Goal: Task Accomplishment & Management: Use online tool/utility

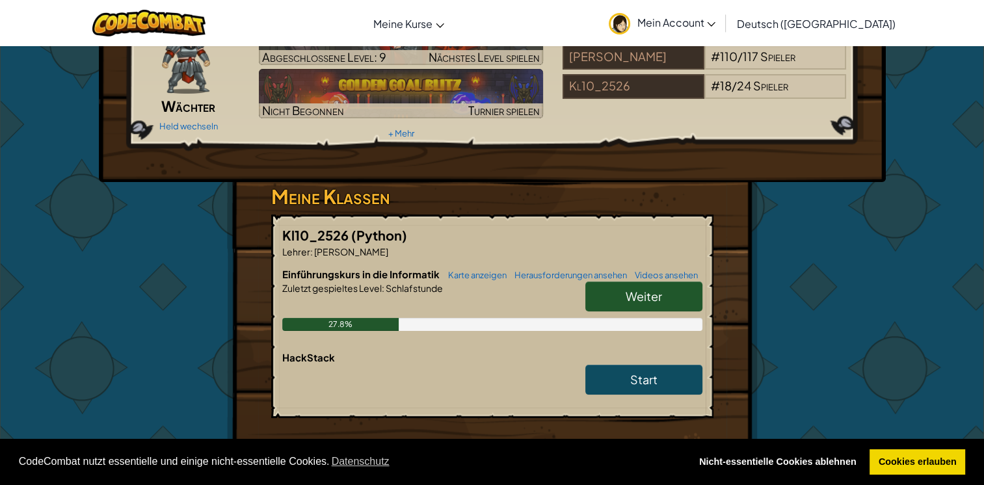
scroll to position [86, 0]
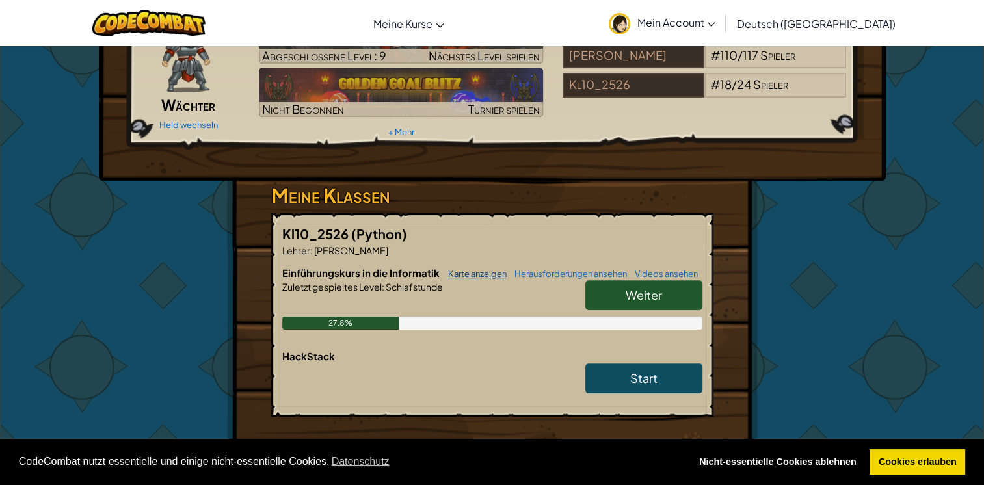
click at [480, 273] on link "Karte anzeigen" at bounding box center [474, 274] width 65 height 10
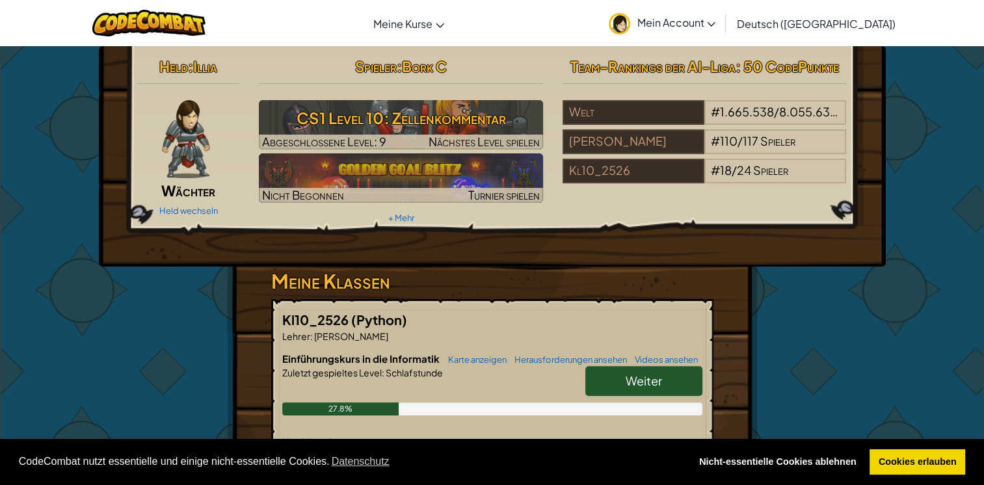
click at [955, 126] on div "Held : [PERSON_NAME] Held wechseln Spieler : Bork C CS1 Level 10: Zellenkomment…" at bounding box center [492, 369] width 984 height 647
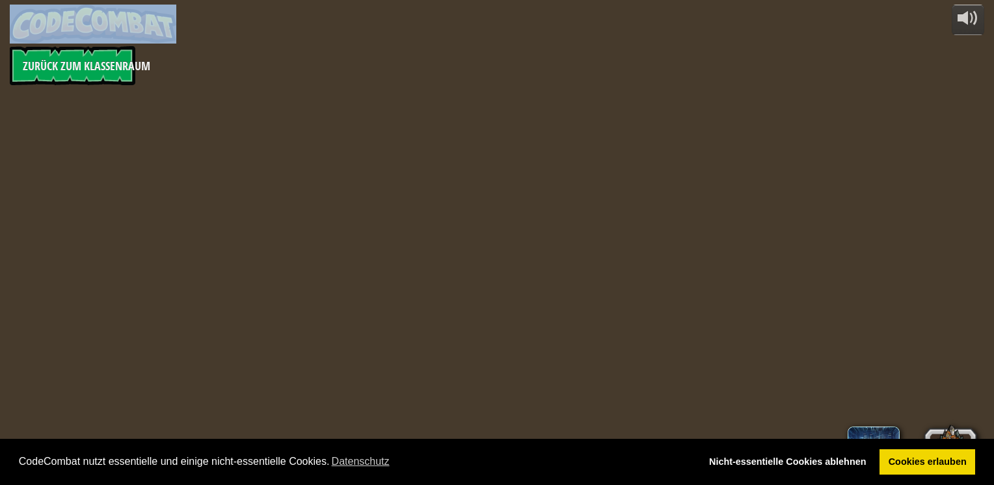
select select "de-DE"
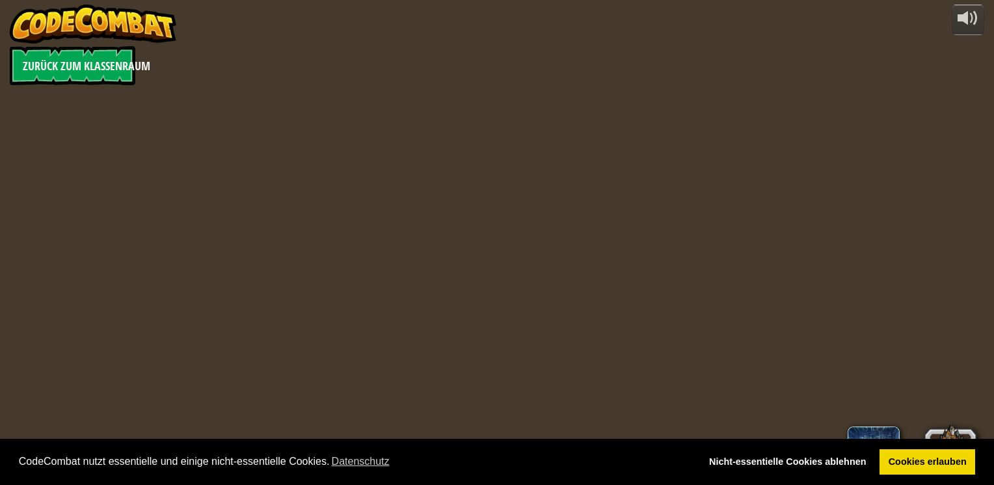
select select "de-DE"
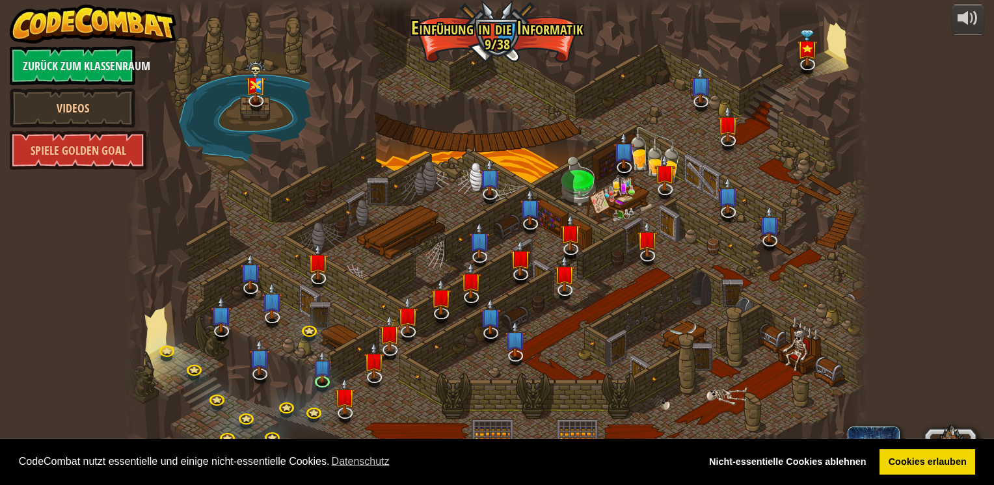
select select "de-DE"
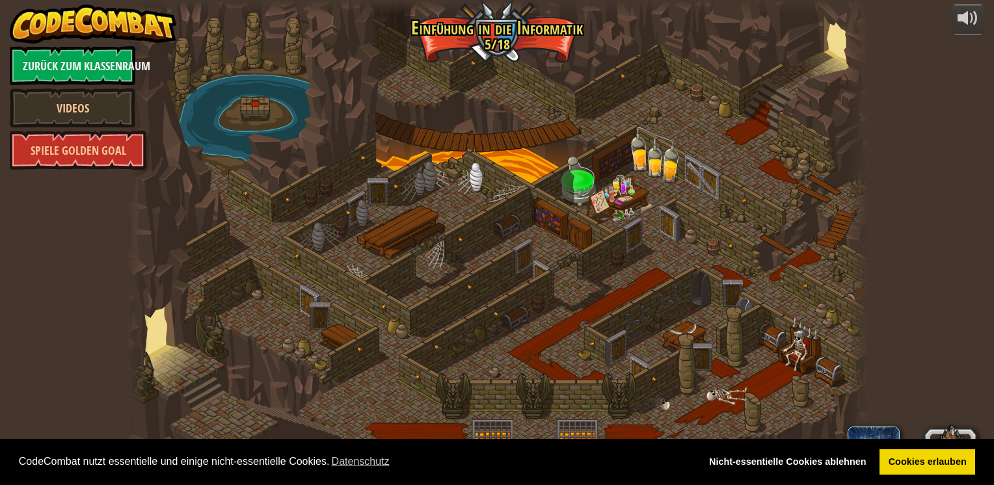
select select "de-DE"
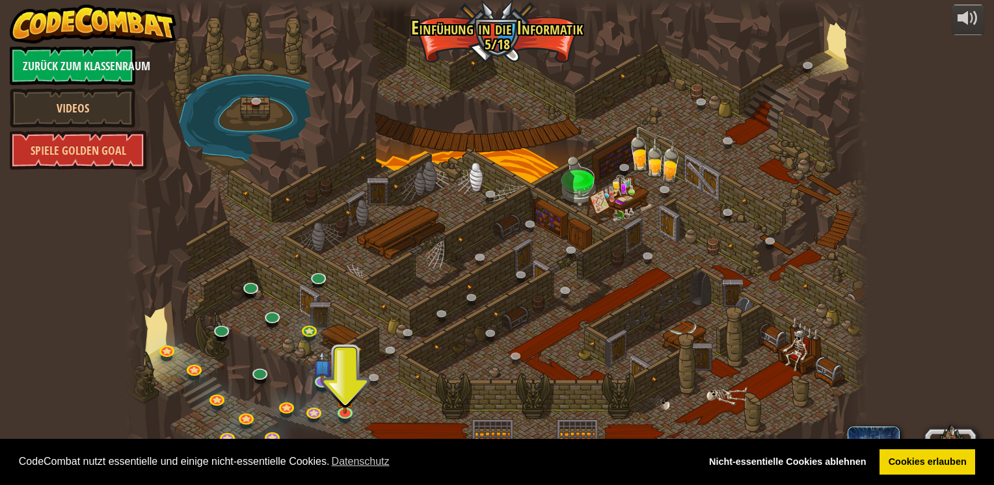
drag, startPoint x: 890, startPoint y: 114, endPoint x: 879, endPoint y: 116, distance: 10.7
click at [942, 101] on div "powered by Zurück zum Klassenraum Videos Spiele Golden Goal 25. Die Tore von [P…" at bounding box center [497, 242] width 994 height 485
drag, startPoint x: 760, startPoint y: 212, endPoint x: 789, endPoint y: 148, distance: 70.1
click at [790, 146] on div at bounding box center [497, 242] width 742 height 485
drag, startPoint x: 518, startPoint y: 243, endPoint x: 510, endPoint y: 176, distance: 68.2
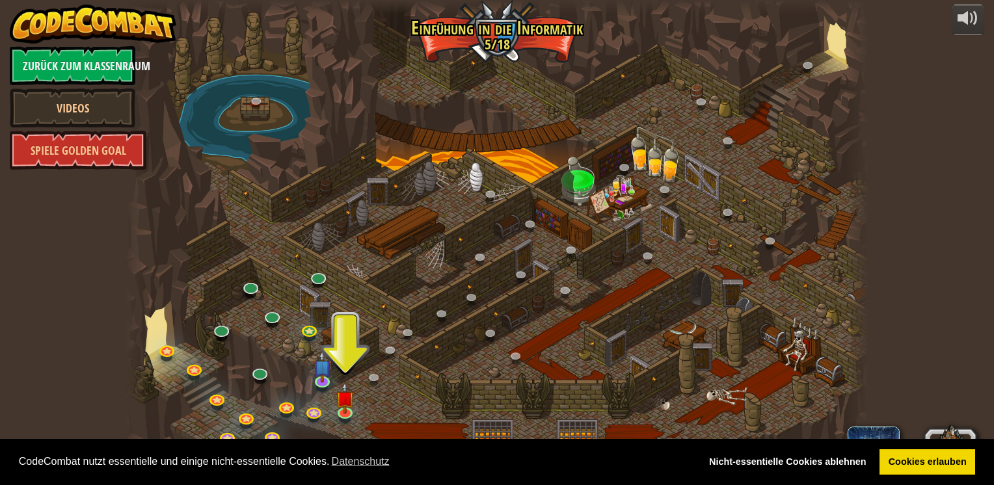
click at [510, 176] on div at bounding box center [497, 242] width 742 height 485
drag, startPoint x: 177, startPoint y: 406, endPoint x: 303, endPoint y: 288, distance: 173.0
click at [286, 297] on div at bounding box center [497, 242] width 742 height 485
drag, startPoint x: 862, startPoint y: 228, endPoint x: 780, endPoint y: 100, distance: 151.2
click at [786, 118] on div "25. Die Tore von [PERSON_NAME] (Gesperrt) Entkomme den Kithgard Verliesen und l…" at bounding box center [497, 242] width 742 height 485
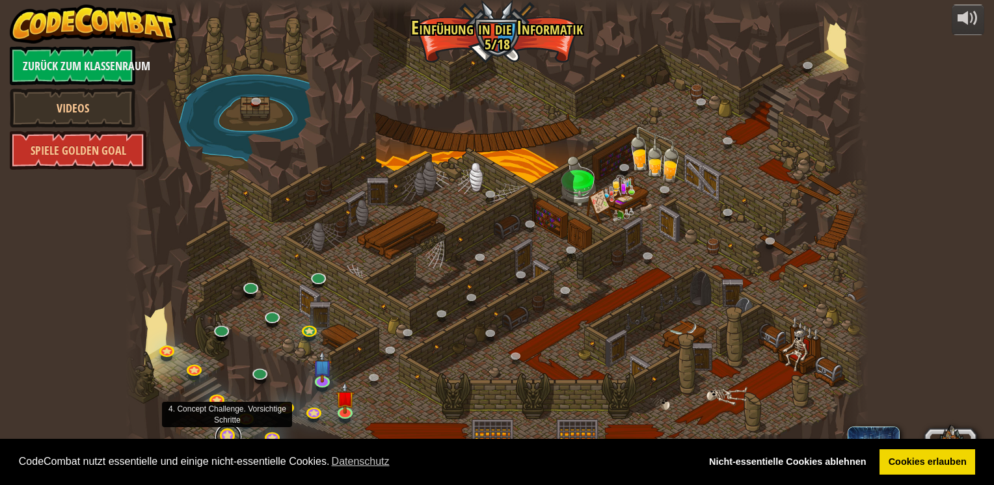
click at [227, 428] on link at bounding box center [228, 437] width 26 height 26
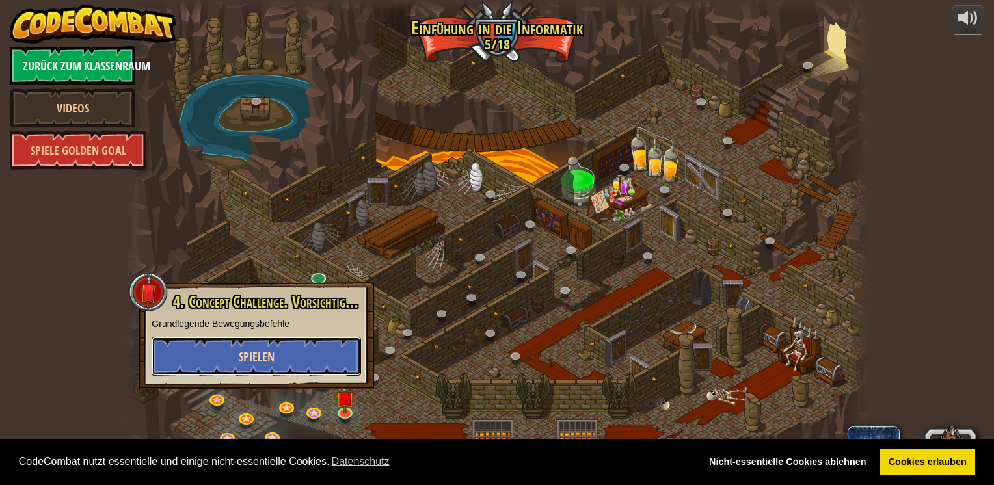
click at [263, 356] on span "Spielen" at bounding box center [257, 357] width 36 height 16
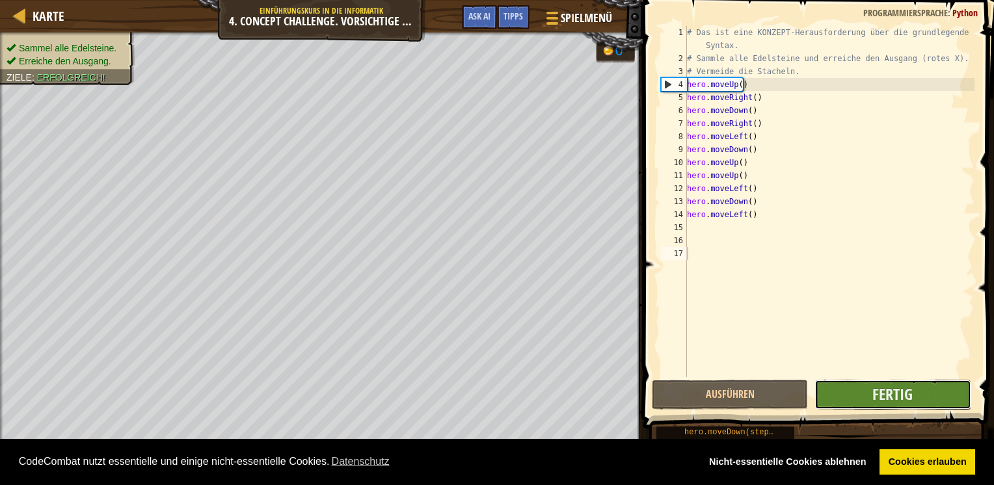
click at [857, 392] on button "Fertig" at bounding box center [892, 395] width 156 height 30
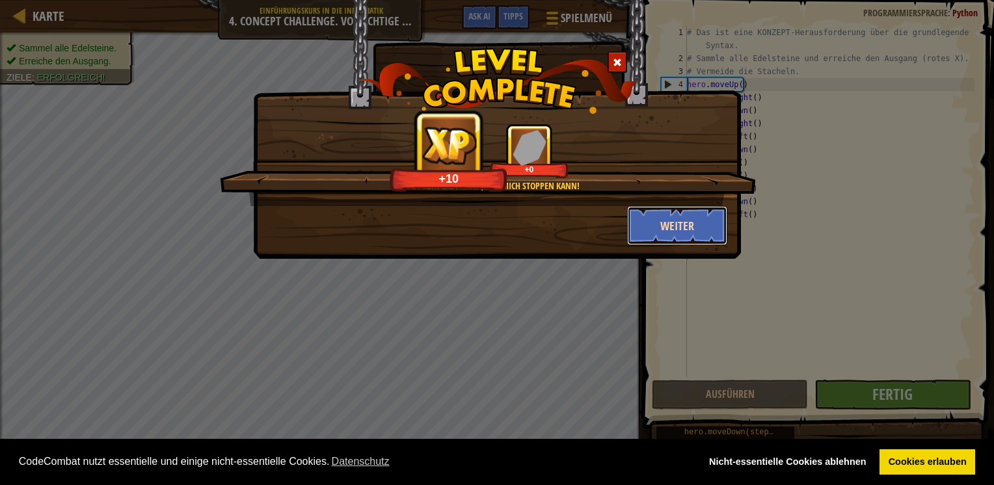
click at [699, 228] on button "Weiter" at bounding box center [677, 225] width 101 height 39
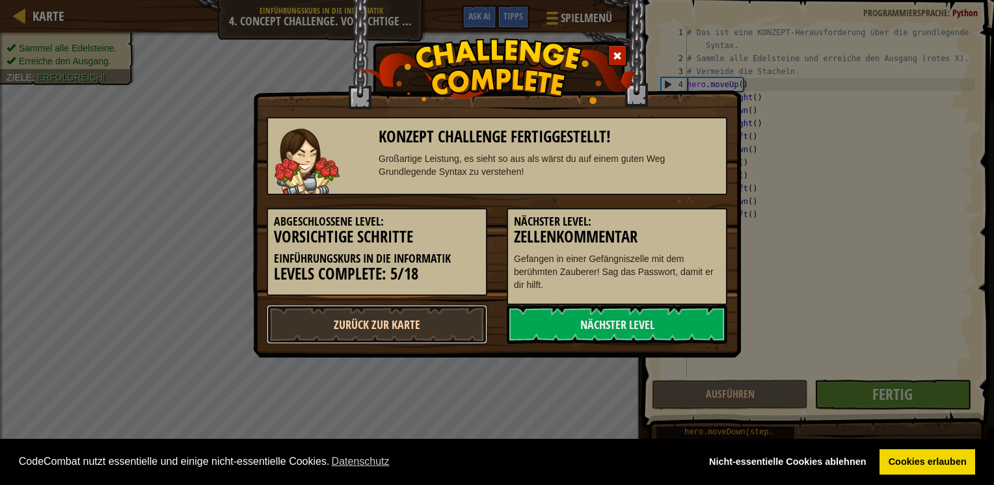
click at [384, 324] on link "Zurück zur Karte" at bounding box center [377, 324] width 220 height 39
select select "de-DE"
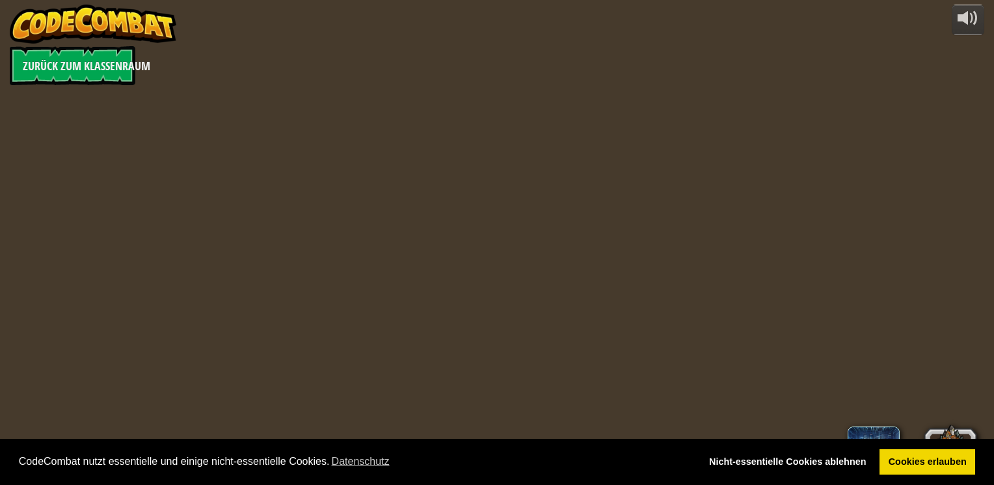
select select "de-DE"
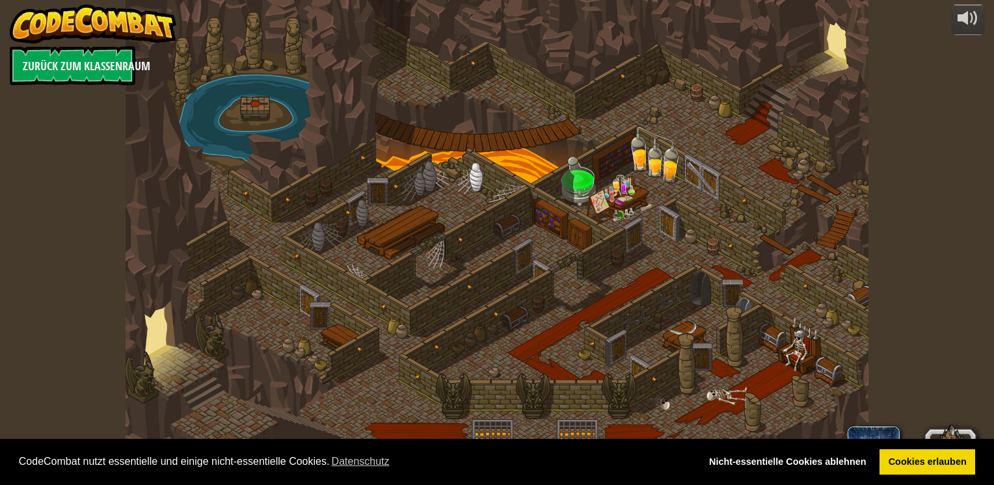
select select "de-DE"
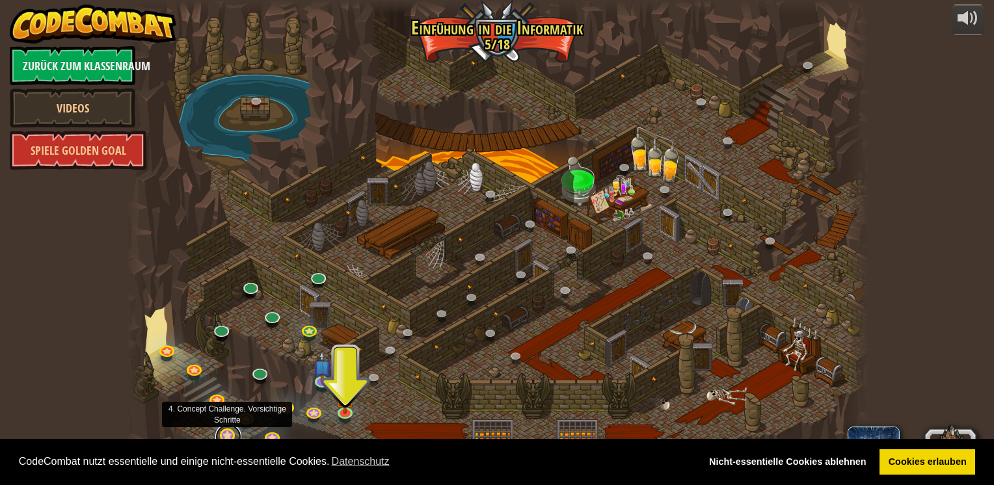
click at [228, 431] on link at bounding box center [228, 437] width 26 height 26
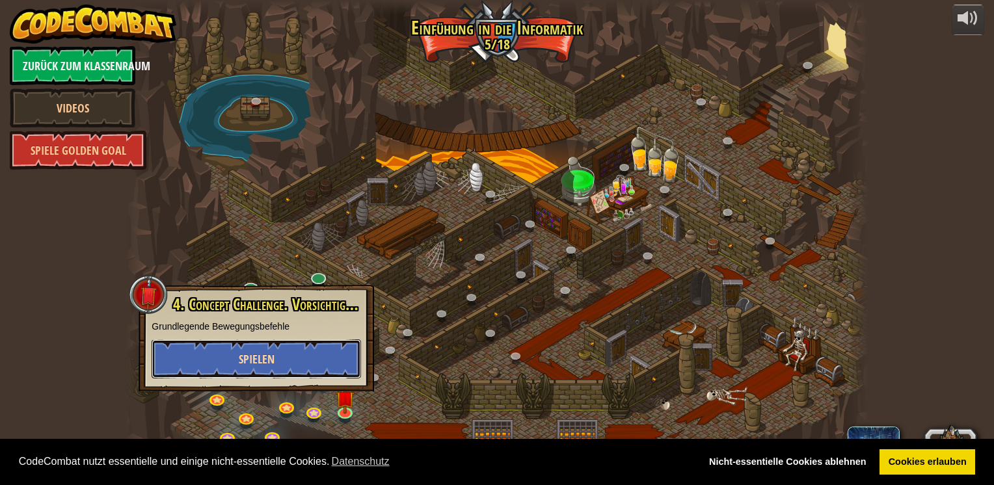
click at [254, 367] on button "Spielen" at bounding box center [256, 358] width 209 height 39
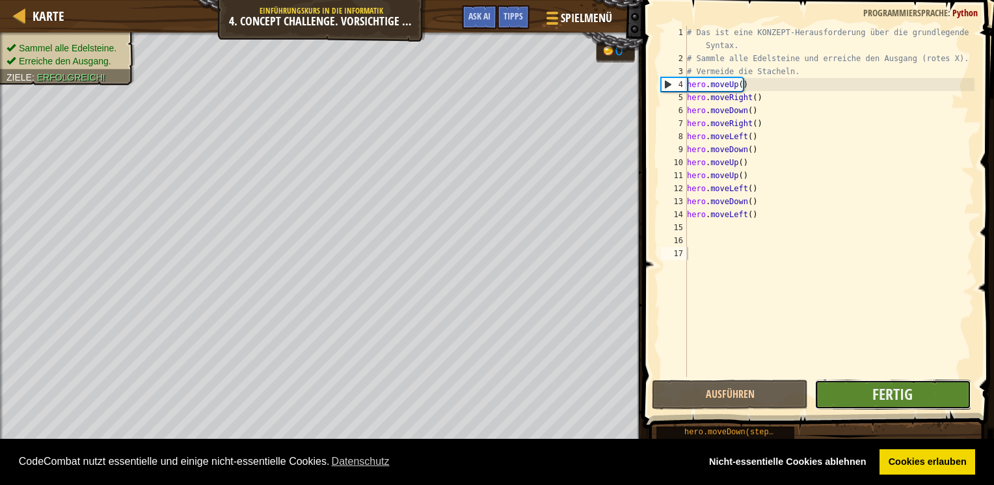
click at [871, 392] on button "Fertig" at bounding box center [892, 395] width 156 height 30
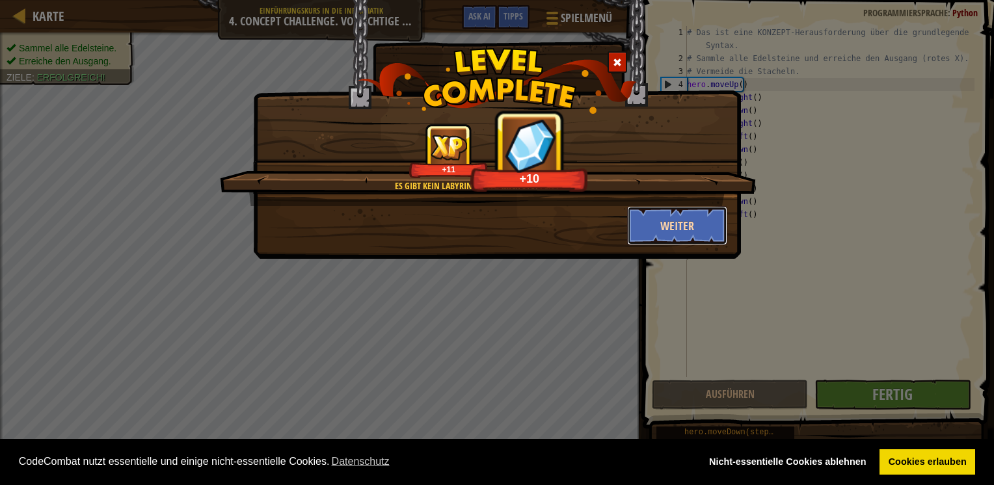
click at [702, 222] on button "Weiter" at bounding box center [677, 225] width 101 height 39
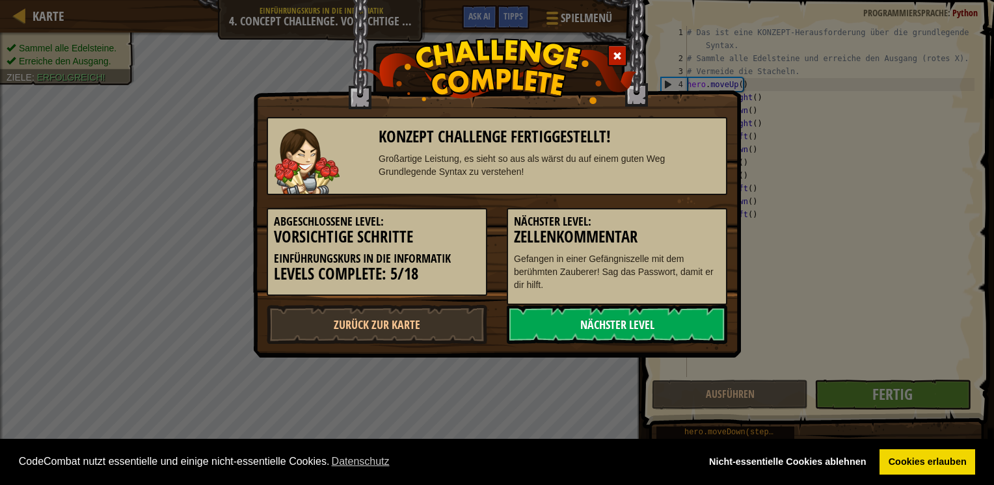
click at [624, 316] on link "Nächster Level" at bounding box center [617, 324] width 220 height 39
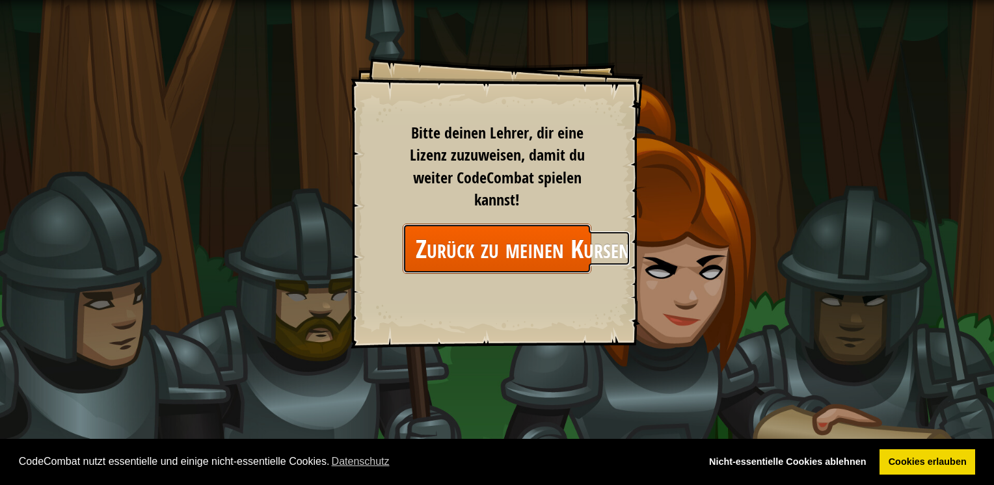
click at [555, 235] on link "Zurück zu meinen Kursen" at bounding box center [497, 249] width 189 height 50
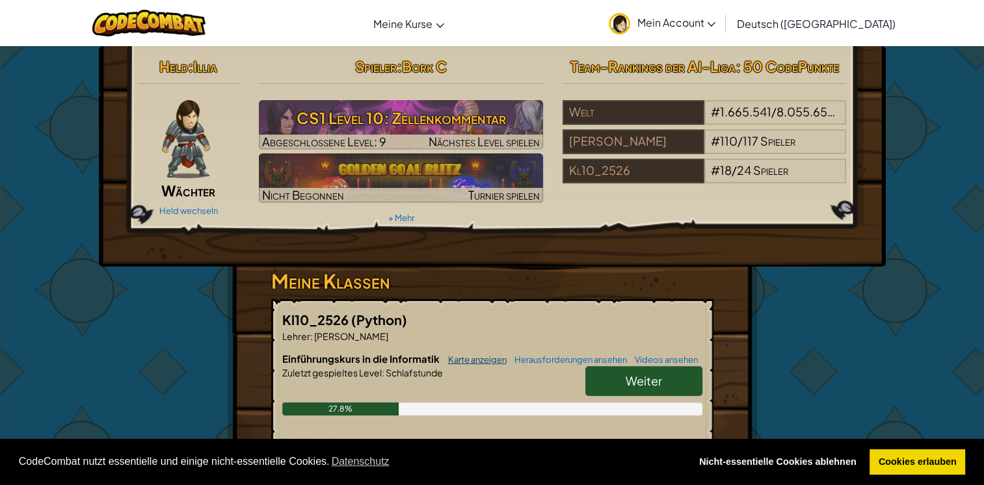
click at [494, 362] on link "Karte anzeigen" at bounding box center [474, 359] width 65 height 10
select select "de-DE"
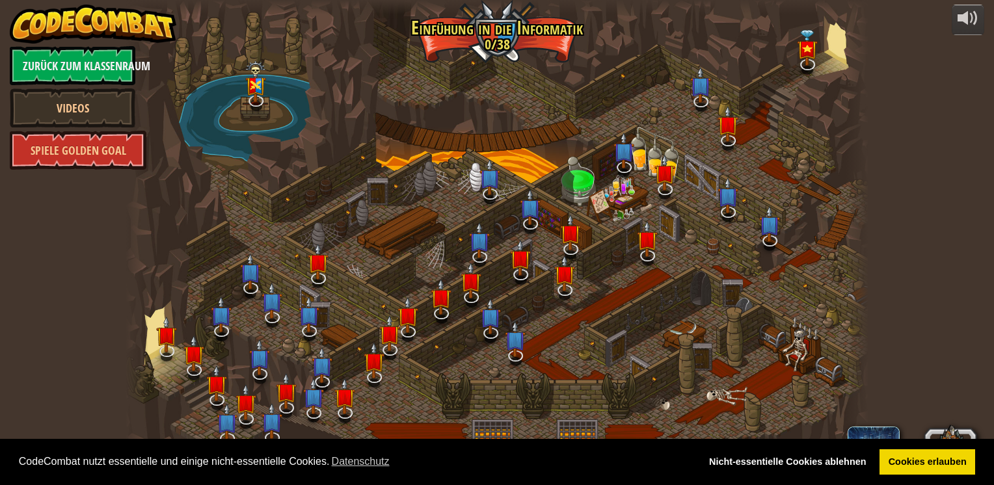
select select "de-DE"
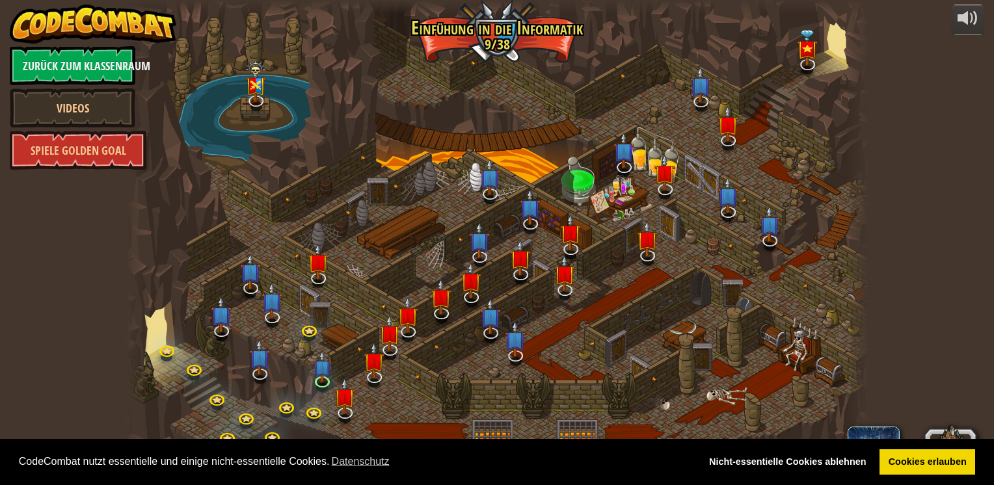
select select "de-DE"
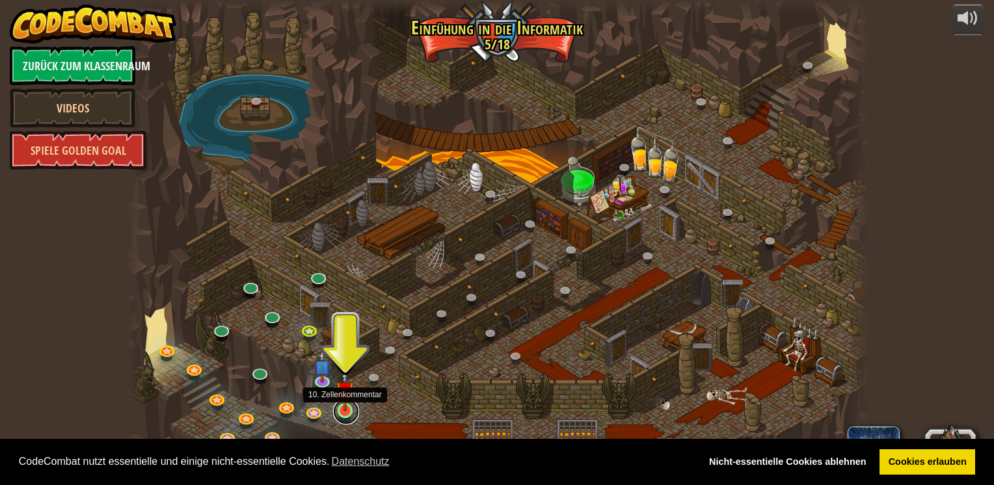
click at [341, 412] on link at bounding box center [346, 412] width 26 height 26
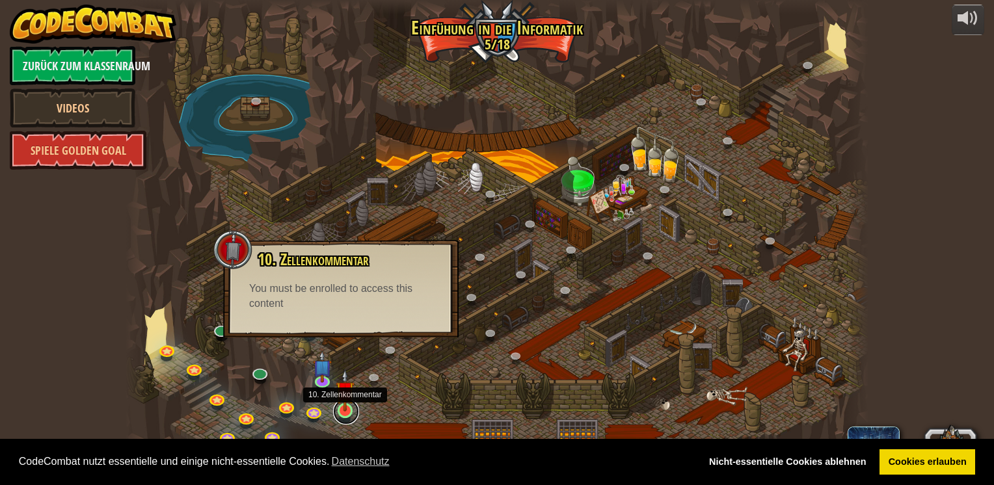
click at [348, 417] on link at bounding box center [346, 412] width 26 height 26
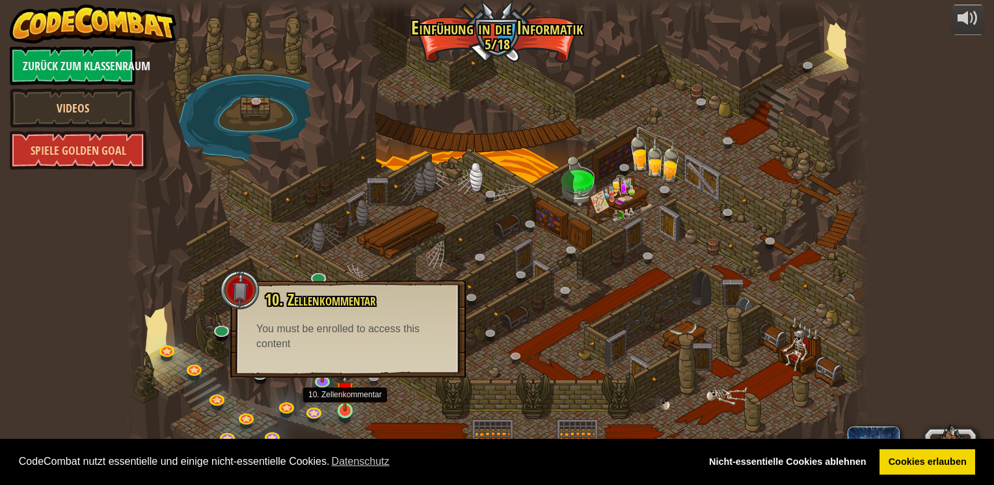
click at [348, 408] on img at bounding box center [345, 390] width 19 height 43
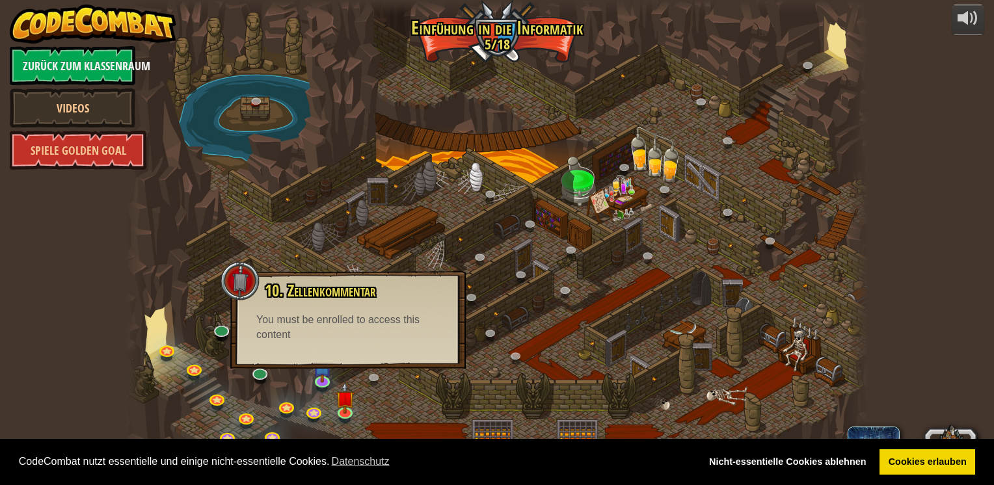
click at [308, 403] on div at bounding box center [497, 242] width 742 height 485
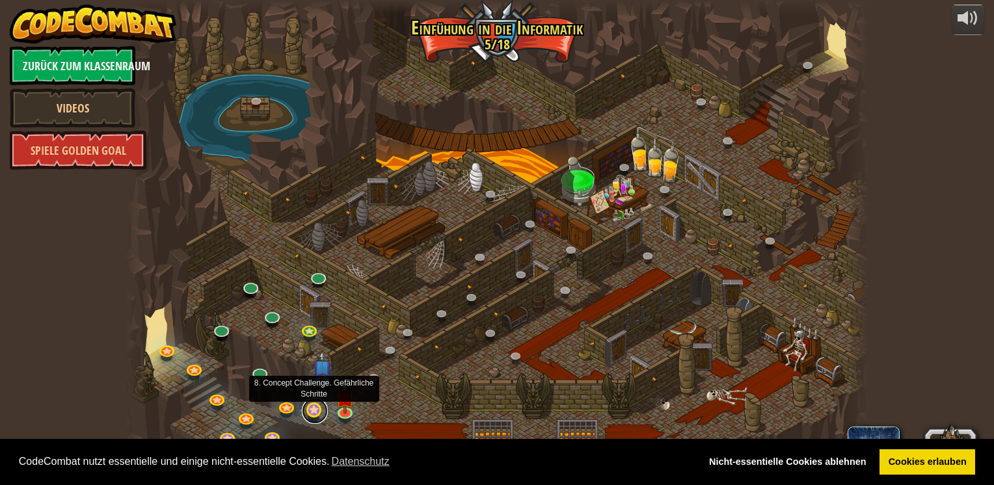
click at [315, 407] on link at bounding box center [315, 411] width 26 height 26
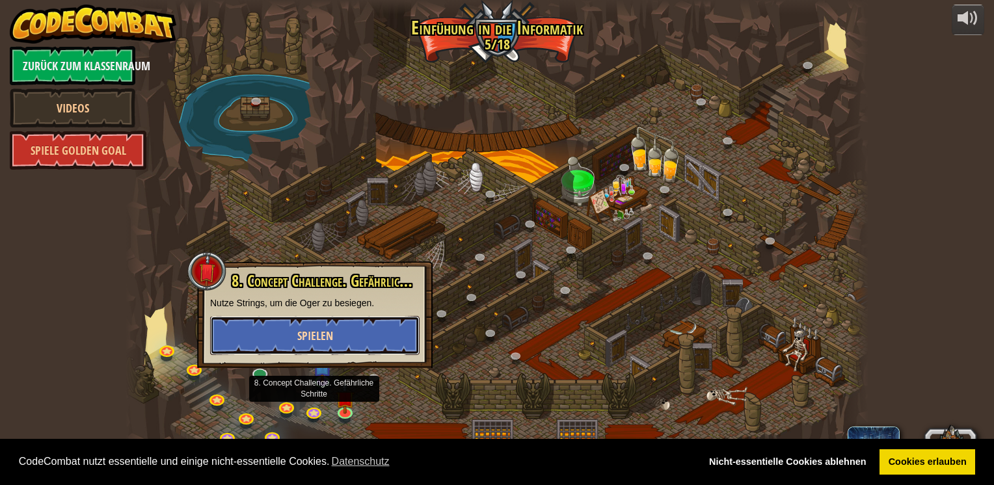
click at [338, 346] on button "Spielen" at bounding box center [314, 335] width 209 height 39
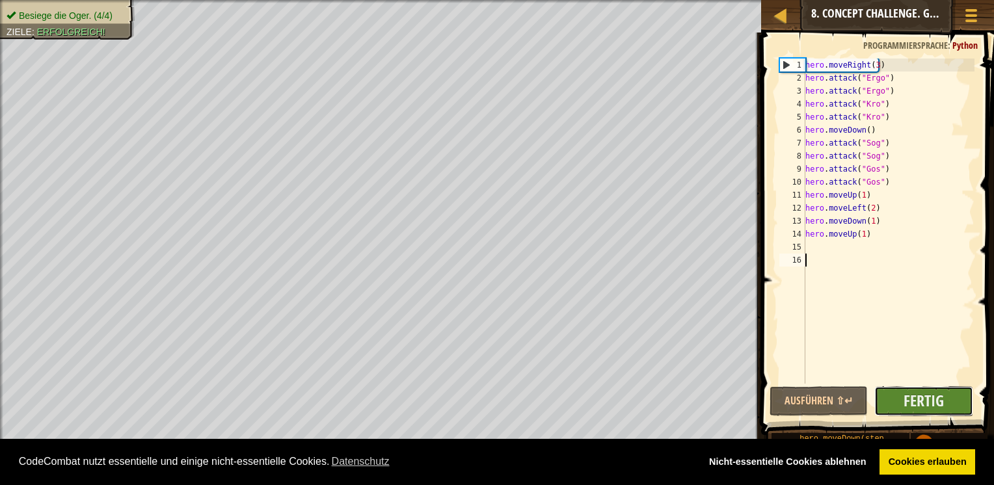
click at [913, 386] on button "Fertig" at bounding box center [923, 401] width 99 height 30
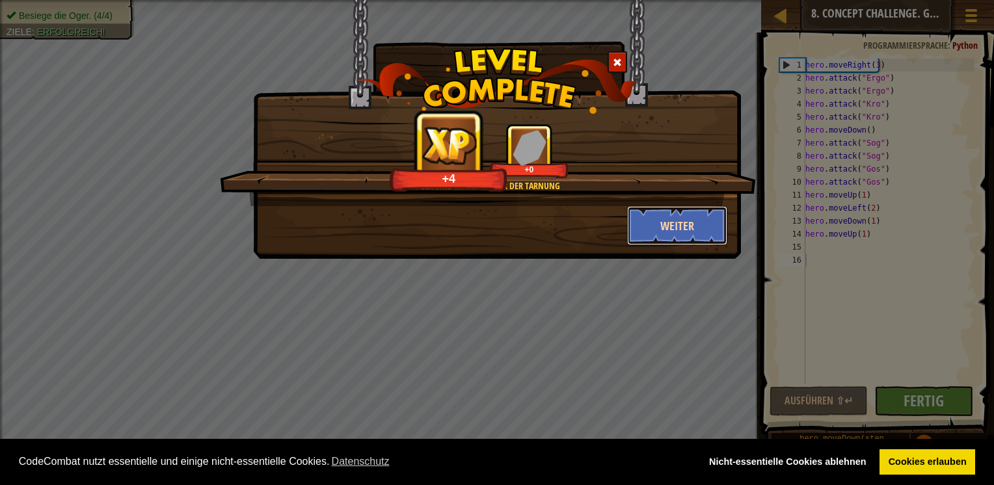
click at [706, 239] on button "Weiter" at bounding box center [677, 225] width 101 height 39
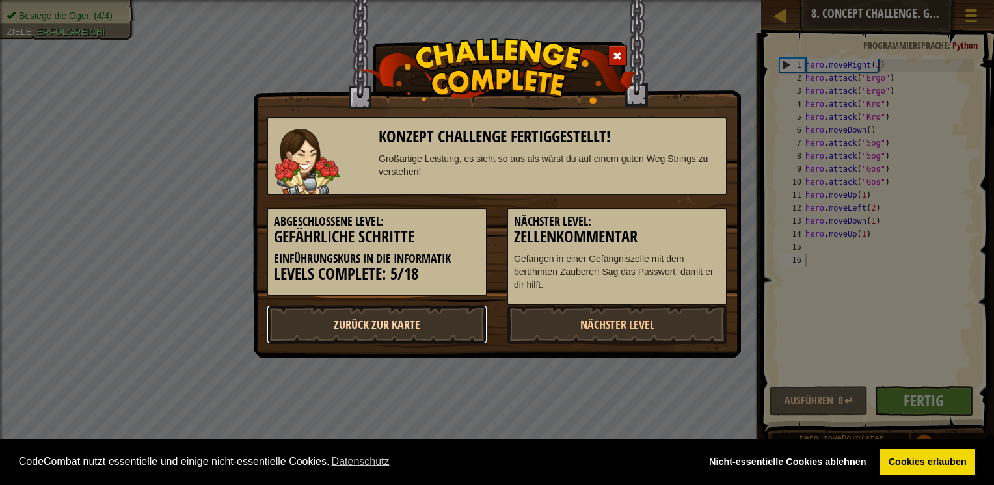
click at [448, 325] on link "Zurück zur Karte" at bounding box center [377, 324] width 220 height 39
select select "de-DE"
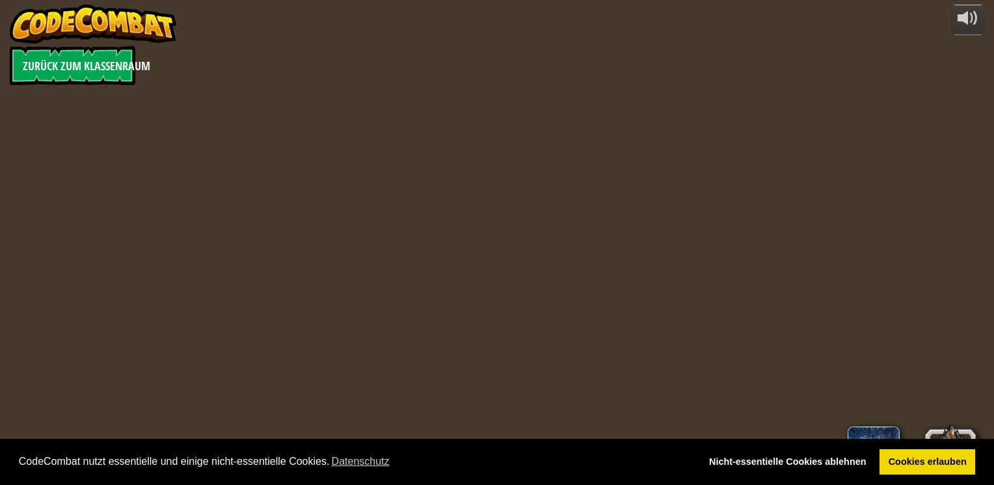
select select "de-DE"
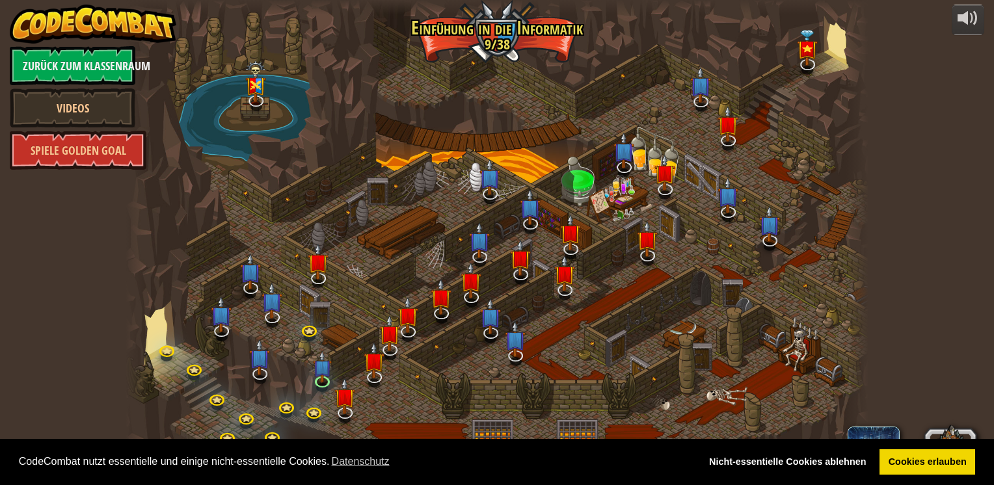
select select "de-DE"
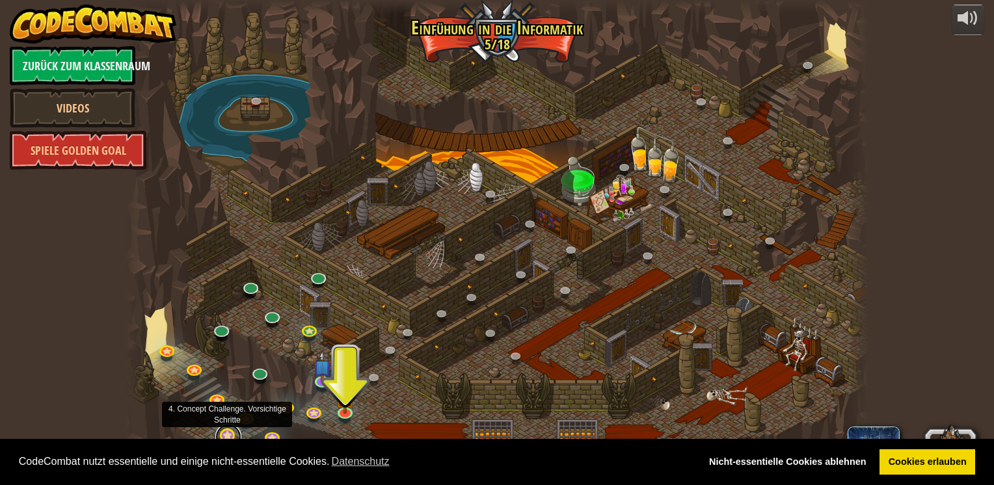
click at [229, 437] on link at bounding box center [228, 437] width 26 height 26
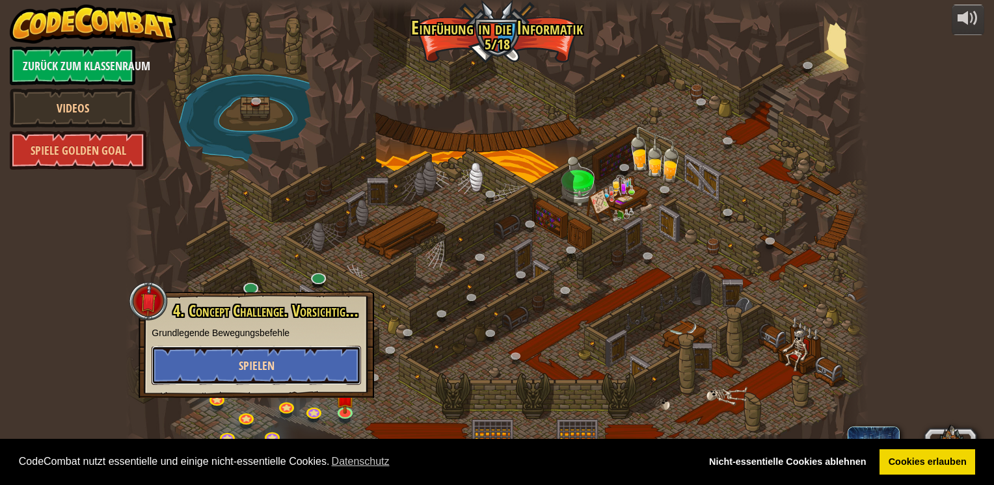
click at [267, 368] on span "Spielen" at bounding box center [257, 366] width 36 height 16
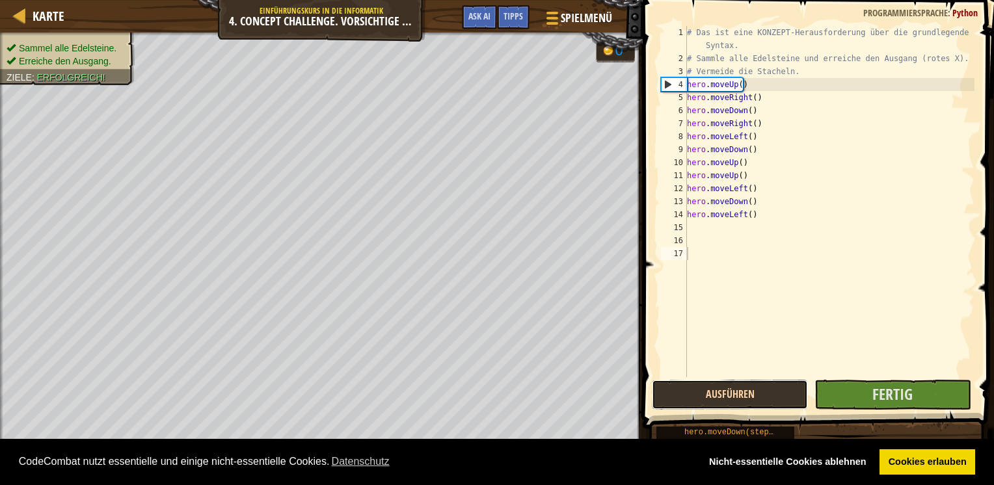
click at [687, 387] on button "Ausführen" at bounding box center [730, 395] width 156 height 30
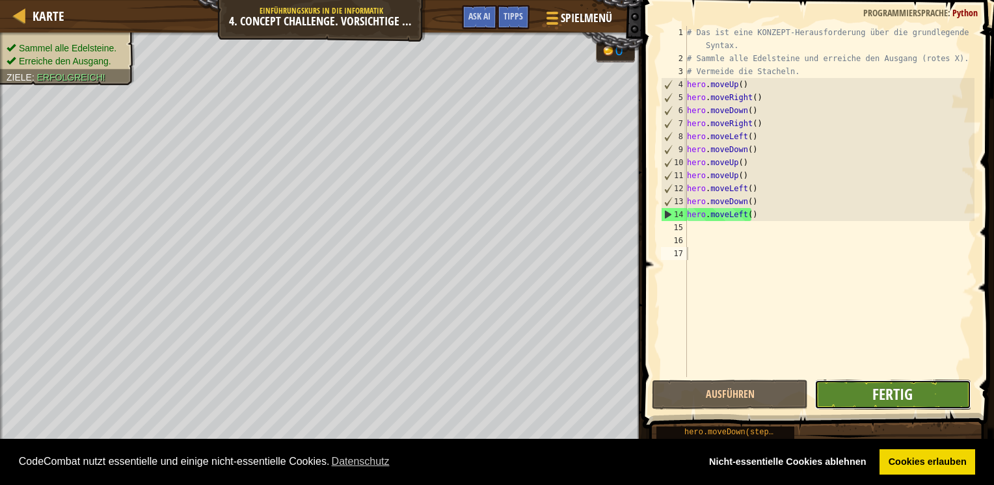
click at [882, 393] on span "Fertig" at bounding box center [892, 394] width 40 height 21
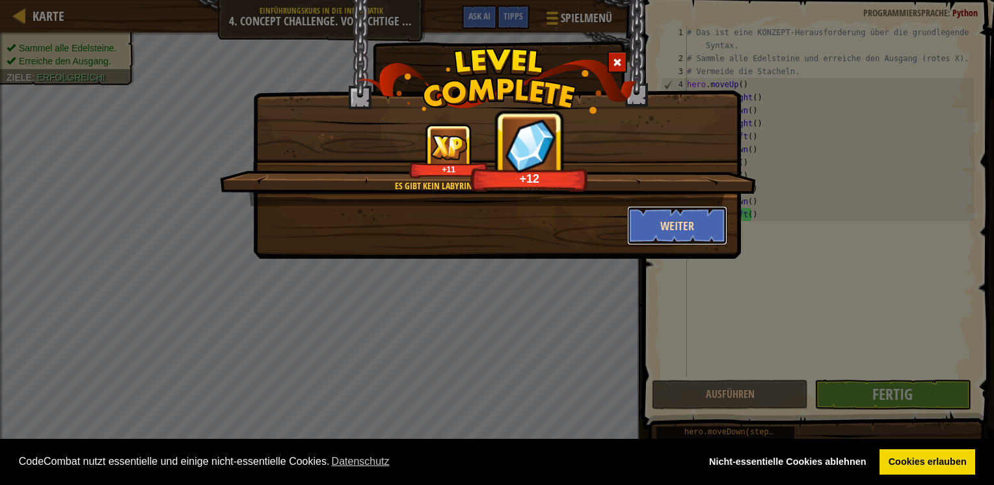
click at [673, 226] on button "Weiter" at bounding box center [677, 225] width 101 height 39
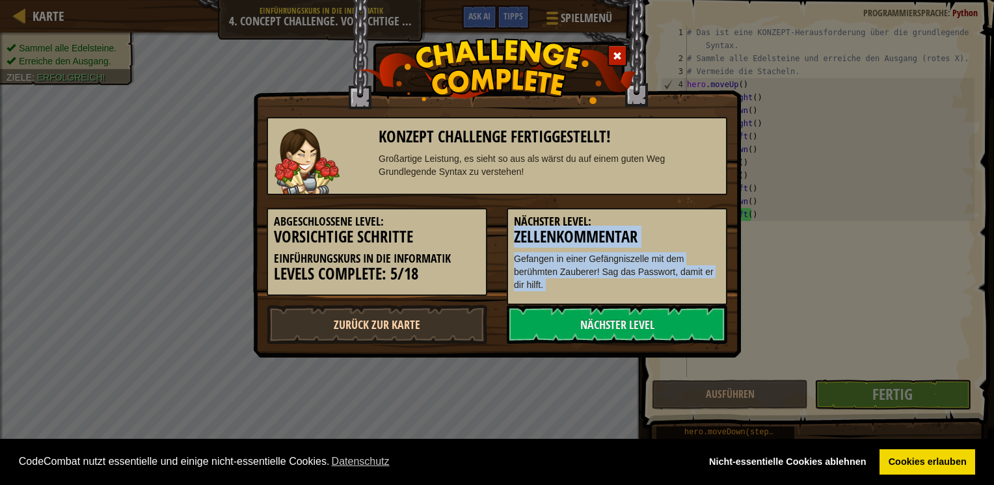
drag, startPoint x: 673, startPoint y: 226, endPoint x: 416, endPoint y: 331, distance: 278.3
click at [416, 331] on div "Konzept Challenge fertiggestellt! Großartige Leistung, es sieht so aus als wärs…" at bounding box center [497, 224] width 460 height 240
click at [416, 331] on link "Zurück zur Karte" at bounding box center [377, 324] width 220 height 39
select select "de-DE"
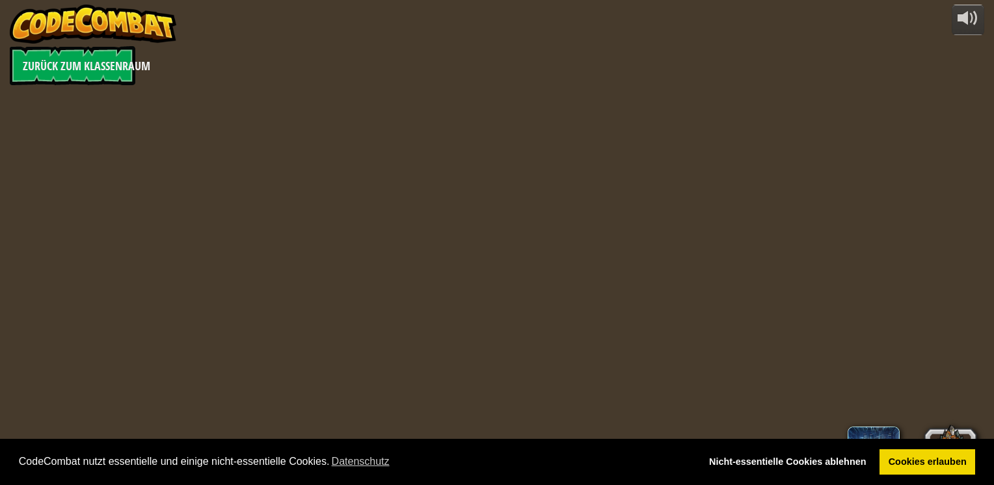
select select "de-DE"
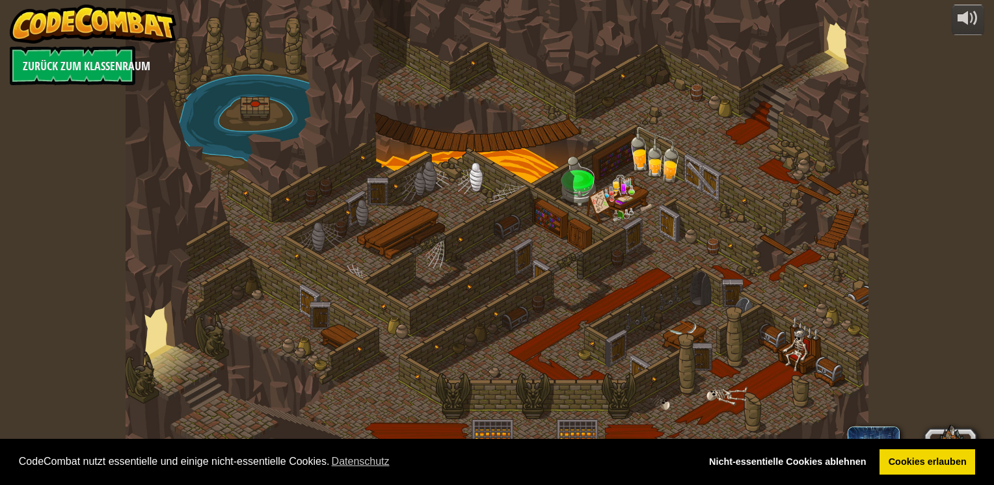
select select "de-DE"
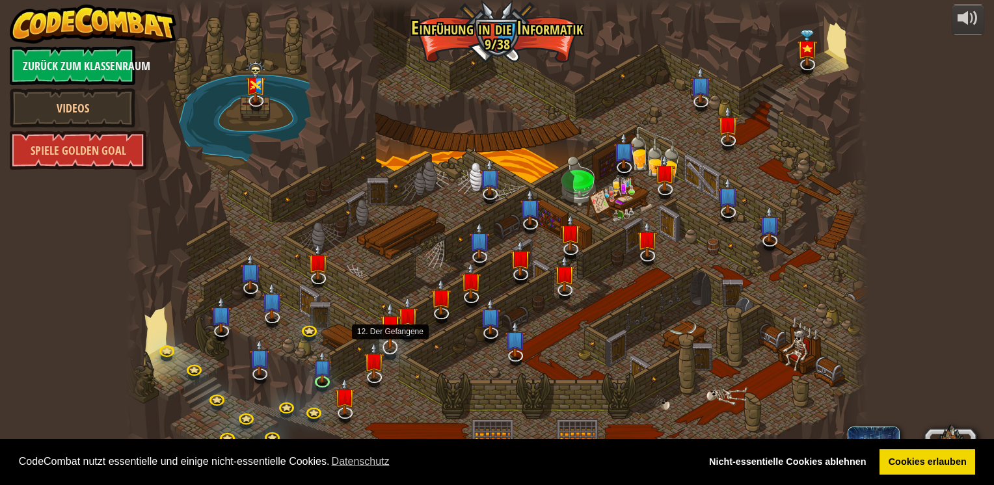
select select "de-DE"
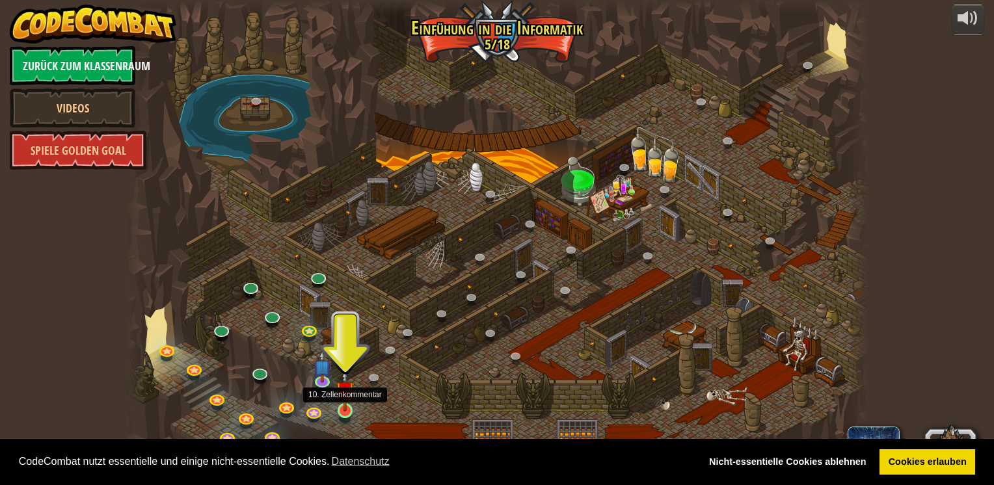
click at [345, 407] on img at bounding box center [345, 390] width 19 height 43
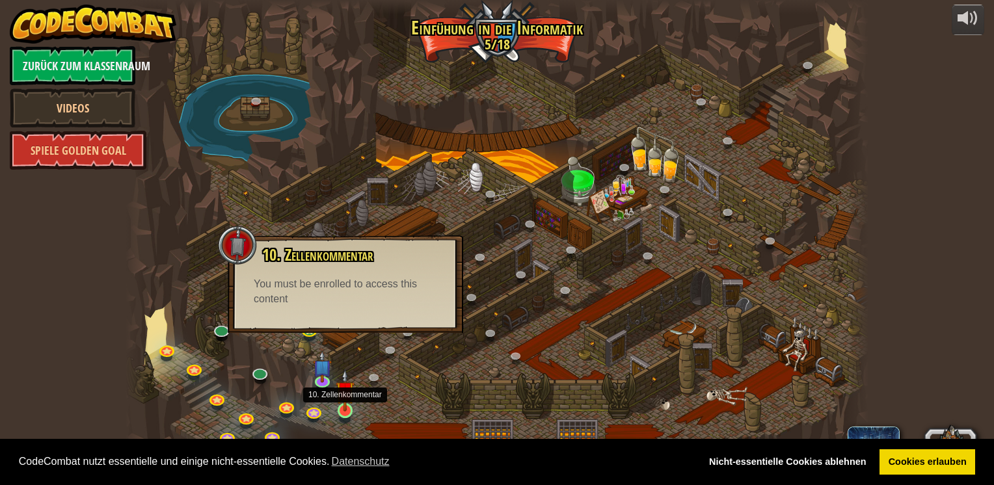
click at [345, 407] on img at bounding box center [345, 390] width 19 height 43
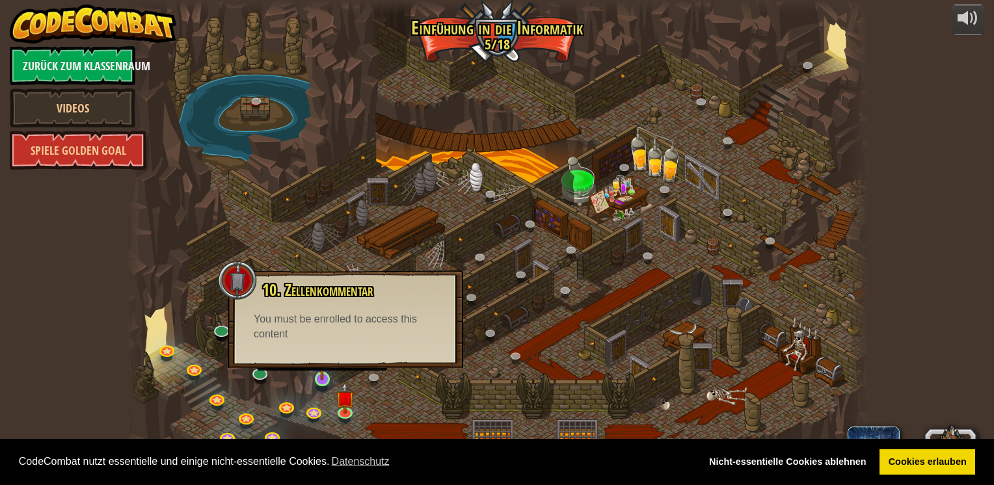
click at [317, 378] on img at bounding box center [322, 359] width 19 height 43
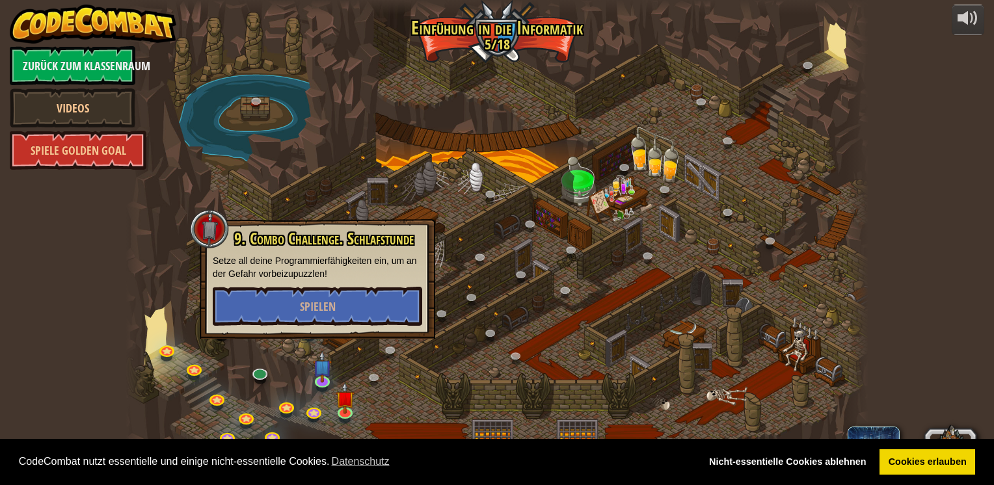
click at [518, 291] on div at bounding box center [497, 242] width 742 height 485
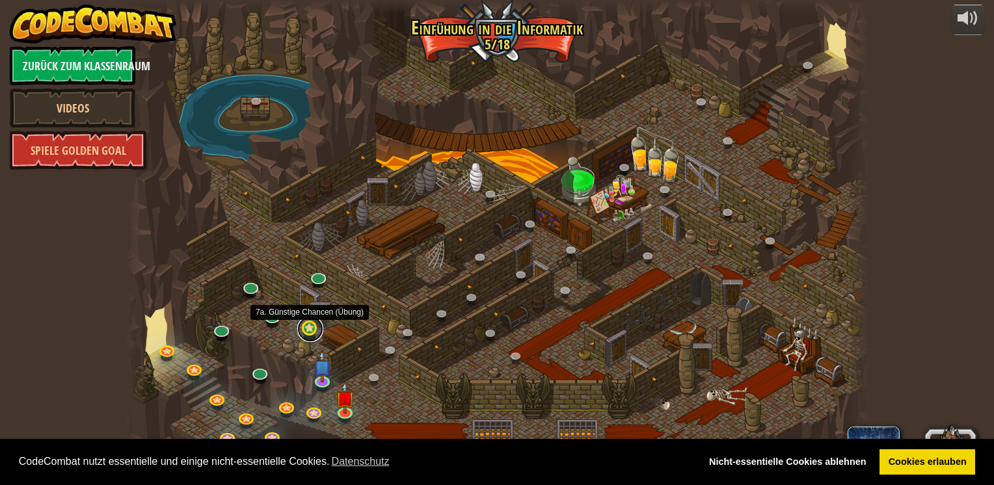
click at [308, 327] on link at bounding box center [310, 329] width 26 height 26
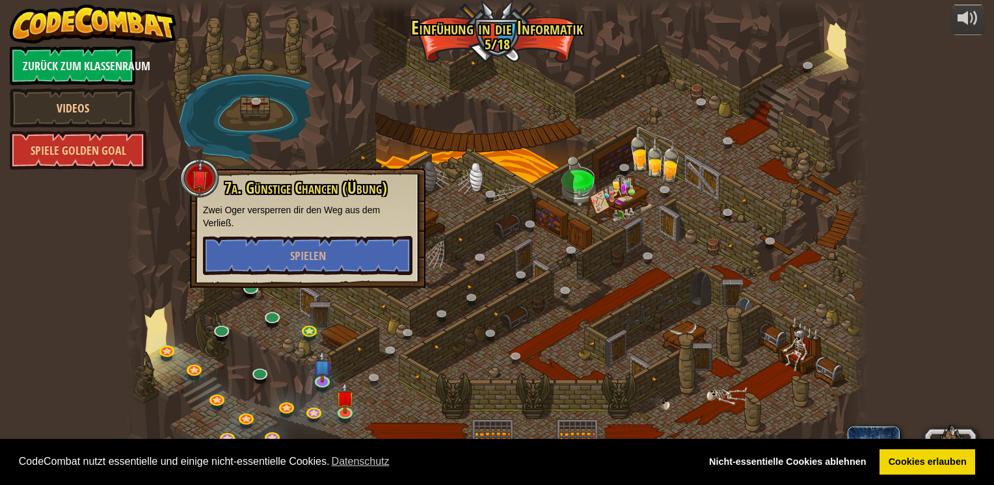
click at [505, 251] on div at bounding box center [497, 242] width 742 height 485
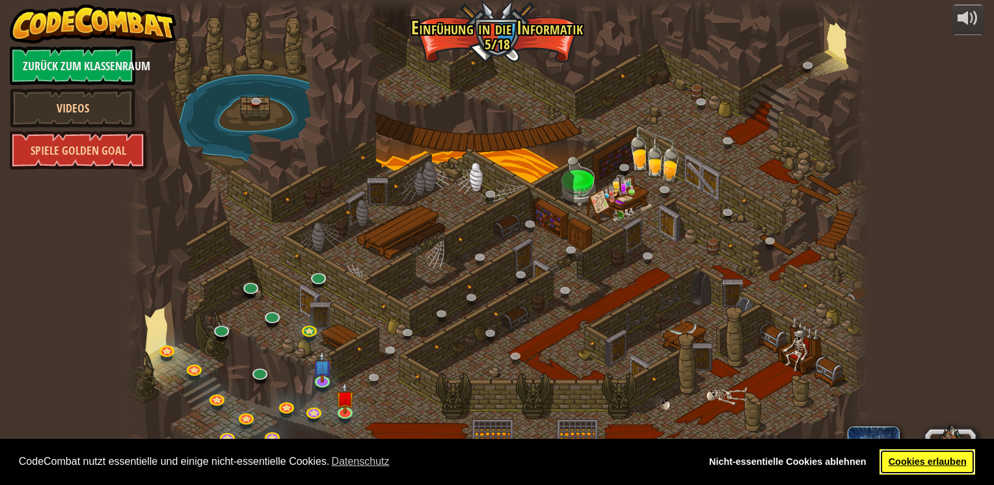
click at [954, 460] on link "Cookies erlauben" at bounding box center [927, 462] width 96 height 26
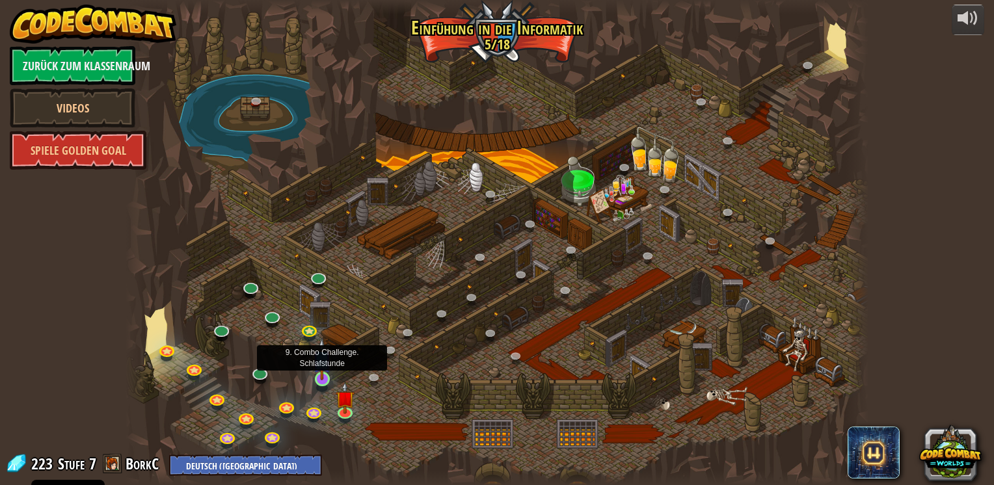
click at [323, 376] on img at bounding box center [322, 359] width 19 height 43
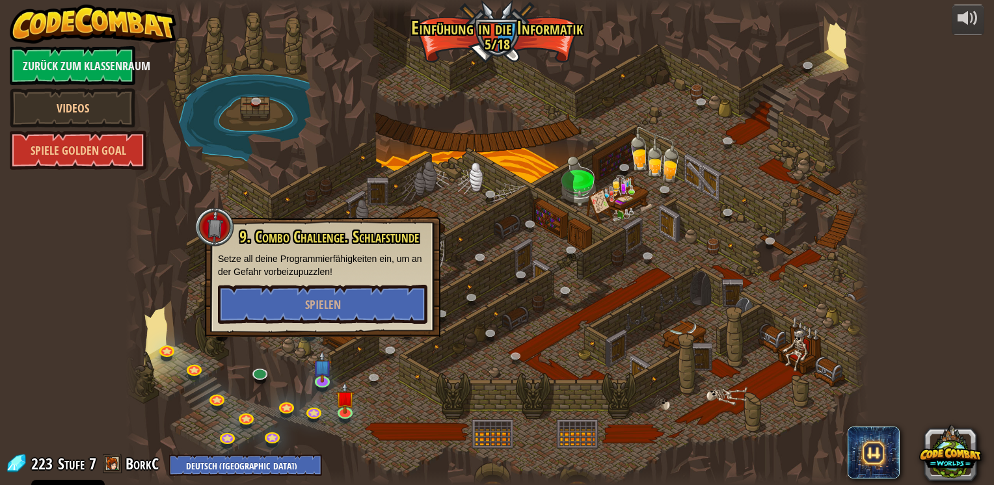
click at [370, 282] on div "9. Combo Challenge. Schlafstunde Setze all deine Programmierfähigkeiten ein, um…" at bounding box center [322, 276] width 209 height 96
click at [345, 407] on img at bounding box center [345, 390] width 19 height 43
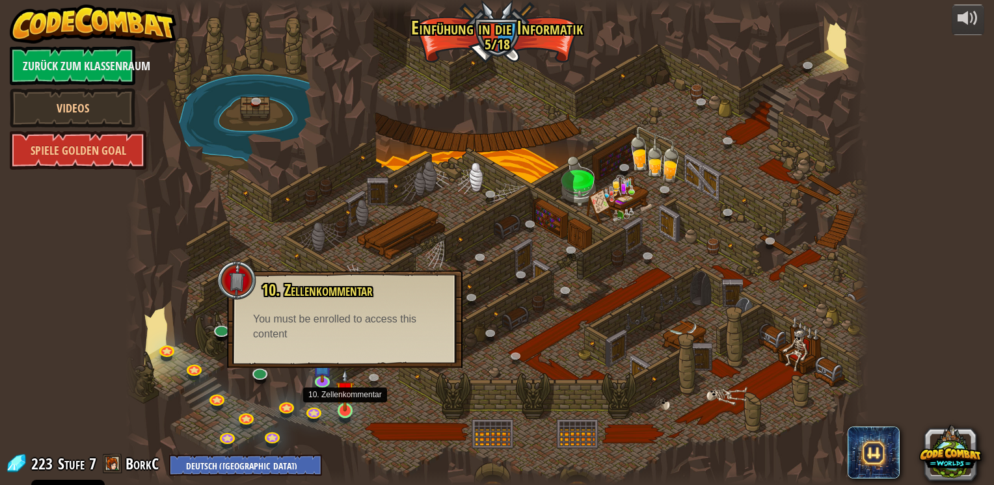
click at [345, 407] on img at bounding box center [345, 390] width 19 height 43
click at [315, 386] on link at bounding box center [323, 380] width 26 height 26
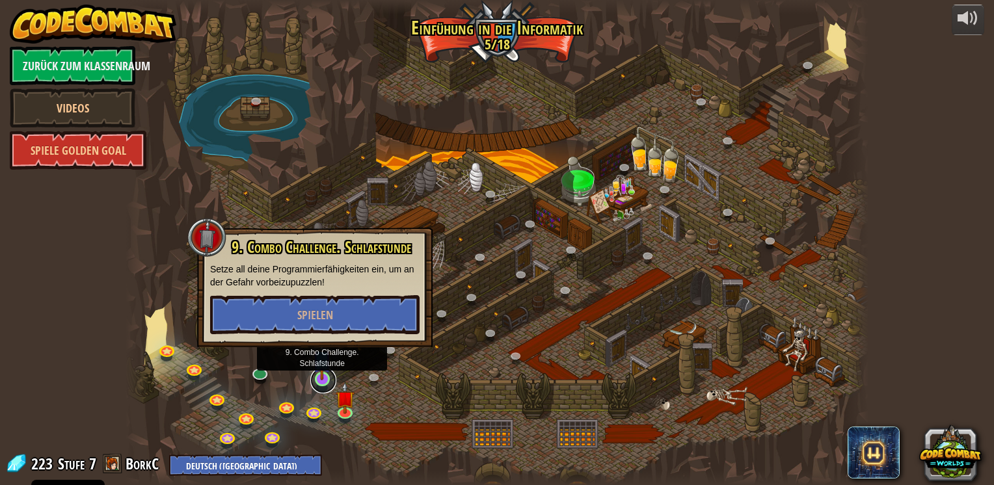
click at [315, 386] on link at bounding box center [323, 380] width 26 height 26
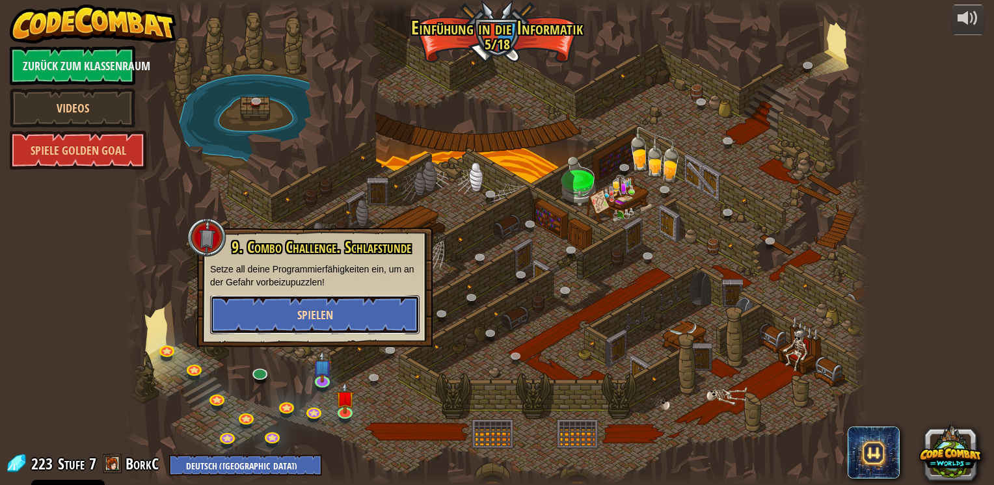
click at [356, 306] on button "Spielen" at bounding box center [314, 314] width 209 height 39
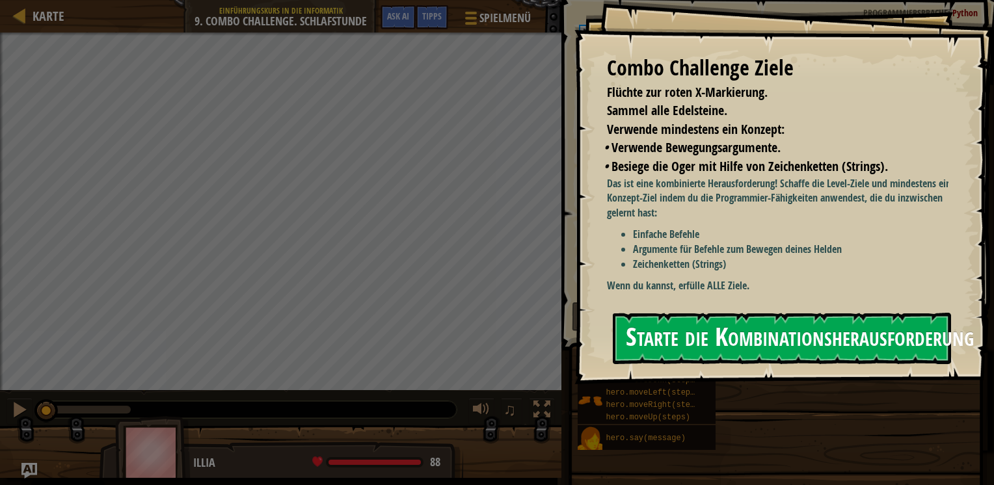
click at [682, 338] on button "Starte die Kombinationsherausforderung" at bounding box center [782, 338] width 338 height 51
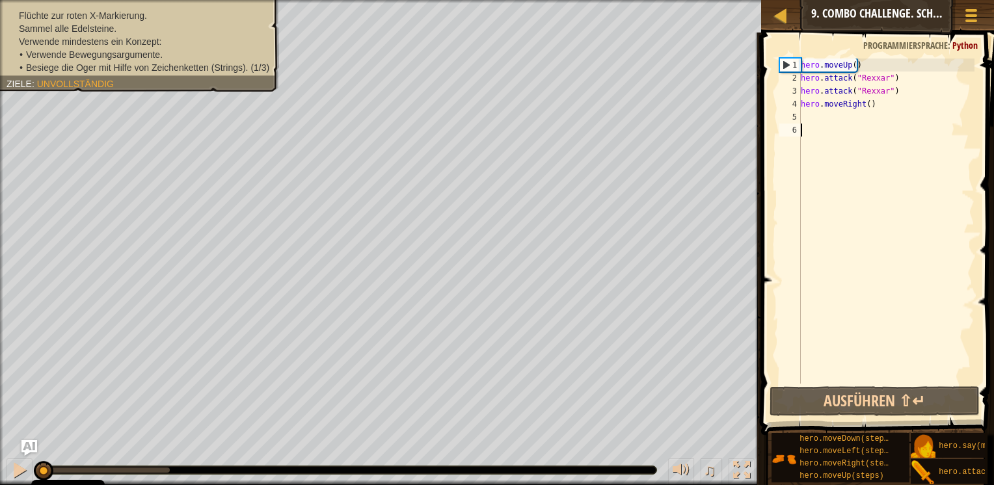
click at [869, 102] on div "hero . moveUp ( ) hero . attack ( "Rexxar" ) hero . attack ( "Rexxar" ) hero . …" at bounding box center [886, 234] width 176 height 351
type textarea "hero.moveRight()"
click at [825, 115] on div "hero . moveUp ( ) hero . attack ( "Rexxar" ) hero . attack ( "Rexxar" ) hero . …" at bounding box center [886, 234] width 176 height 351
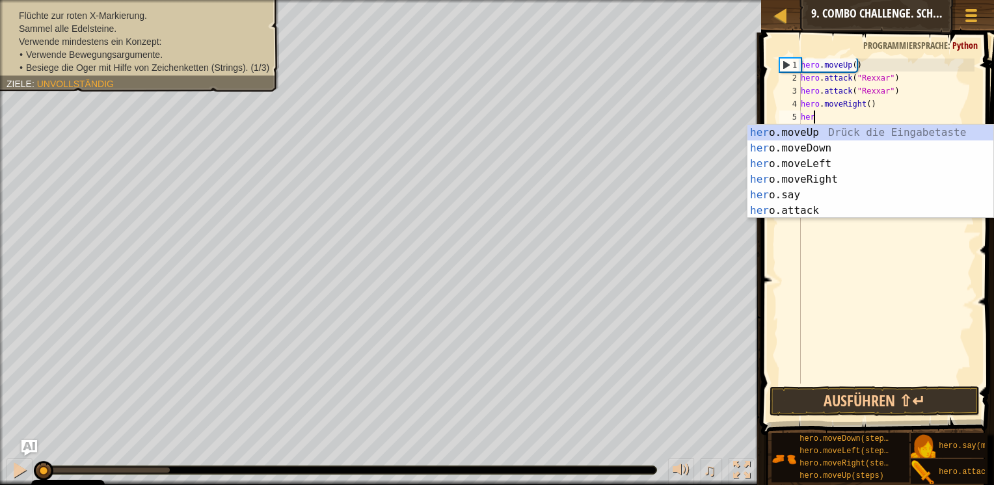
scroll to position [6, 0]
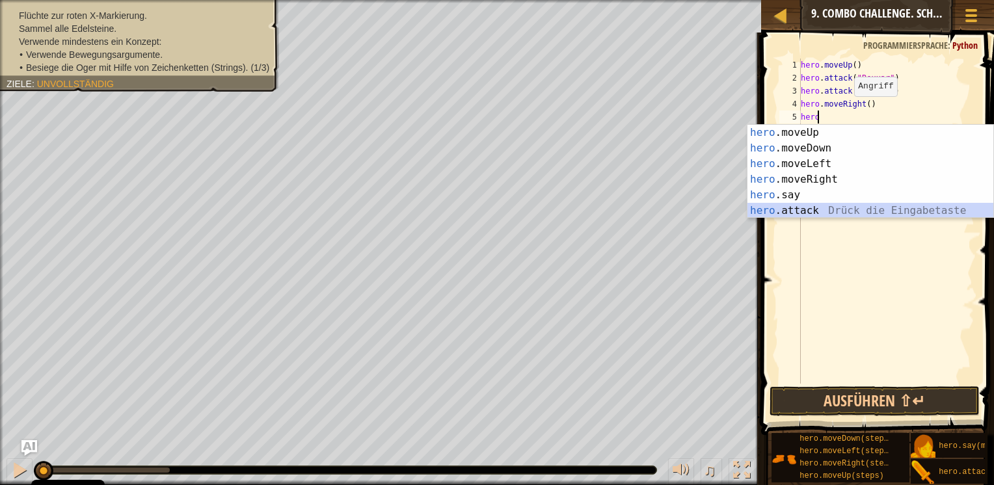
click at [809, 206] on div "hero .moveUp Drück die Eingabetaste hero .moveDown Drück die Eingabetaste hero …" at bounding box center [870, 187] width 246 height 125
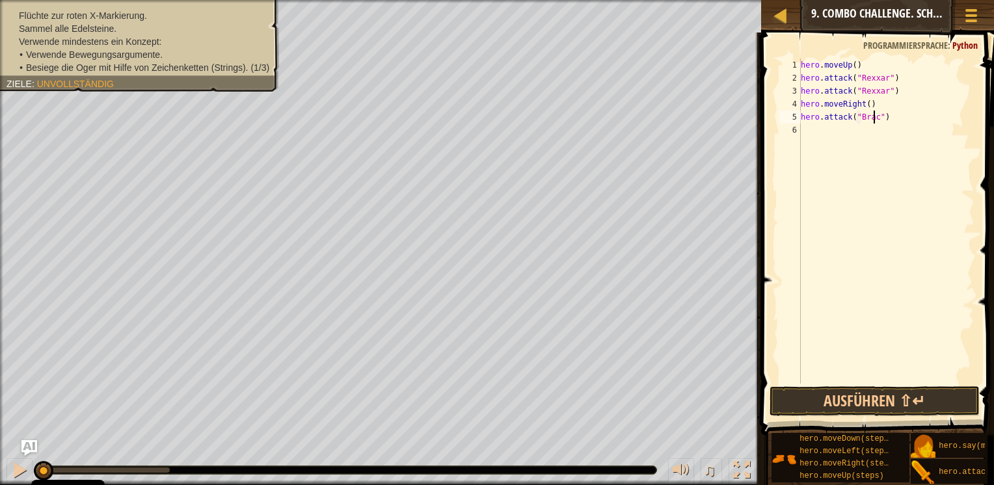
type textarea "hero.attack("Brack")"
click at [868, 125] on div "hero . moveUp ( ) hero . attack ( "Rexxar" ) hero . attack ( "Rexxar" ) hero . …" at bounding box center [886, 234] width 176 height 351
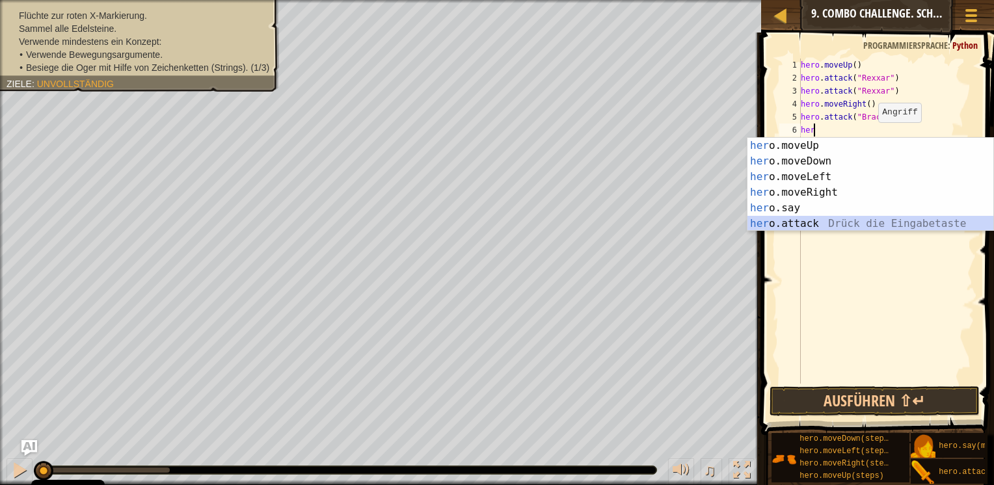
click at [818, 223] on div "her o.moveUp Drück die Eingabetaste her o.moveDown Drück die Eingabetaste her o…" at bounding box center [870, 200] width 246 height 125
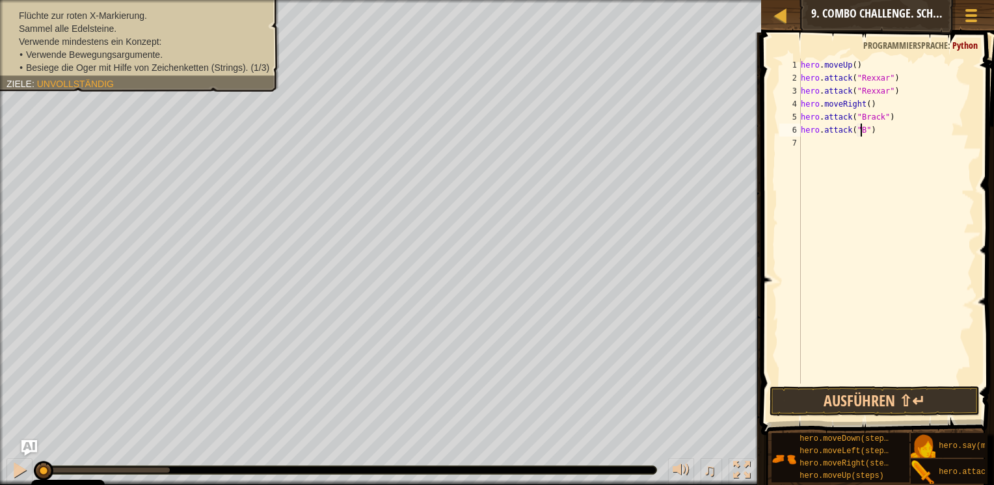
scroll to position [6, 5]
type textarea "hero.attack("Brack")"
click at [863, 143] on div "hero . moveUp ( ) hero . attack ( "Rexxar" ) hero . attack ( "Rexxar" ) hero . …" at bounding box center [886, 234] width 176 height 351
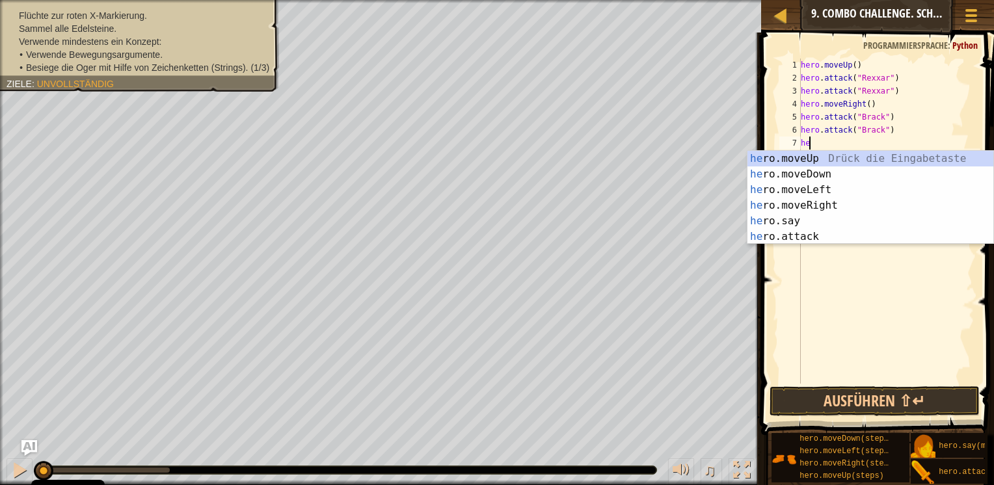
type textarea "her"
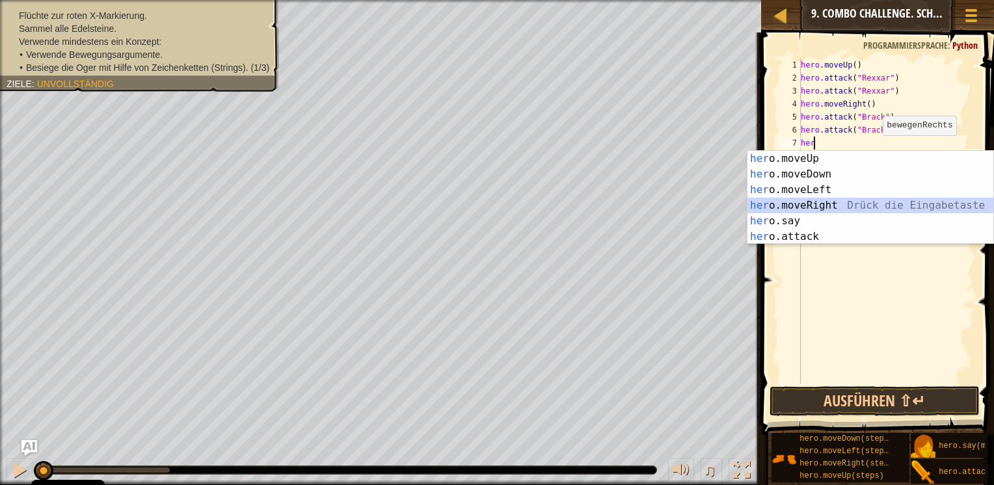
click at [836, 204] on div "her o.moveUp Drück die Eingabetaste her o.moveDown Drück die Eingabetaste her o…" at bounding box center [870, 213] width 246 height 125
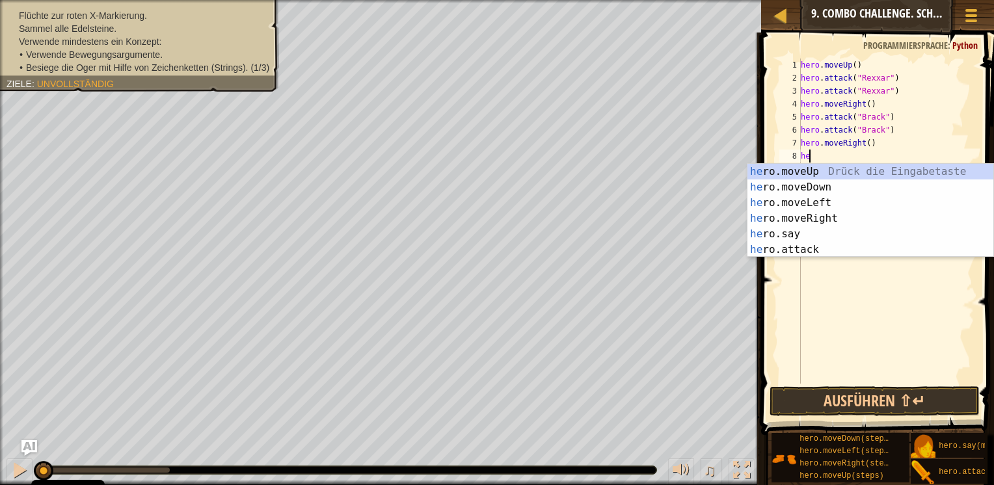
type textarea "her"
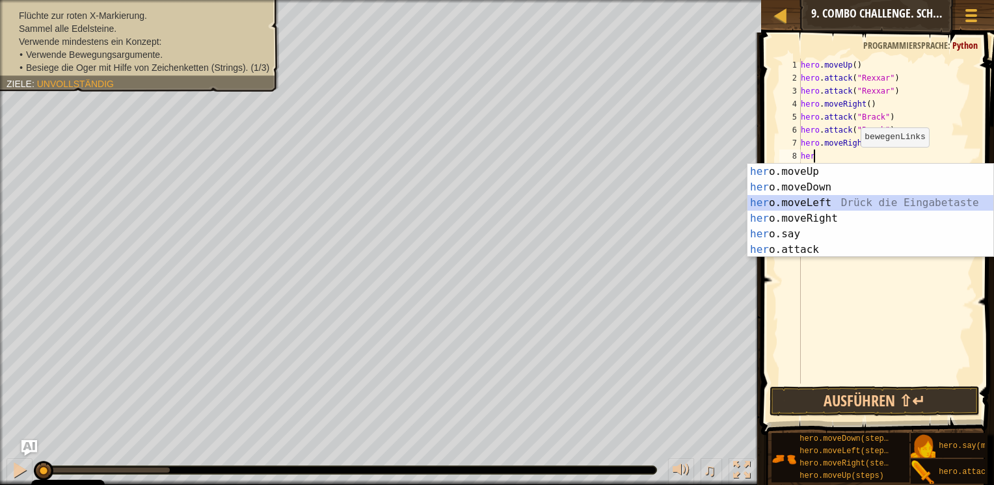
click at [816, 202] on div "her o.moveUp Drück die Eingabetaste her o.moveDown Drück die Eingabetaste her o…" at bounding box center [870, 226] width 246 height 125
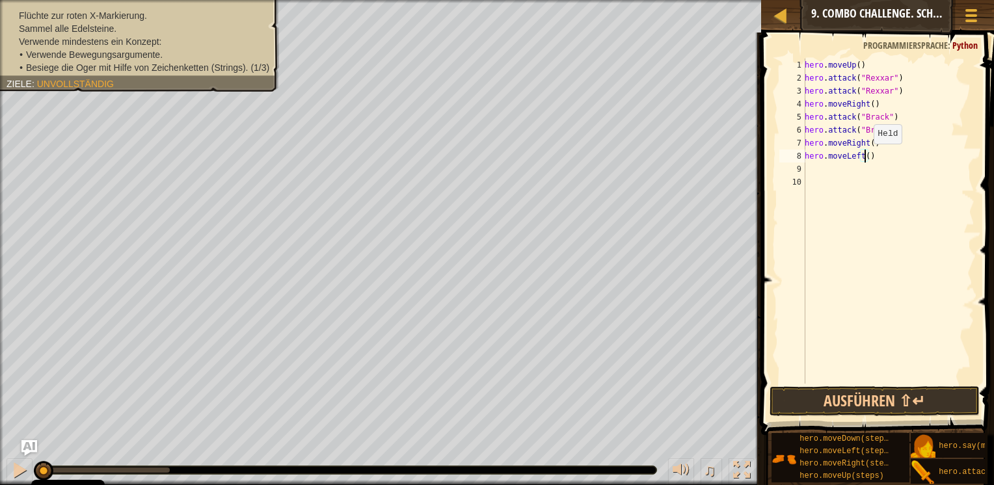
click at [866, 157] on div "hero . moveUp ( ) hero . attack ( "Rexxar" ) hero . attack ( "Rexxar" ) hero . …" at bounding box center [888, 234] width 172 height 351
click at [868, 107] on div "hero . moveUp ( ) hero . attack ( "Rexxar" ) hero . attack ( "Rexxar" ) hero . …" at bounding box center [888, 234] width 172 height 351
click at [864, 157] on div "hero . moveUp ( ) hero . attack ( "Rexxar" ) hero . attack ( "Rexxar" ) hero . …" at bounding box center [888, 234] width 172 height 351
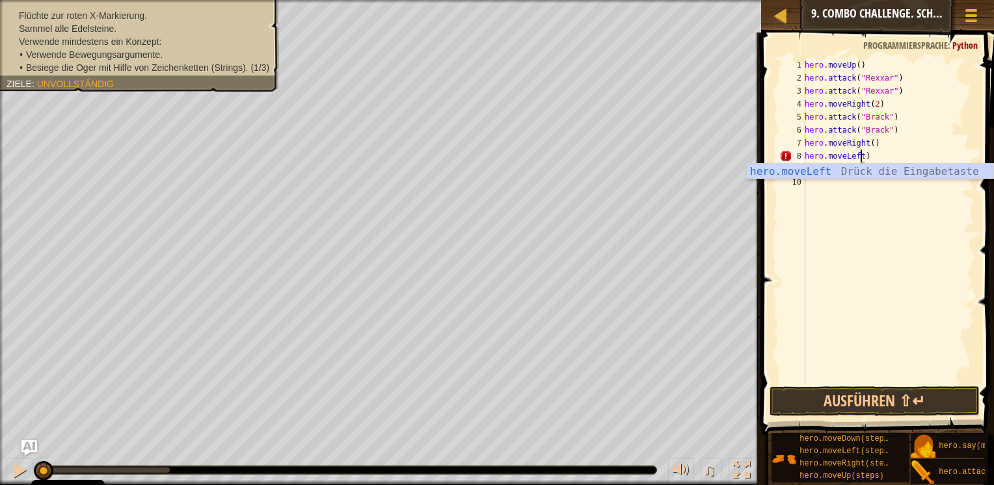
click at [870, 157] on div "hero . moveUp ( ) hero . attack ( "Rexxar" ) hero . attack ( "Rexxar" ) hero . …" at bounding box center [888, 234] width 172 height 351
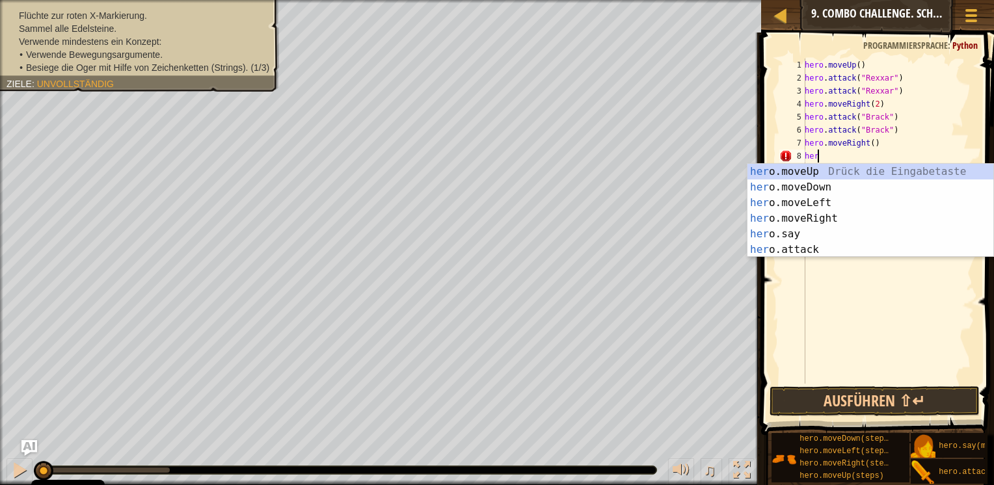
scroll to position [6, 0]
type textarea "h"
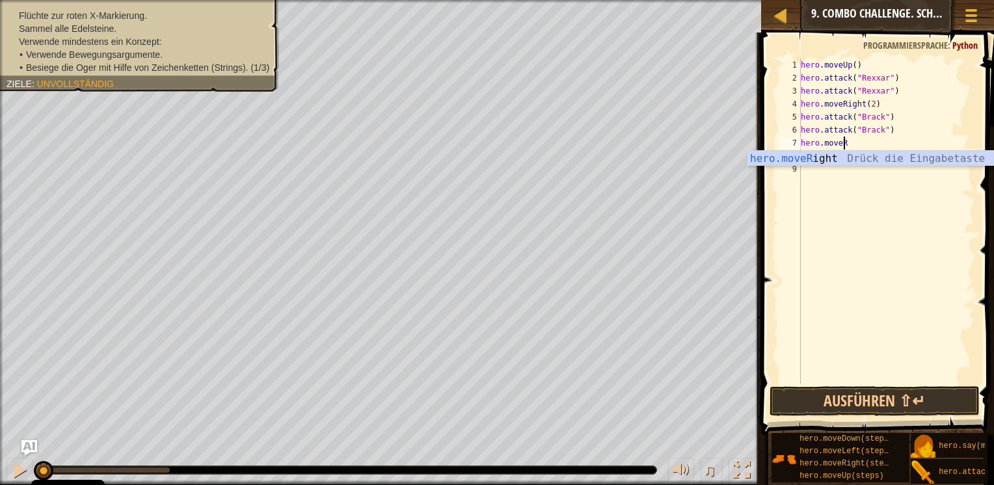
type textarea "hero.move"
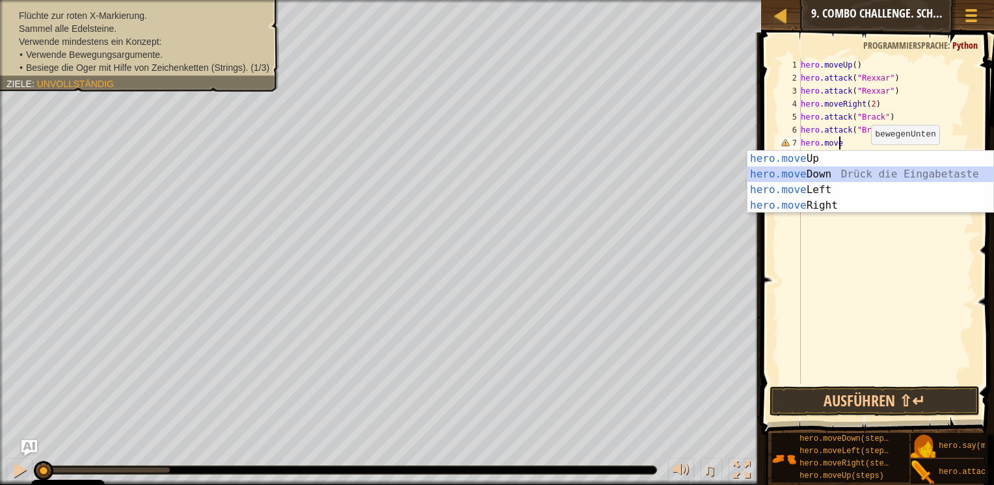
click at [849, 181] on div "hero.move Up Drück die Eingabetaste hero.move Down Drück die Eingabetaste hero.…" at bounding box center [870, 198] width 246 height 94
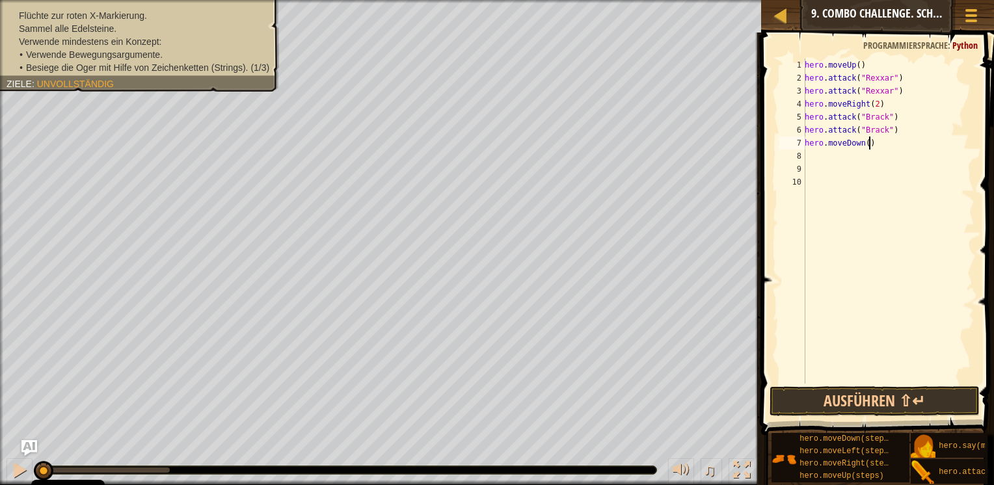
click at [869, 139] on div "hero . moveUp ( ) hero . attack ( "Rexxar" ) hero . attack ( "Rexxar" ) hero . …" at bounding box center [888, 234] width 172 height 351
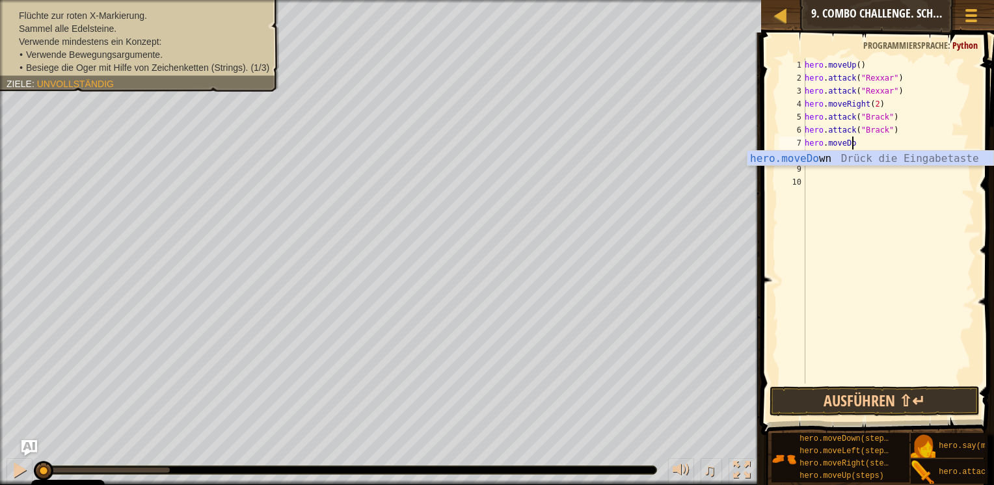
type textarea "hero.move"
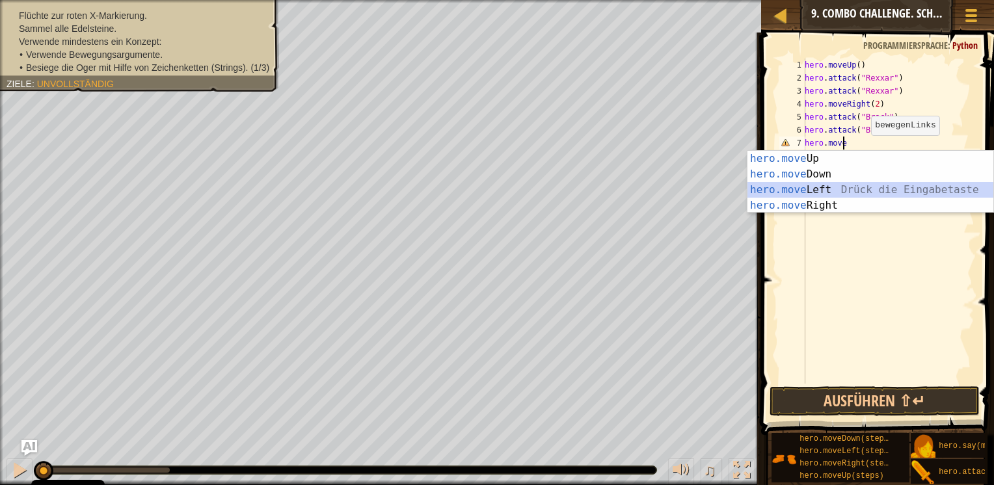
click at [830, 189] on div "hero.move Up Drück die Eingabetaste hero.move Down Drück die Eingabetaste hero.…" at bounding box center [870, 198] width 246 height 94
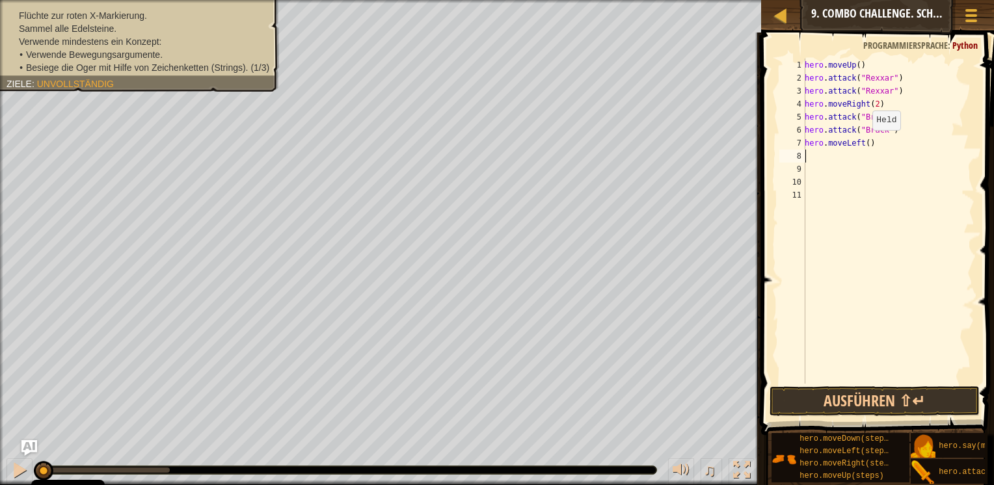
click at [865, 143] on div "hero . moveUp ( ) hero . attack ( "Rexxar" ) hero . attack ( "Rexxar" ) hero . …" at bounding box center [888, 234] width 172 height 351
type textarea "hero.moveLeft(2)"
click at [848, 150] on div "hero . moveUp ( ) hero . attack ( "Rexxar" ) hero . attack ( "Rexxar" ) hero . …" at bounding box center [888, 234] width 172 height 351
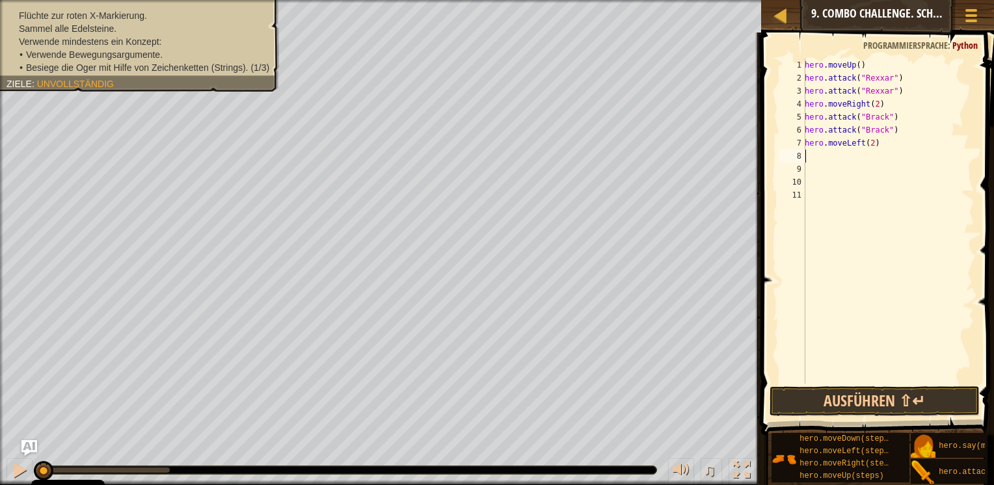
type textarea "h"
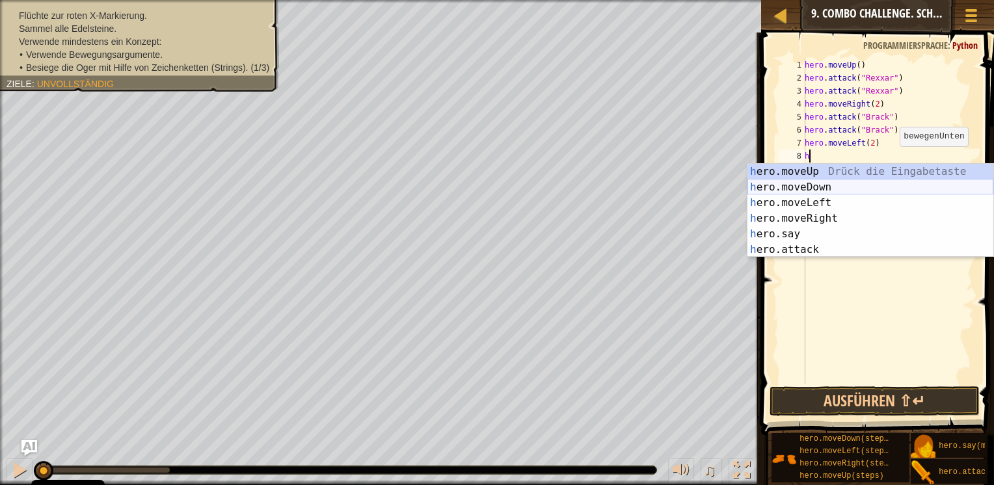
click at [853, 189] on div "h ero.moveUp Drück die Eingabetaste h ero.moveDown Drück die Eingabetaste h ero…" at bounding box center [870, 226] width 246 height 125
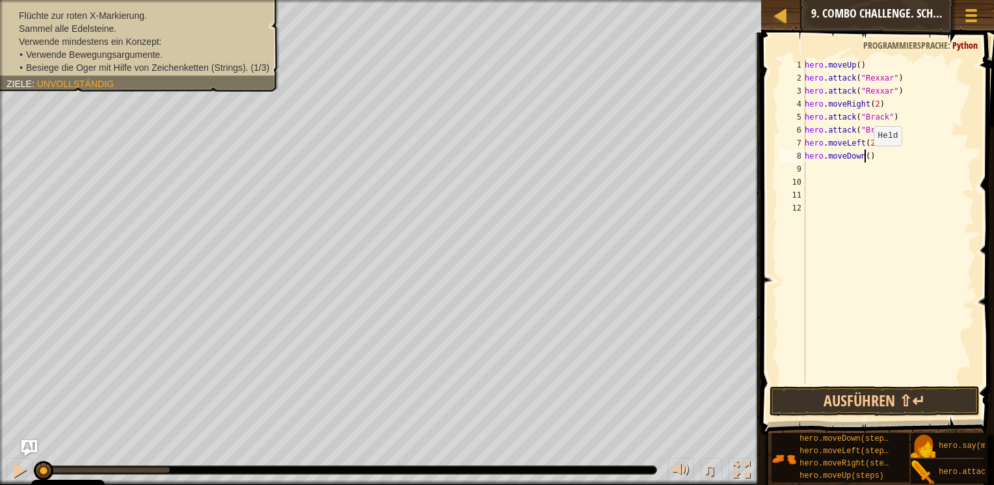
click at [866, 158] on div "hero . moveUp ( ) hero . attack ( "Rexxar" ) hero . attack ( "Rexxar" ) hero . …" at bounding box center [888, 234] width 172 height 351
type textarea "hero.moveDown(2)"
click at [842, 164] on div "hero . moveUp ( ) hero . attack ( "Rexxar" ) hero . attack ( "Rexxar" ) hero . …" at bounding box center [888, 234] width 172 height 351
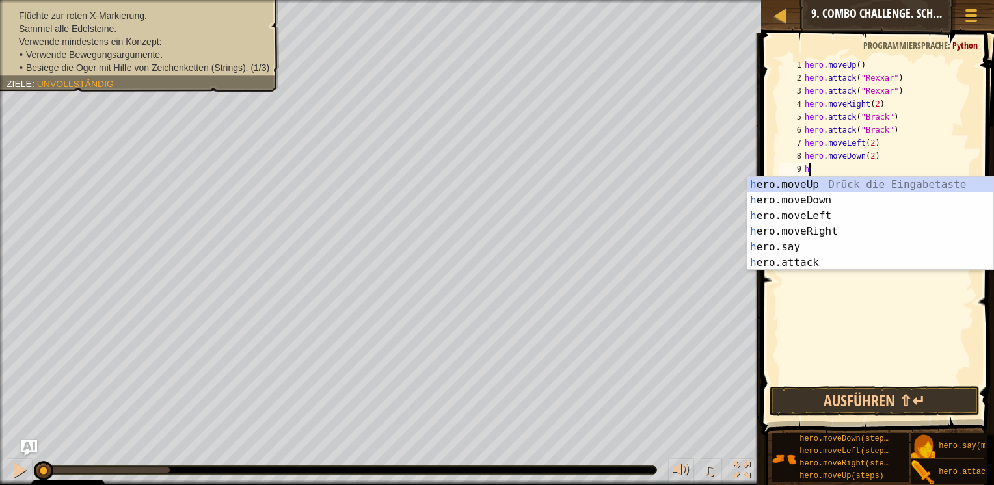
type textarea "he"
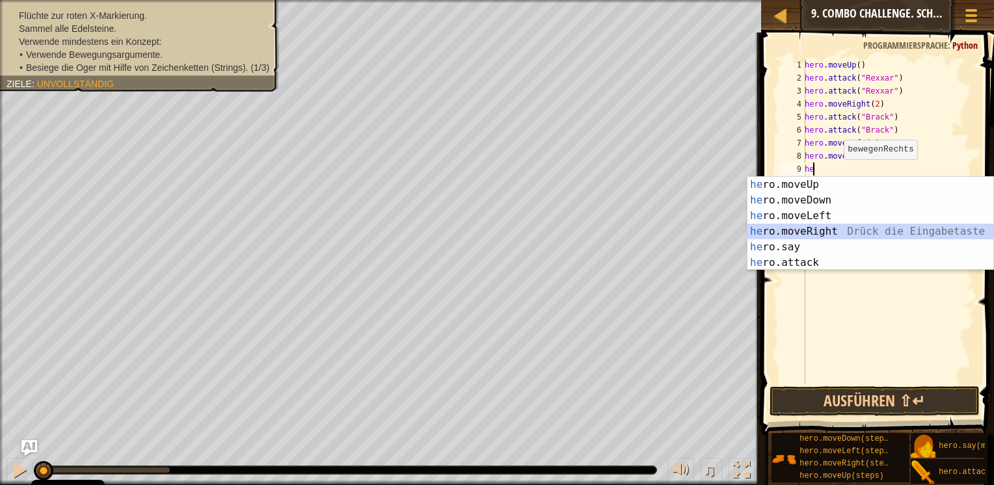
click at [823, 226] on div "he ro.moveUp Drück die Eingabetaste he ro.moveDown Drück die Eingabetaste he ro…" at bounding box center [870, 239] width 246 height 125
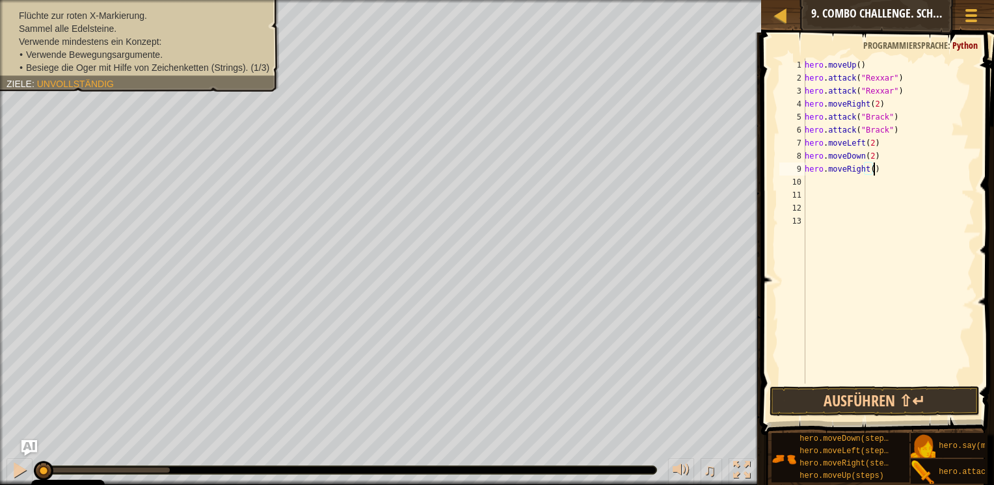
click at [871, 170] on div "hero . moveUp ( ) hero . attack ( "Rexxar" ) hero . attack ( "Rexxar" ) hero . …" at bounding box center [888, 234] width 172 height 351
click at [869, 170] on div "hero . moveUp ( ) hero . attack ( "Rexxar" ) hero . attack ( "Rexxar" ) hero . …" at bounding box center [888, 234] width 172 height 351
type textarea "hero.moveRight(2)"
click at [852, 183] on div "hero . moveUp ( ) hero . attack ( "Rexxar" ) hero . attack ( "Rexxar" ) hero . …" at bounding box center [888, 234] width 172 height 351
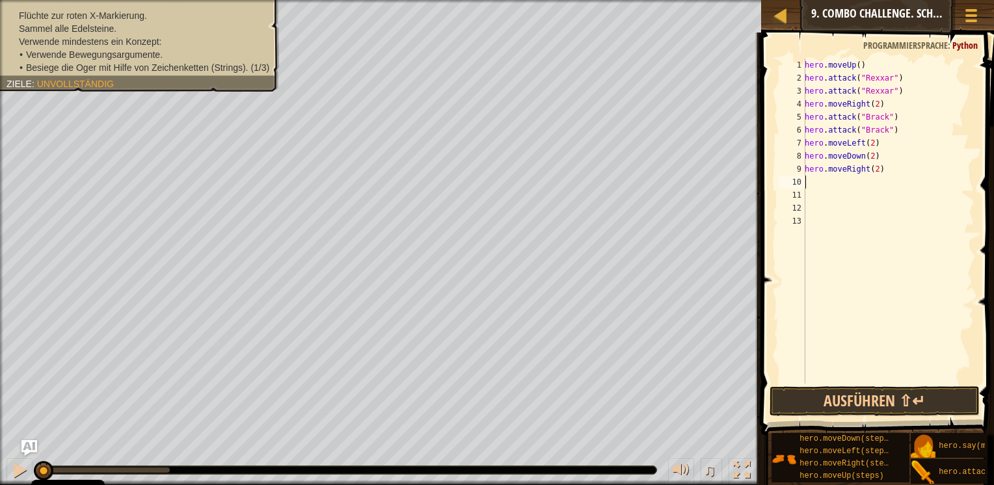
scroll to position [6, 0]
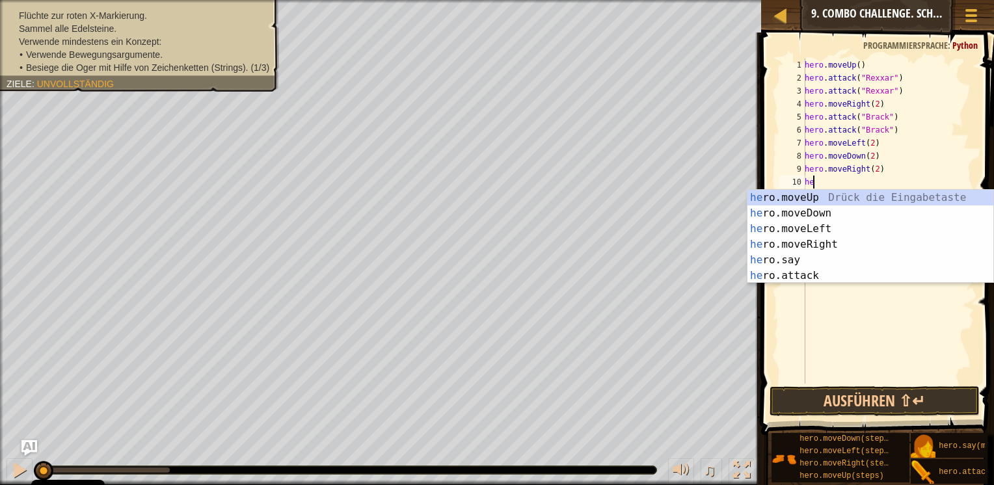
type textarea "her"
click at [855, 196] on div "her o.moveUp Drück die Eingabetaste her o.moveDown Drück die Eingabetaste her o…" at bounding box center [870, 252] width 246 height 125
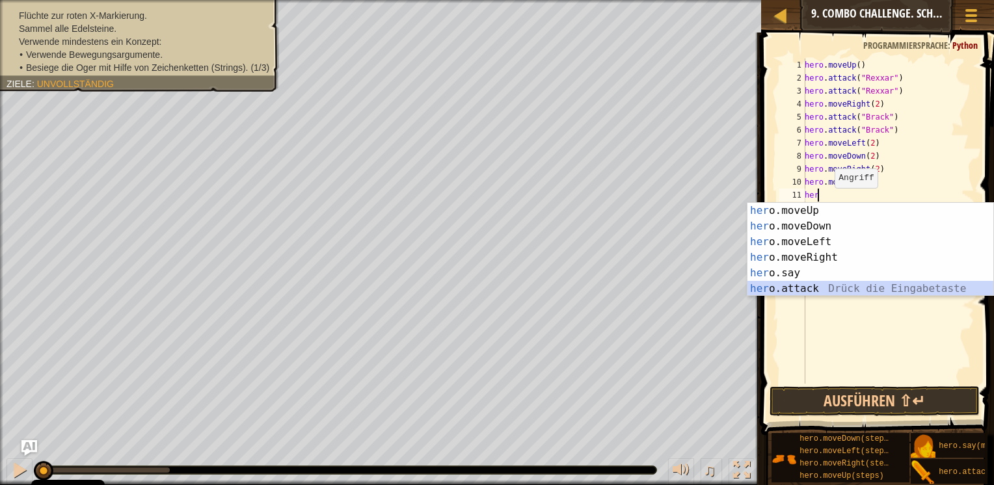
click at [811, 287] on div "her o.moveUp Drück die Eingabetaste her o.moveDown Drück die Eingabetaste her o…" at bounding box center [870, 265] width 246 height 125
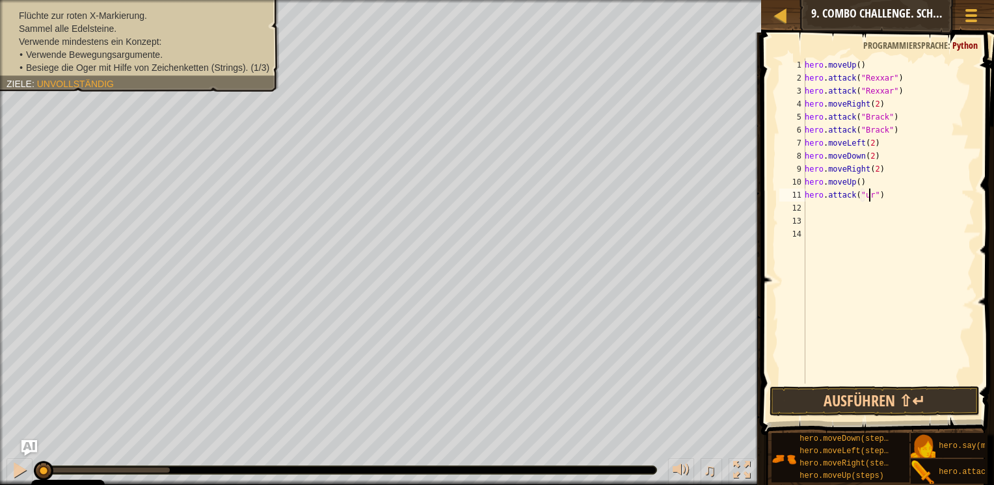
scroll to position [6, 5]
type textarea "hero.attack("Ursa")"
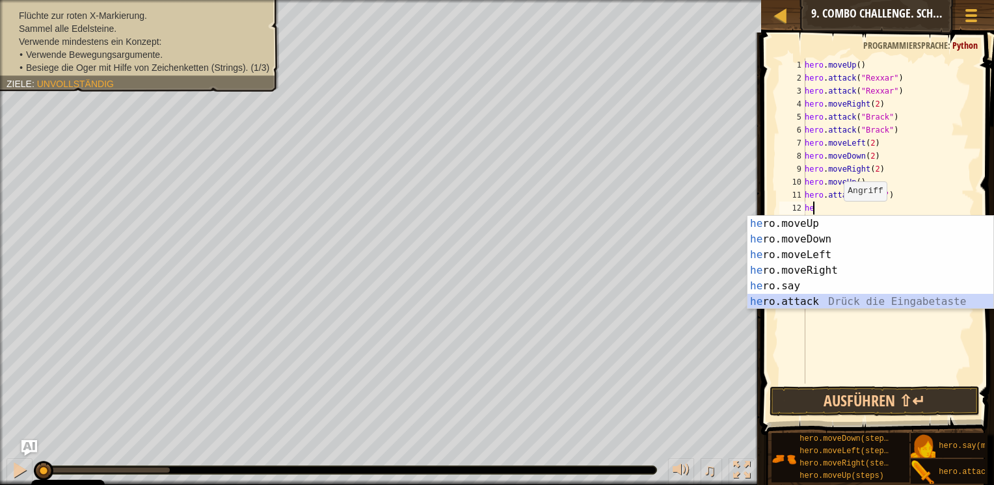
click at [819, 299] on div "he ro.moveUp Drück die Eingabetaste he ro.moveDown Drück die Eingabetaste he ro…" at bounding box center [870, 278] width 246 height 125
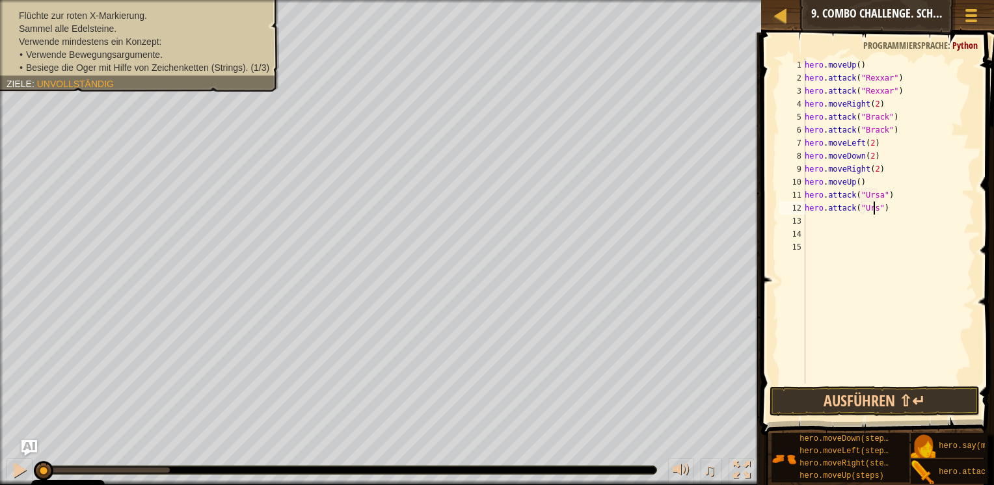
type textarea "hero.attack("Ursa")"
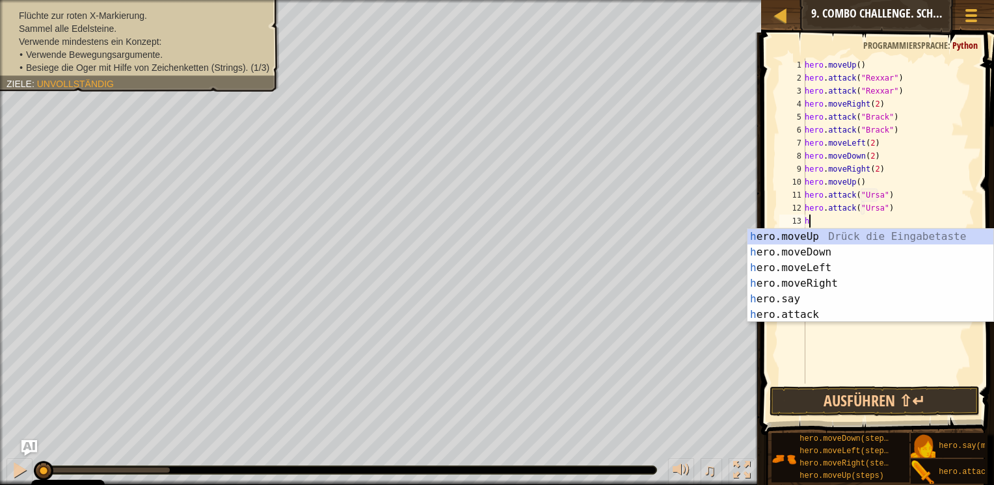
type textarea "he"
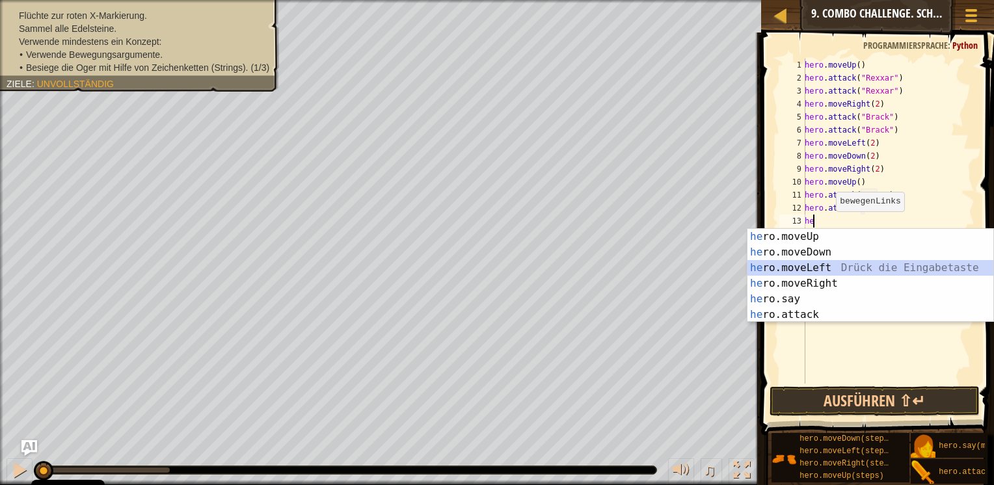
click at [819, 269] on div "he ro.moveUp Drück die Eingabetaste he ro.moveDown Drück die Eingabetaste he ro…" at bounding box center [870, 291] width 246 height 125
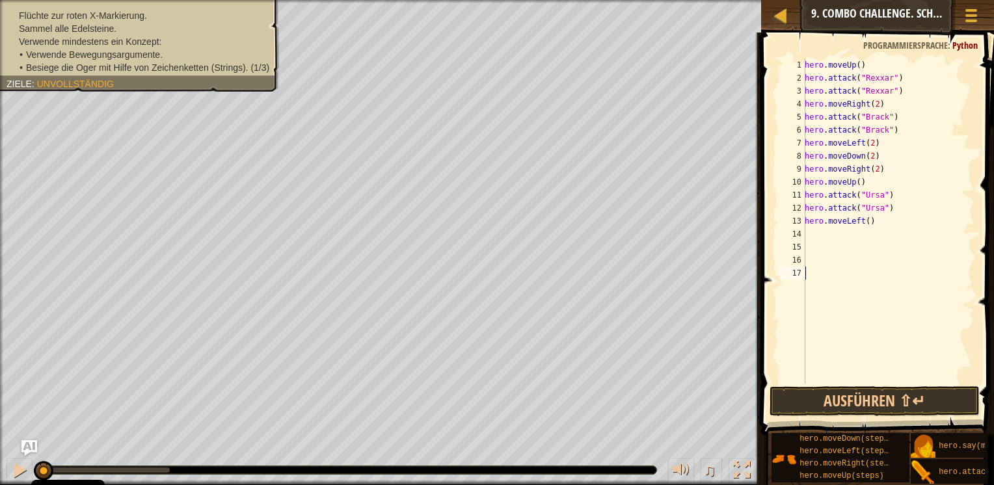
click at [819, 269] on div "hero . moveUp ( ) hero . attack ( "Rexxar" ) hero . attack ( "Rexxar" ) hero . …" at bounding box center [888, 234] width 172 height 351
click at [864, 225] on div "hero . moveUp ( ) hero . attack ( "Rexxar" ) hero . attack ( "Rexxar" ) hero . …" at bounding box center [888, 234] width 172 height 351
type textarea "hero.moveLeft(2)"
click at [837, 236] on div "hero . moveUp ( ) hero . attack ( "Rexxar" ) hero . attack ( "Rexxar" ) hero . …" at bounding box center [888, 234] width 172 height 351
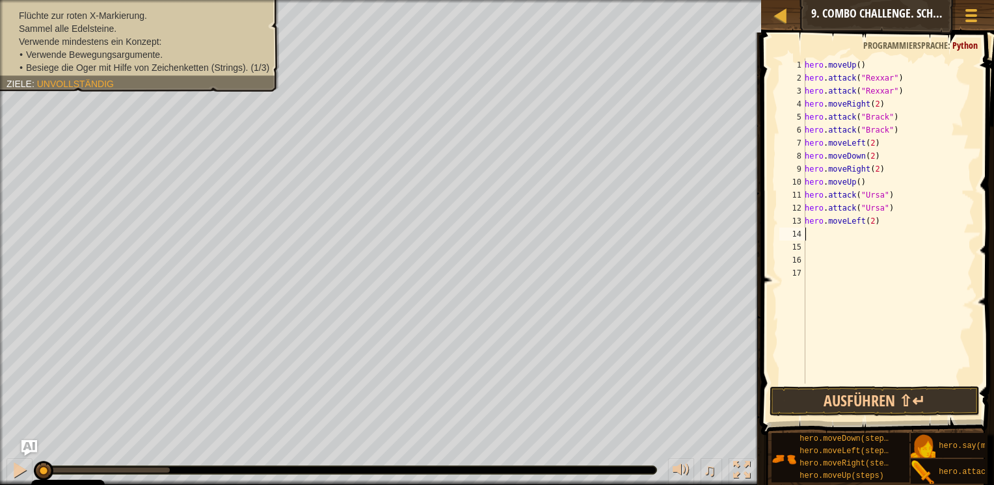
scroll to position [6, 0]
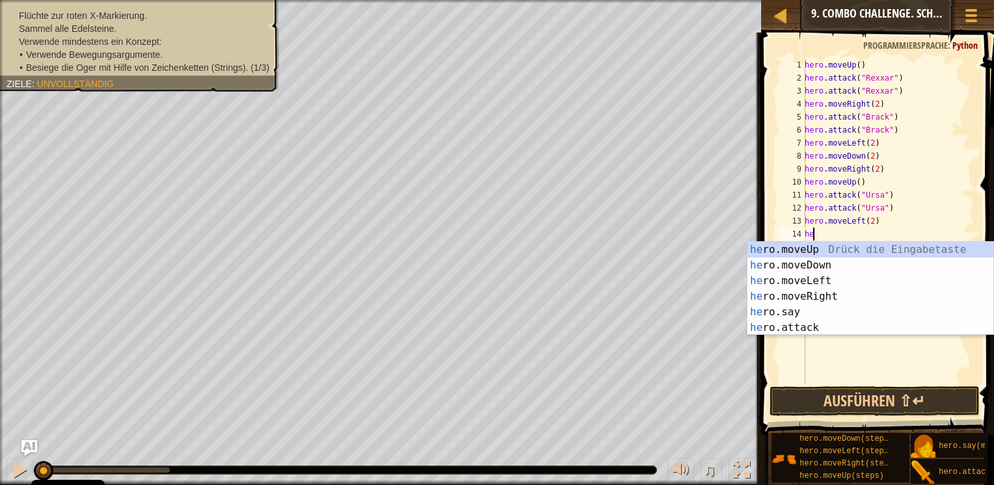
type textarea "her"
click at [840, 250] on div "her o.moveUp Drück die Eingabetaste her o.moveDown Drück die Eingabetaste her o…" at bounding box center [870, 304] width 246 height 125
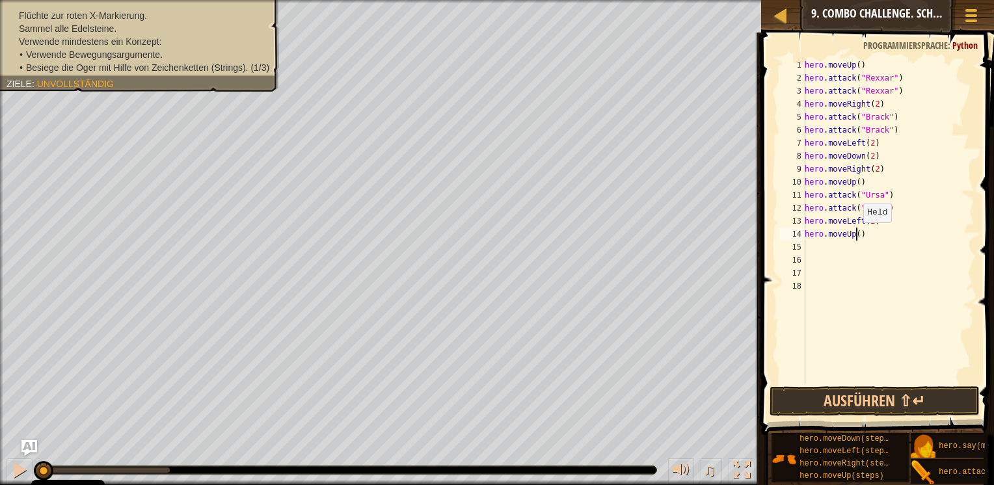
click at [856, 235] on div "hero . moveUp ( ) hero . attack ( "Rexxar" ) hero . attack ( "Rexxar" ) hero . …" at bounding box center [888, 234] width 172 height 351
type textarea "hero.moveUp()"
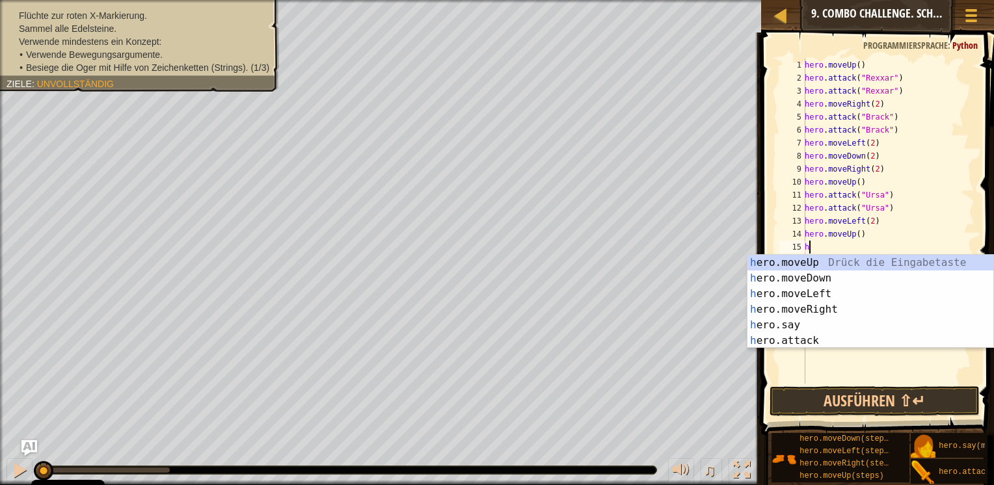
type textarea "her"
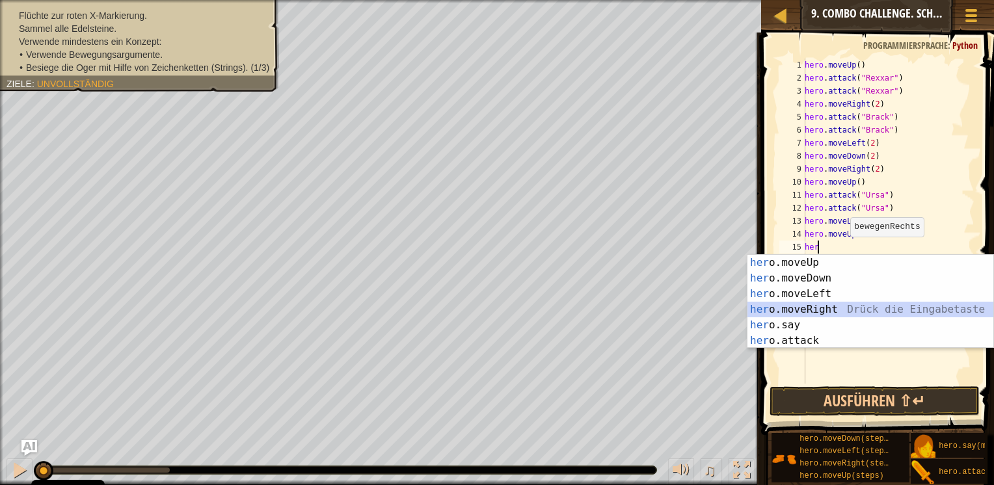
click at [831, 309] on div "her o.moveUp Drück die Eingabetaste her o.moveDown Drück die Eingabetaste her o…" at bounding box center [870, 317] width 246 height 125
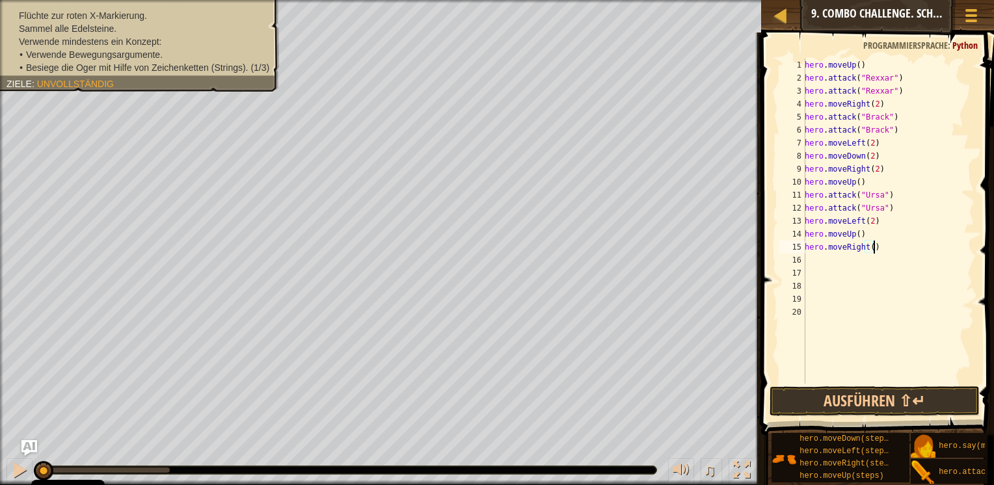
click at [871, 248] on div "hero . moveUp ( ) hero . attack ( "Rexxar" ) hero . attack ( "Rexxar" ) hero . …" at bounding box center [888, 234] width 172 height 351
click at [866, 248] on div "hero . moveUp ( ) hero . attack ( "Rexxar" ) hero . attack ( "Rexxar" ) hero . …" at bounding box center [888, 234] width 172 height 351
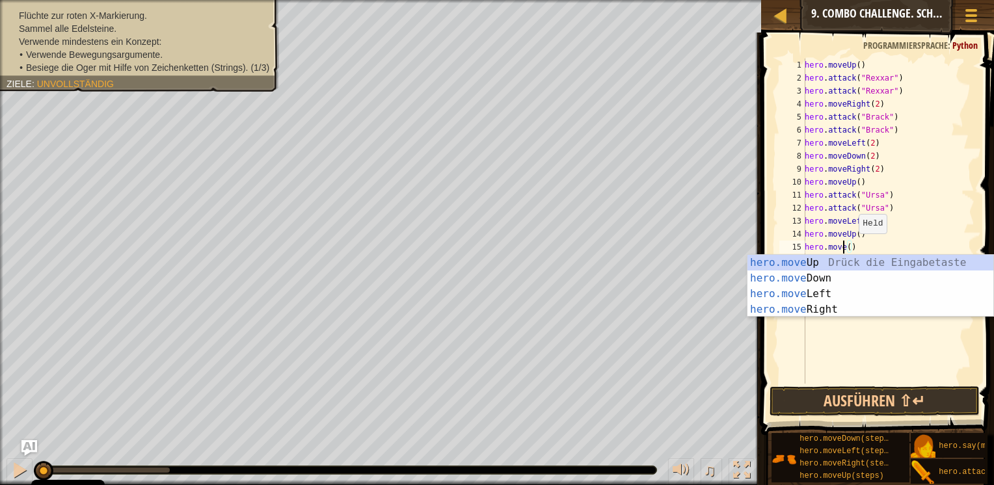
scroll to position [6, 3]
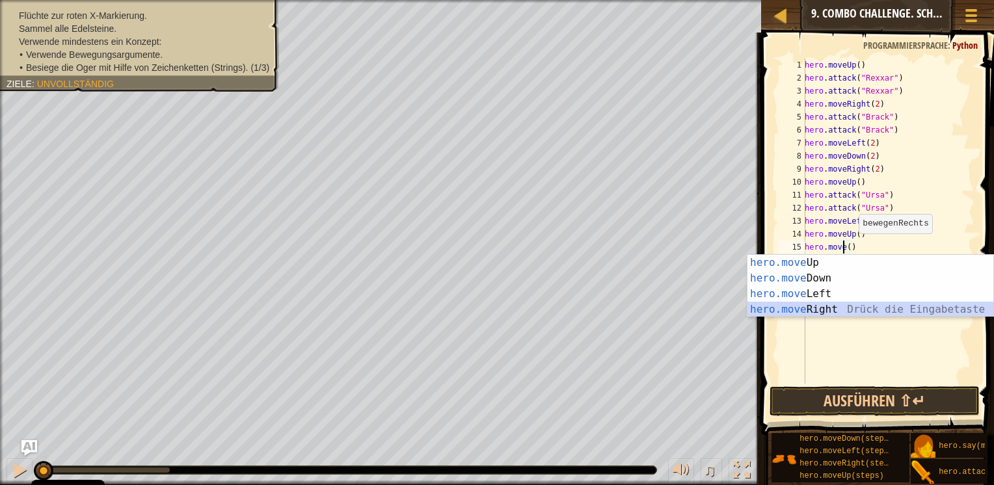
click at [836, 314] on div "hero.move Up Drück die Eingabetaste hero.move Down Drück die Eingabetaste hero.…" at bounding box center [870, 302] width 246 height 94
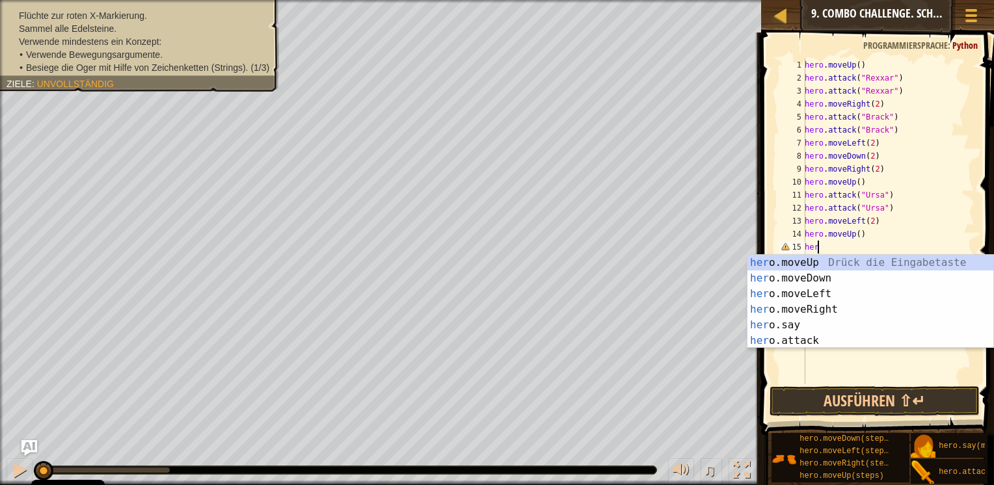
scroll to position [6, 0]
type textarea "h"
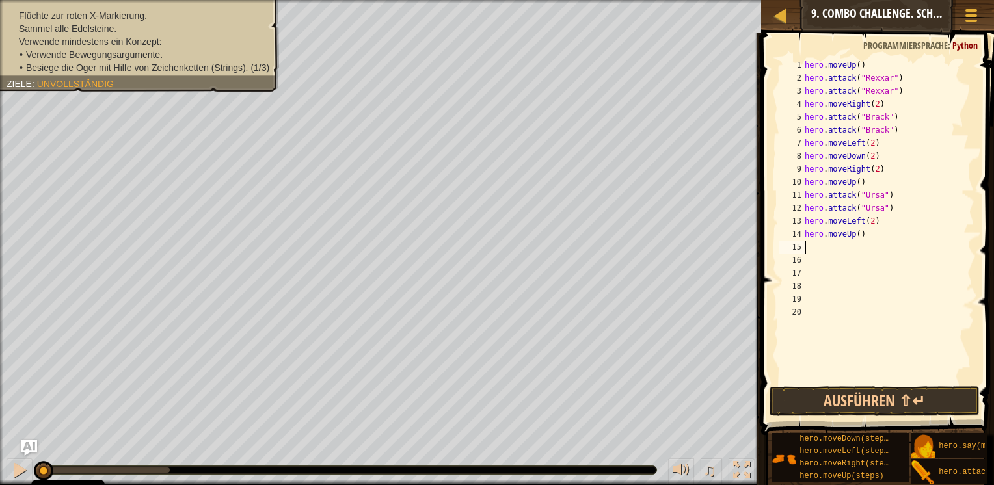
type textarea "h"
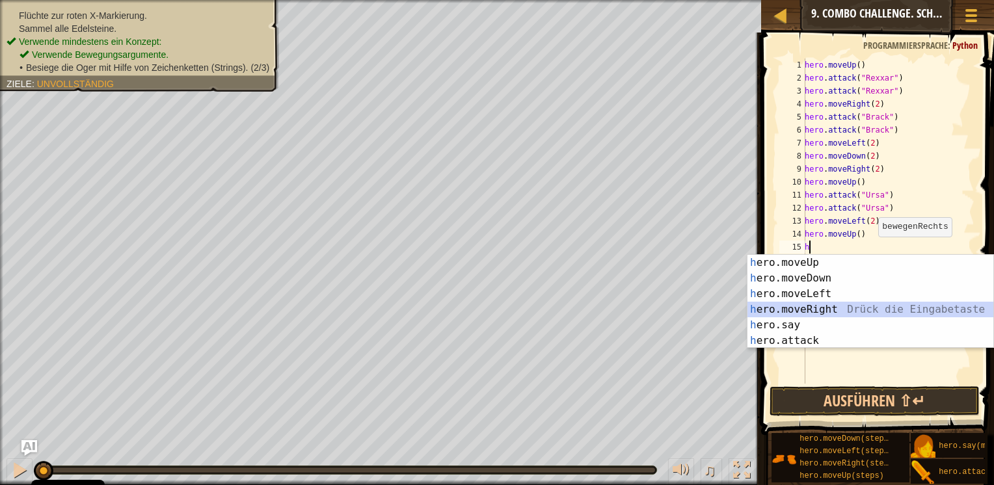
click at [837, 304] on div "h ero.moveUp Drück die Eingabetaste h ero.moveDown Drück die Eingabetaste h ero…" at bounding box center [870, 317] width 246 height 125
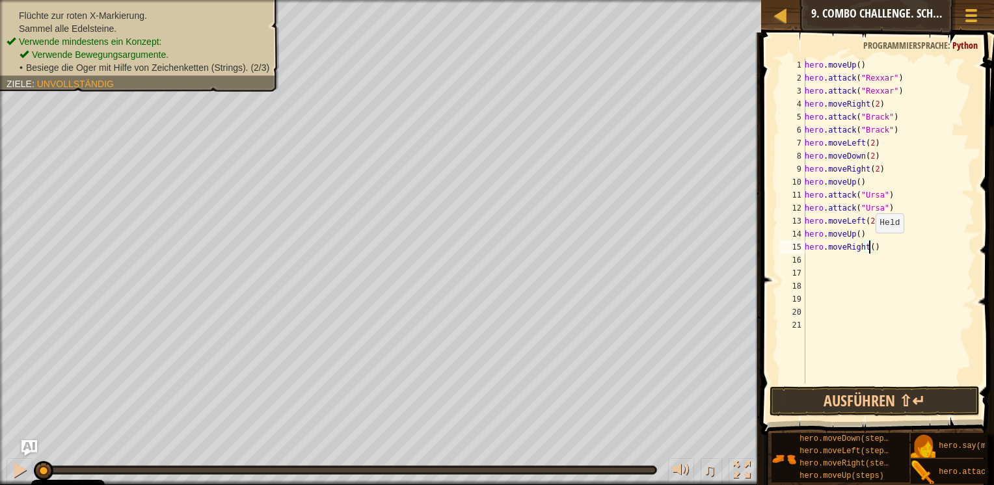
click at [868, 246] on div "hero . moveUp ( ) hero . attack ( "Rexxar" ) hero . attack ( "Rexxar" ) hero . …" at bounding box center [888, 234] width 172 height 351
click at [874, 397] on button "Ausführen ⇧↵" at bounding box center [874, 401] width 211 height 30
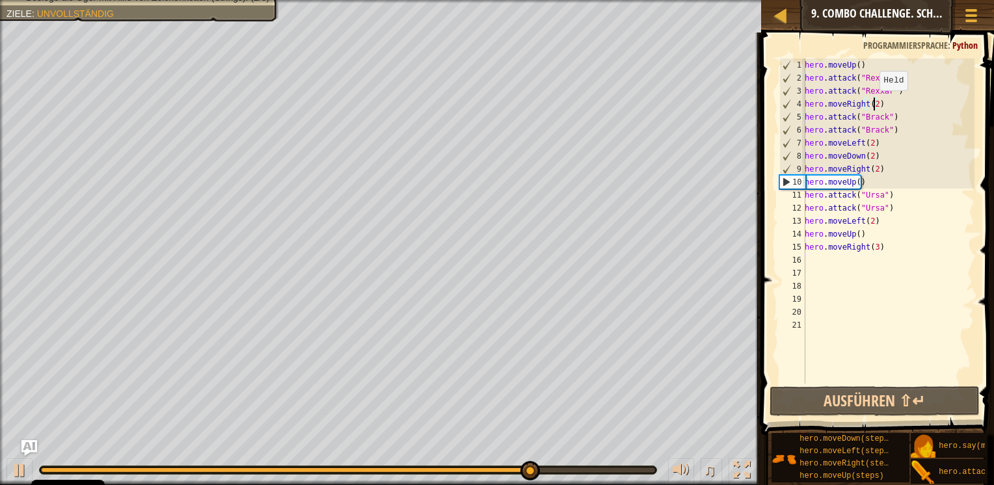
click at [872, 103] on div "hero . moveUp ( ) hero . attack ( "Rexxar" ) hero . attack ( "Rexxar" ) hero . …" at bounding box center [888, 234] width 172 height 351
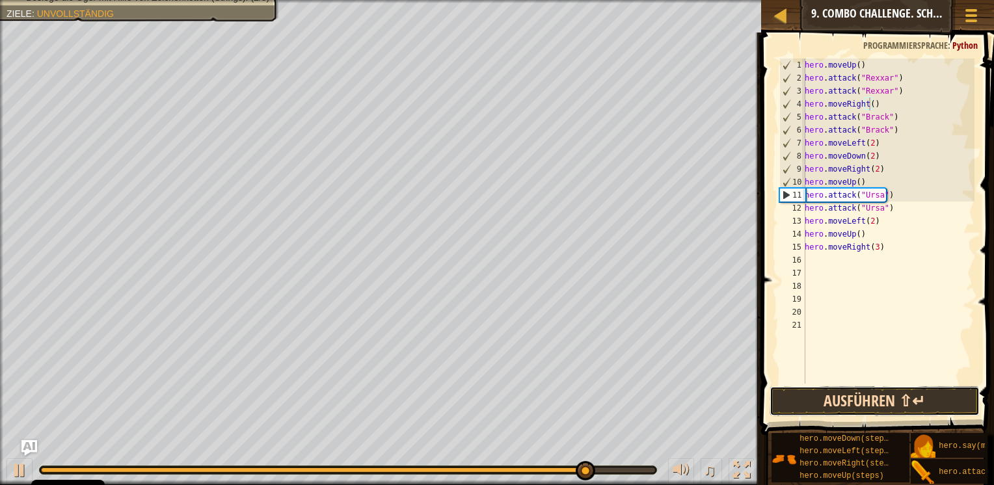
click at [868, 399] on button "Ausführen ⇧↵" at bounding box center [874, 401] width 211 height 30
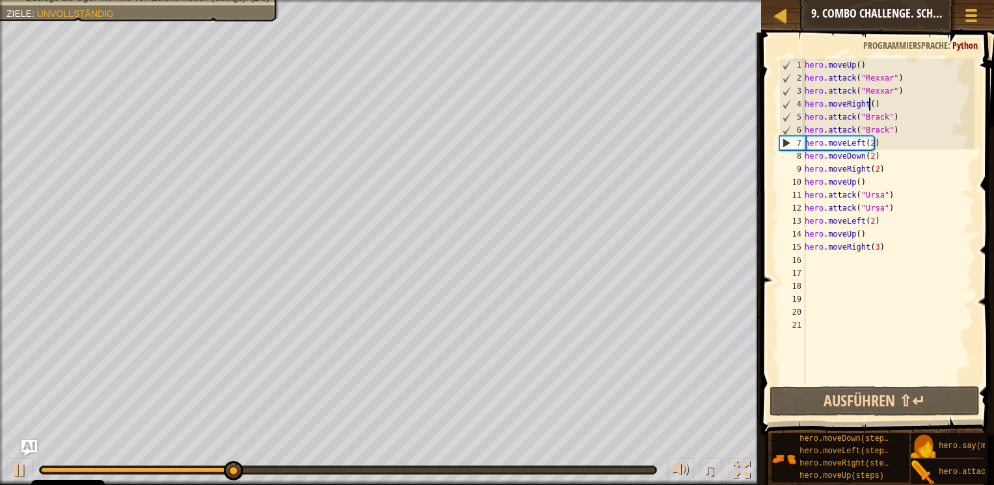
scroll to position [6, 5]
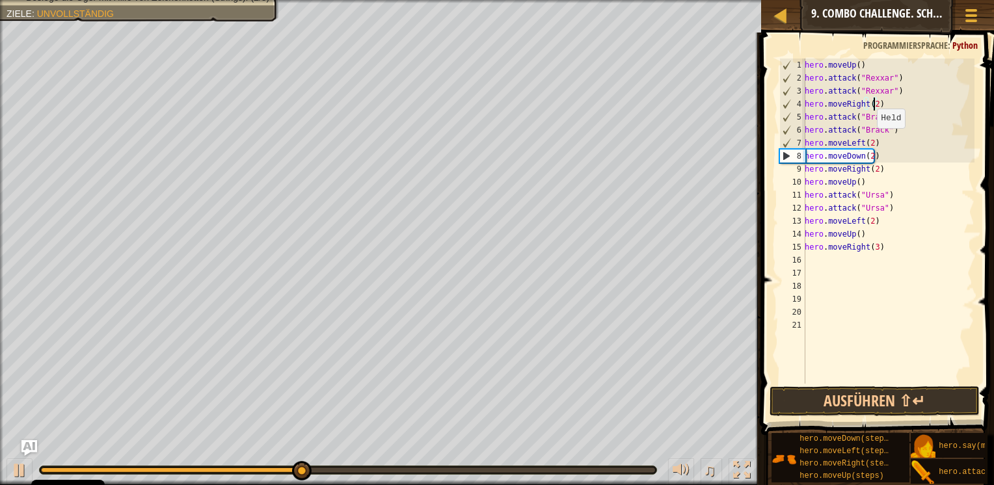
click at [870, 141] on div "hero . moveUp ( ) hero . attack ( "Rexxar" ) hero . attack ( "Rexxar" ) hero . …" at bounding box center [888, 234] width 172 height 351
click at [846, 403] on button "Ausführen ⇧↵" at bounding box center [874, 401] width 211 height 30
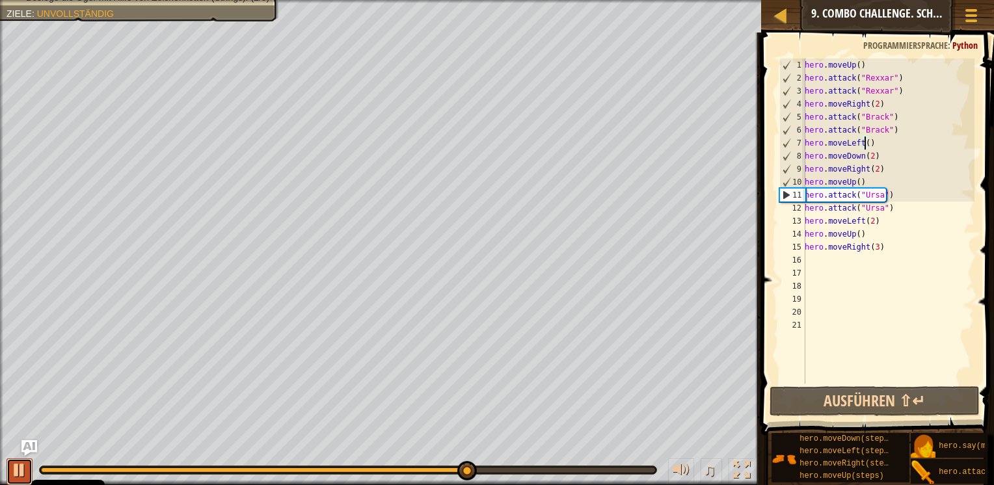
click at [13, 465] on div at bounding box center [19, 470] width 17 height 17
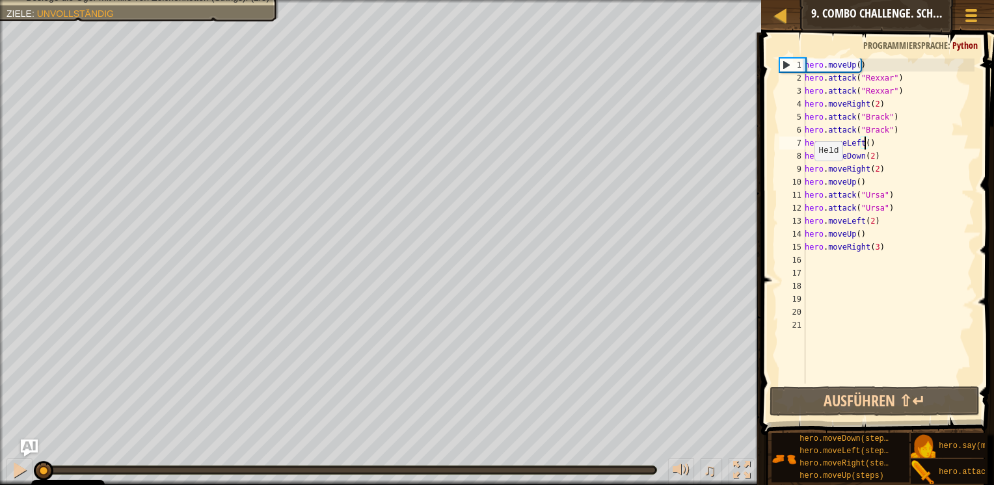
drag, startPoint x: 473, startPoint y: 468, endPoint x: 31, endPoint y: 454, distance: 443.1
click at [31, 454] on div "Karte Einführungskurs in die Informatik 9. Combo Challenge. Schlafstunde Spielm…" at bounding box center [497, 242] width 994 height 485
click at [873, 104] on div "hero . moveUp ( ) hero . attack ( "Rexxar" ) hero . attack ( "Rexxar" ) hero . …" at bounding box center [888, 234] width 172 height 351
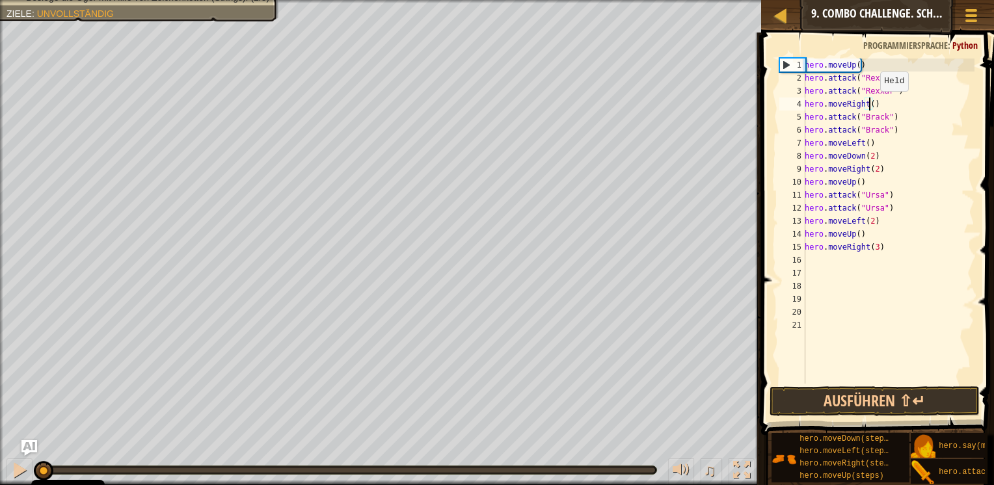
scroll to position [6, 5]
click at [867, 143] on div "hero . moveUp ( ) hero . attack ( "Rexxar" ) hero . attack ( "Rexxar" ) hero . …" at bounding box center [888, 234] width 172 height 351
type textarea "hero.moveLeft()"
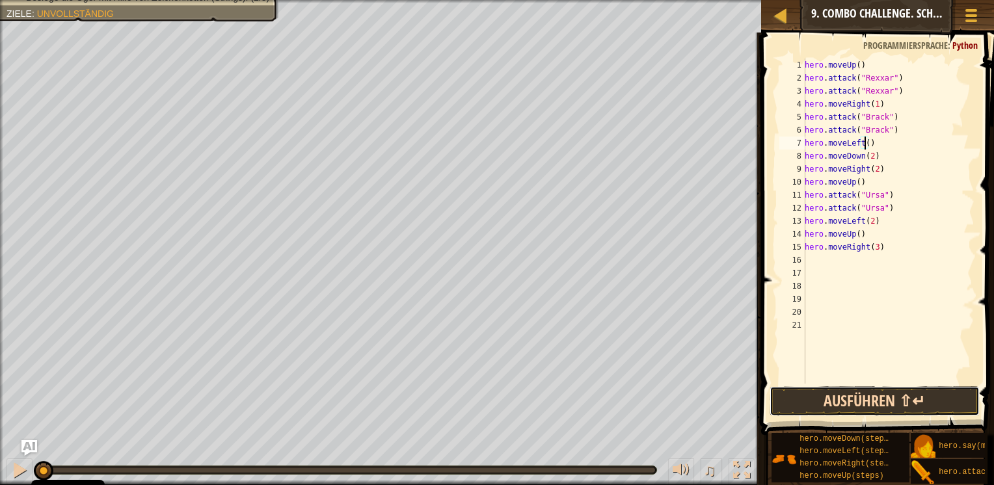
click at [847, 394] on button "Ausführen ⇧↵" at bounding box center [874, 401] width 211 height 30
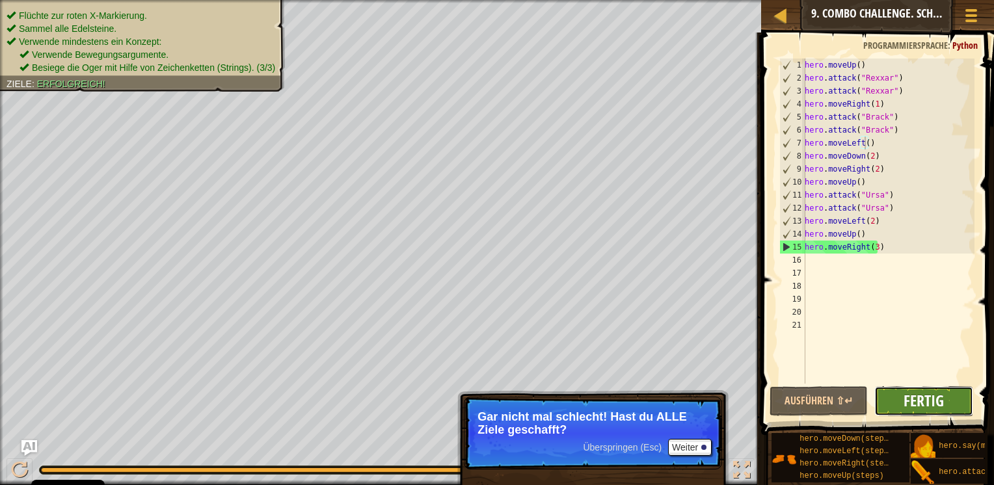
click at [915, 408] on span "Fertig" at bounding box center [923, 400] width 40 height 21
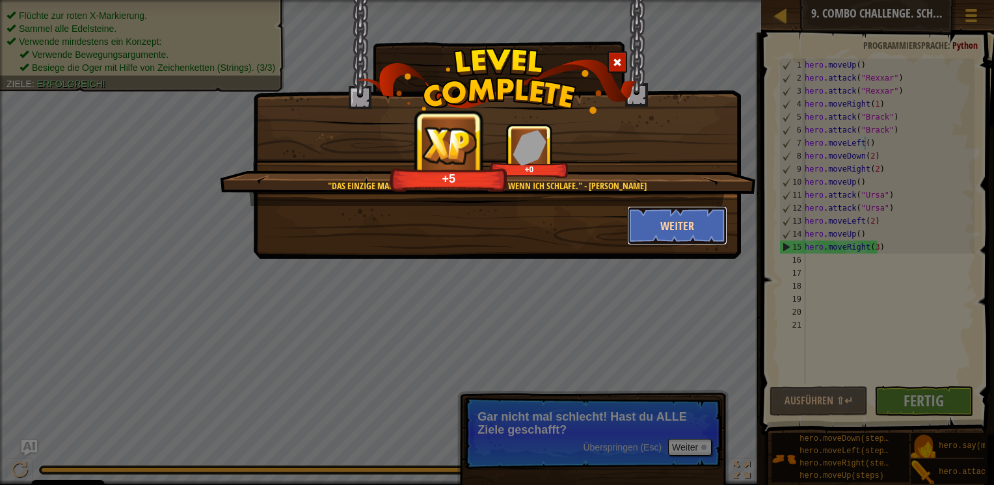
click at [697, 239] on button "Weiter" at bounding box center [677, 225] width 101 height 39
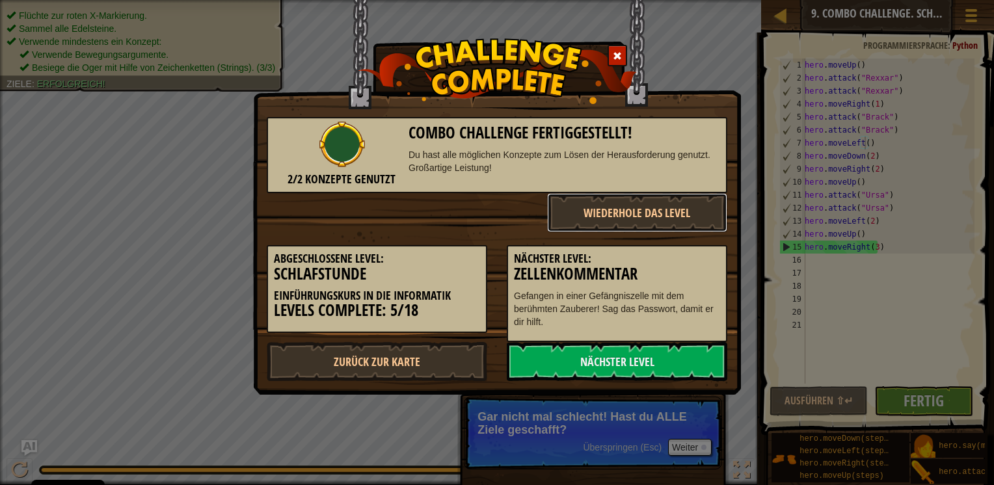
click at [689, 228] on button "Wiederhole das Level" at bounding box center [637, 212] width 181 height 39
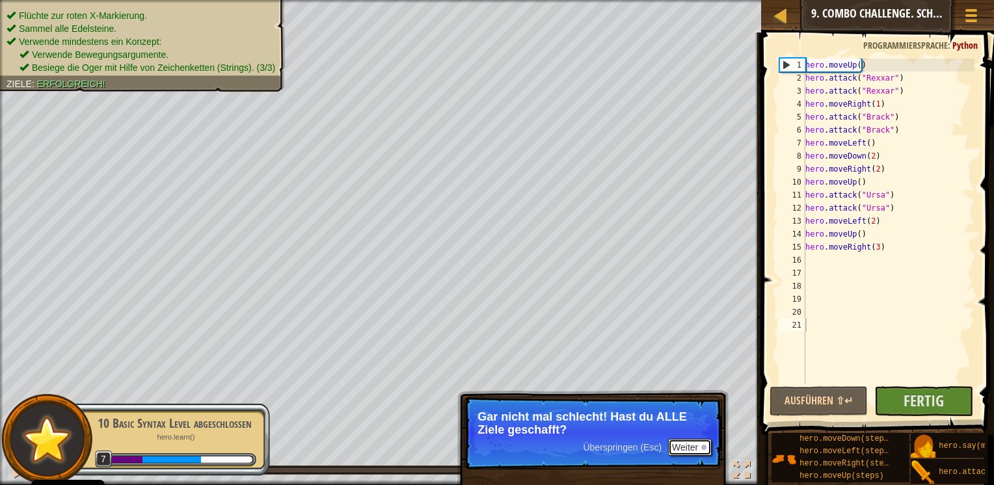
click at [689, 444] on button "Weiter" at bounding box center [690, 447] width 44 height 17
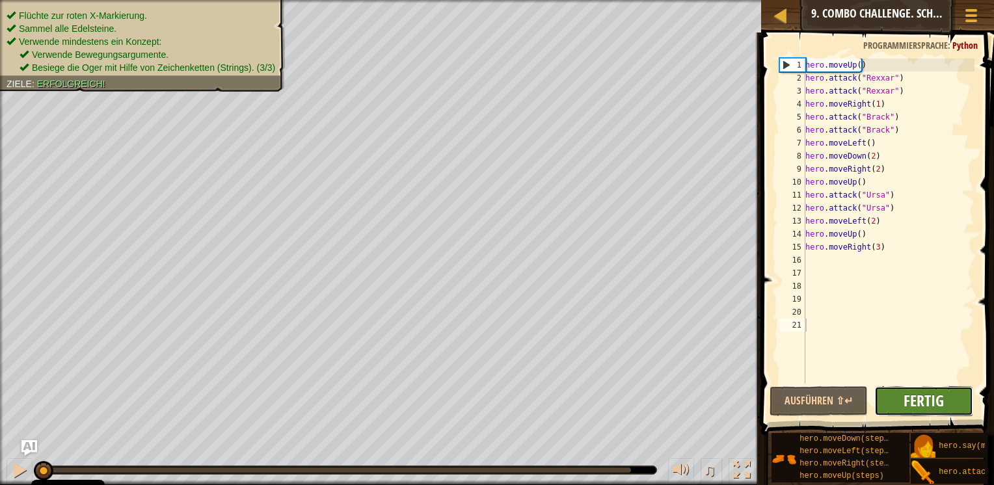
click at [922, 397] on span "Fertig" at bounding box center [923, 400] width 40 height 21
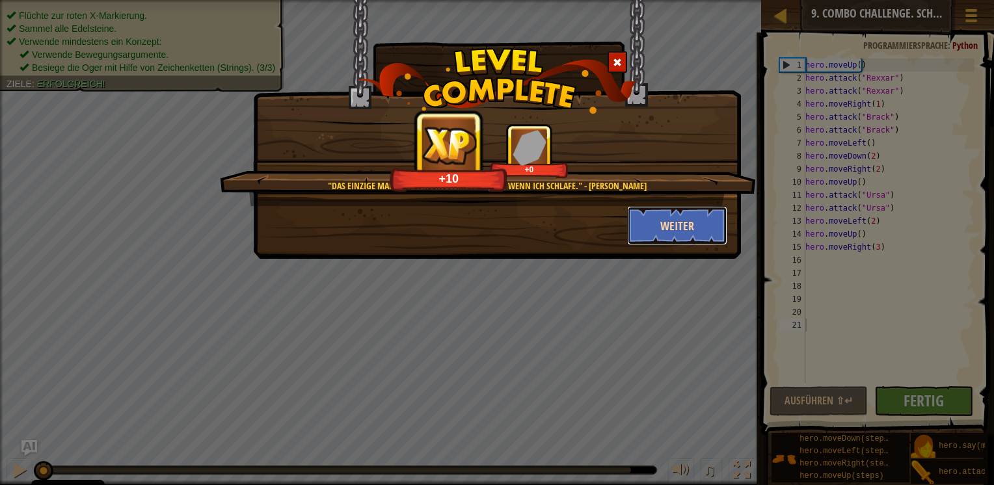
click at [695, 237] on button "Weiter" at bounding box center [677, 225] width 101 height 39
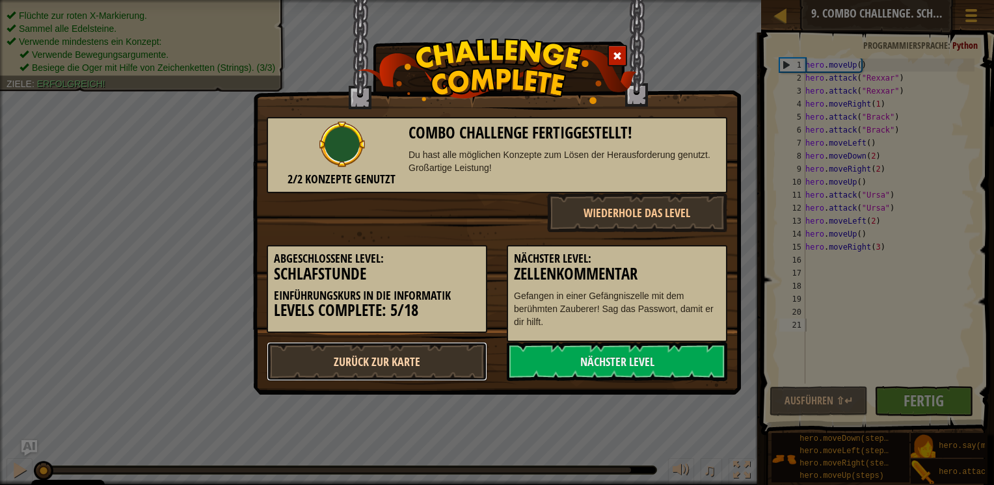
click at [453, 366] on link "Zurück zur Karte" at bounding box center [377, 361] width 220 height 39
select select "de-DE"
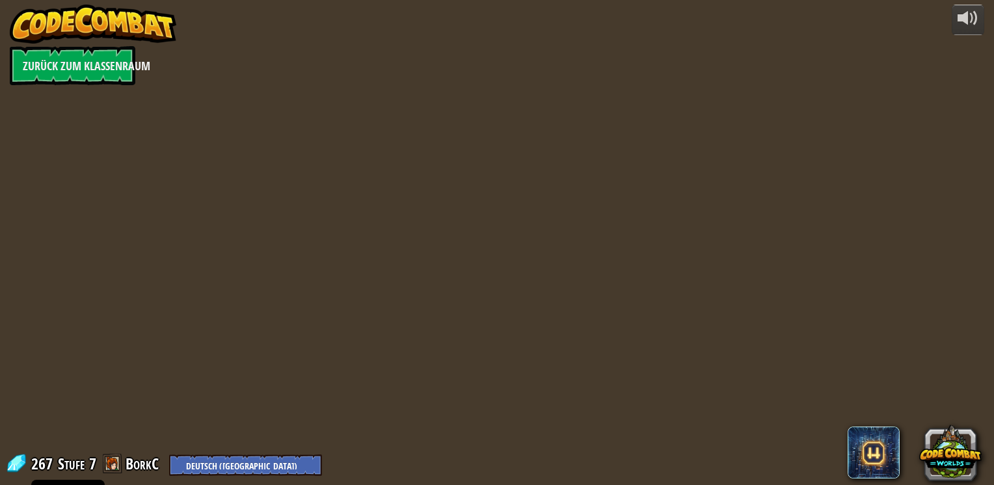
select select "de-DE"
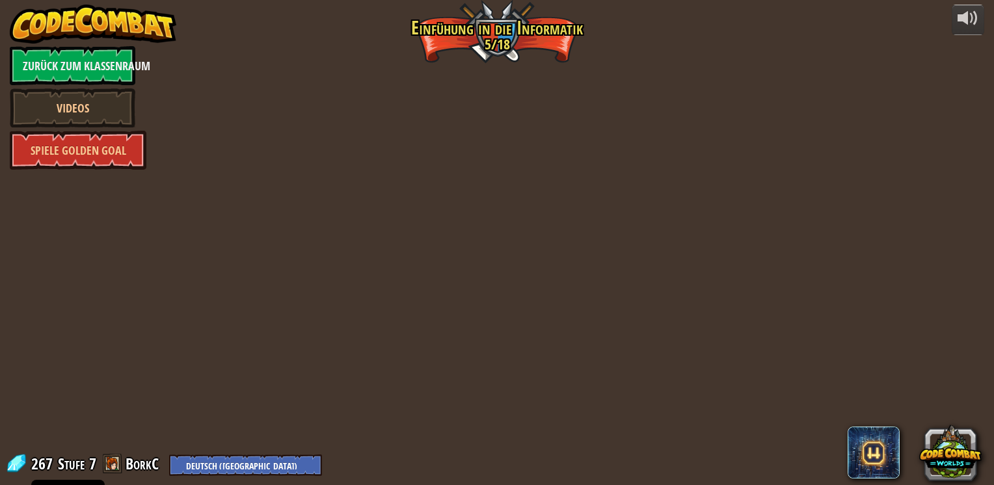
select select "de-DE"
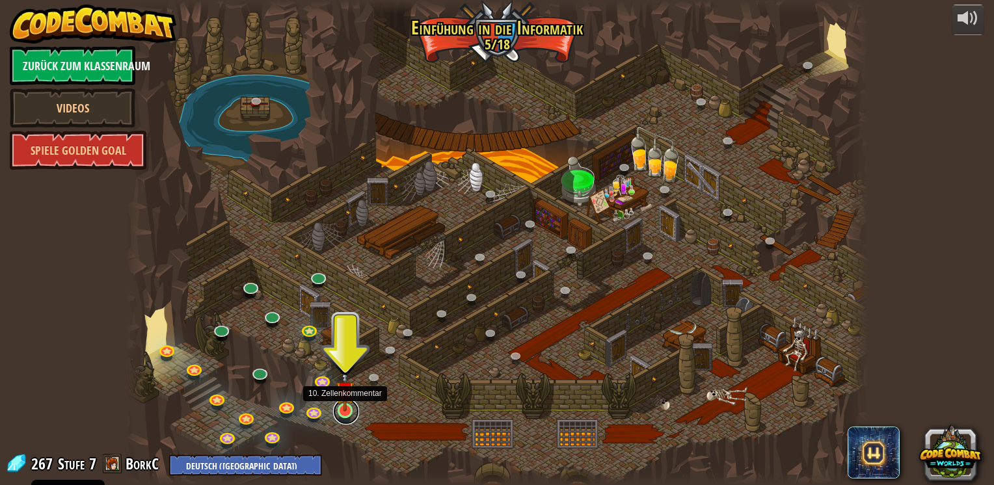
click at [356, 405] on link at bounding box center [346, 412] width 26 height 26
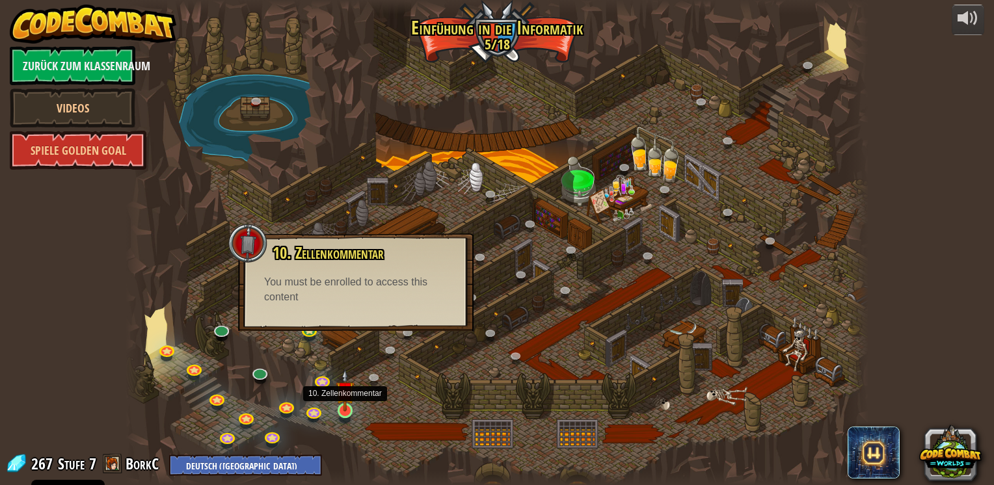
click at [349, 405] on img at bounding box center [345, 390] width 19 height 43
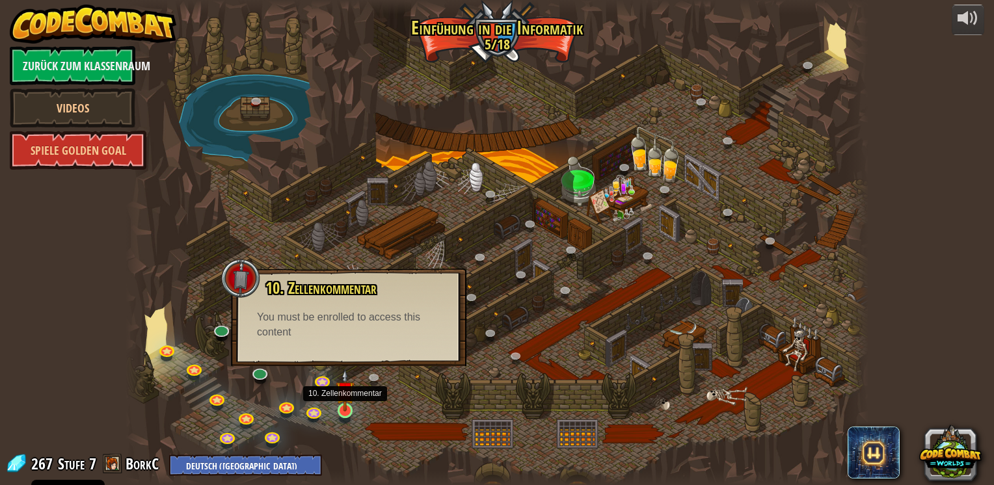
click at [347, 405] on img at bounding box center [345, 390] width 19 height 43
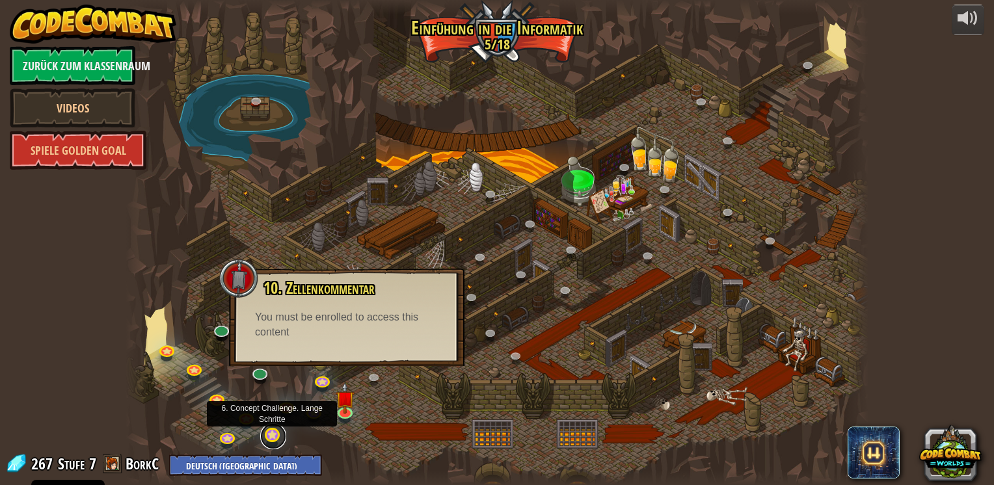
click at [271, 430] on link at bounding box center [273, 436] width 26 height 26
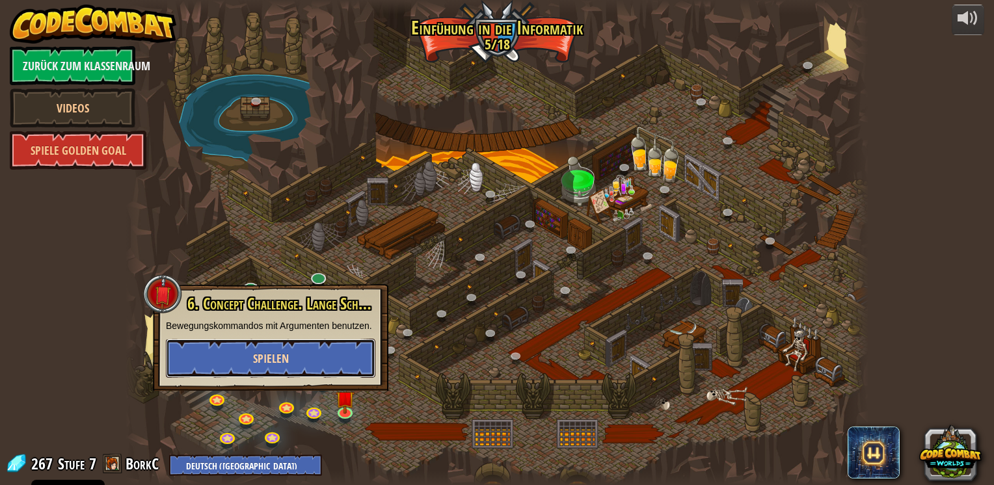
click at [305, 373] on button "Spielen" at bounding box center [270, 358] width 209 height 39
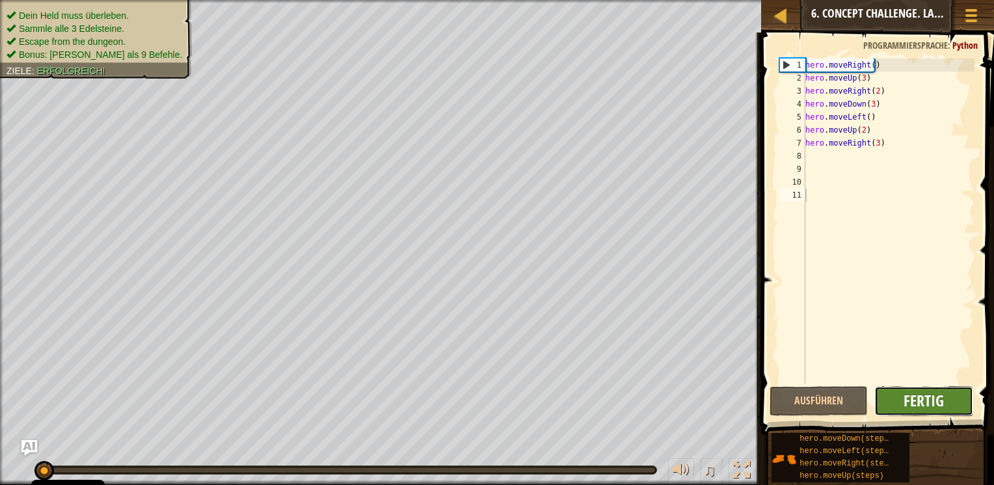
click at [909, 395] on span "Fertig" at bounding box center [923, 400] width 40 height 21
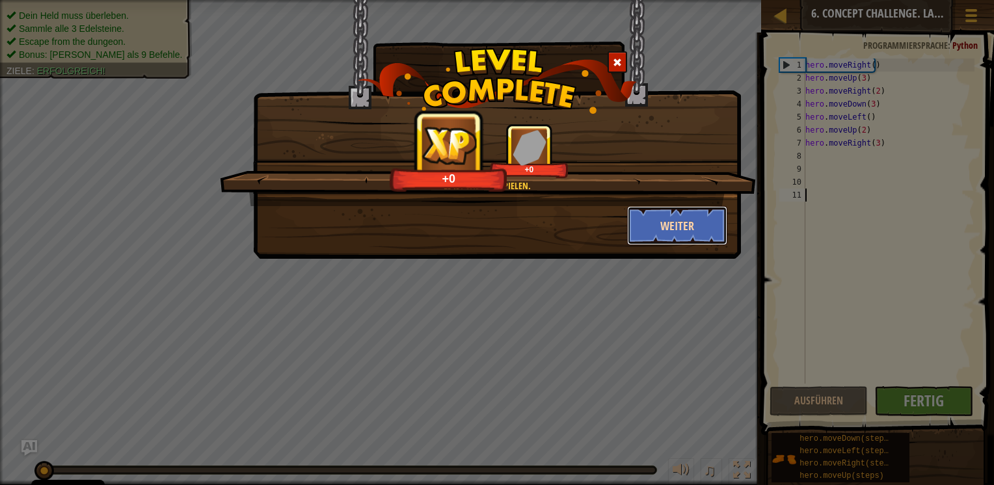
click at [695, 231] on button "Weiter" at bounding box center [677, 225] width 101 height 39
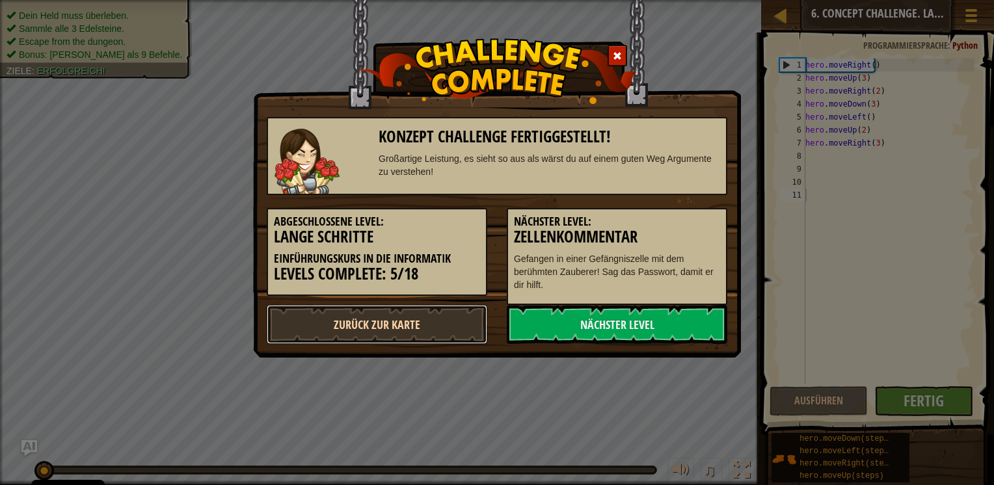
click at [440, 315] on link "Zurück zur Karte" at bounding box center [377, 324] width 220 height 39
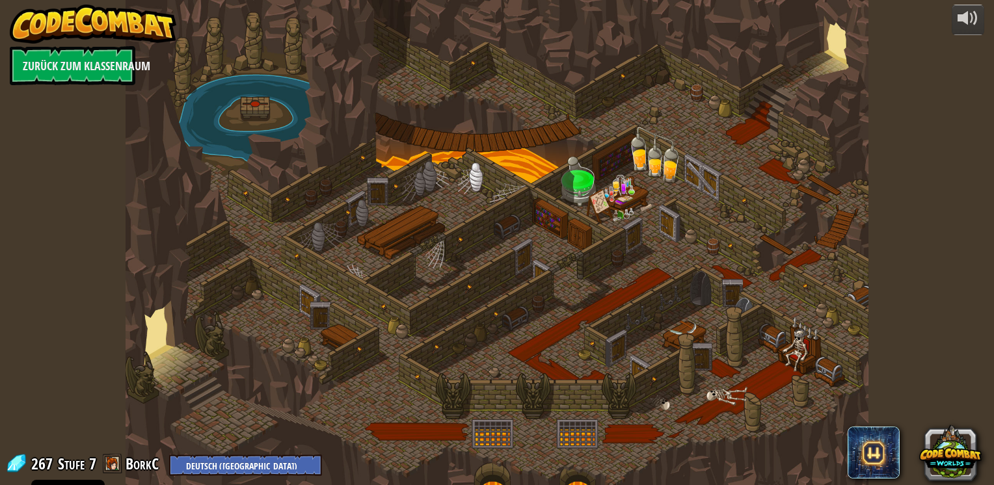
select select "de-DE"
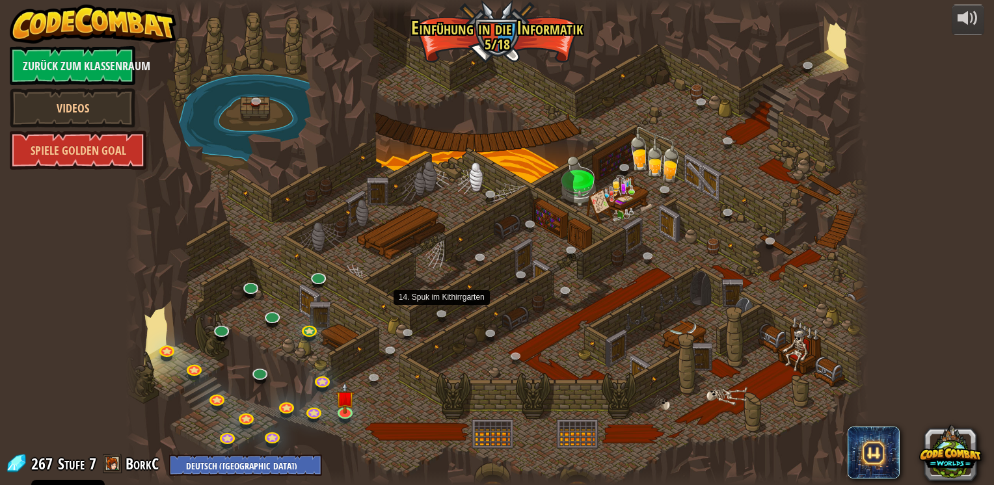
select select "de-DE"
click at [351, 402] on img at bounding box center [345, 390] width 19 height 43
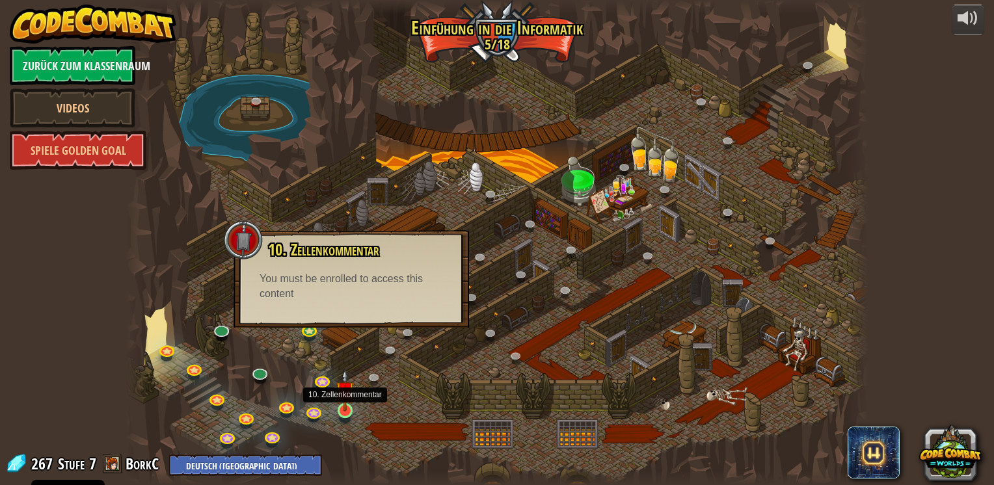
click at [351, 402] on img at bounding box center [345, 390] width 19 height 43
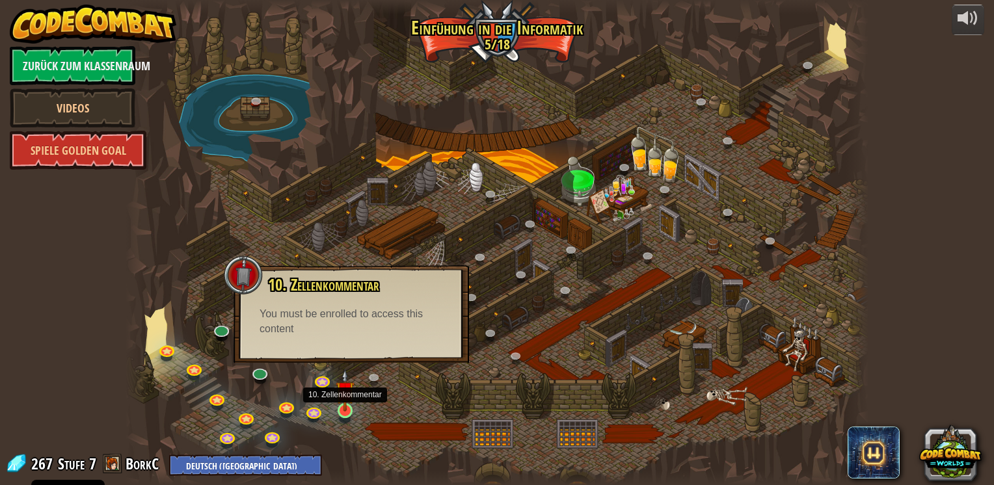
click at [351, 402] on img at bounding box center [345, 390] width 19 height 43
click at [346, 404] on img at bounding box center [345, 390] width 19 height 43
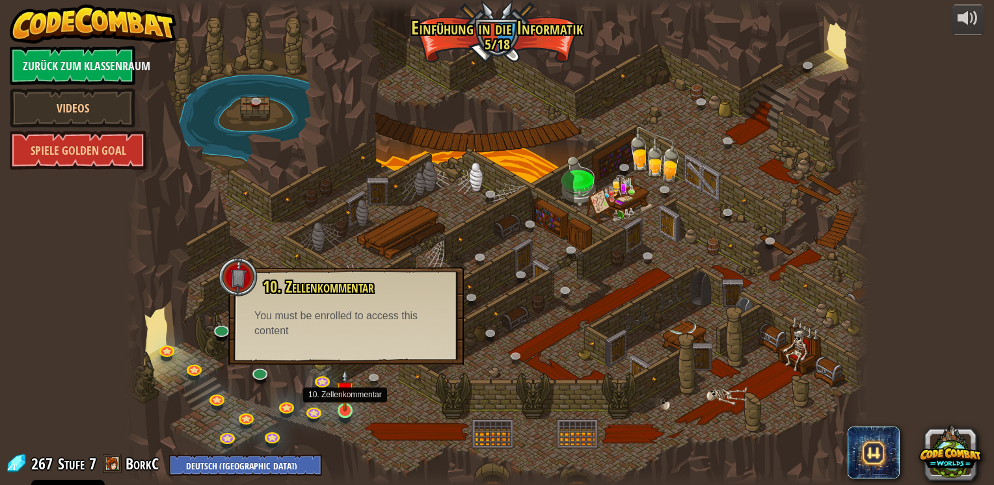
click at [346, 404] on img at bounding box center [345, 390] width 19 height 43
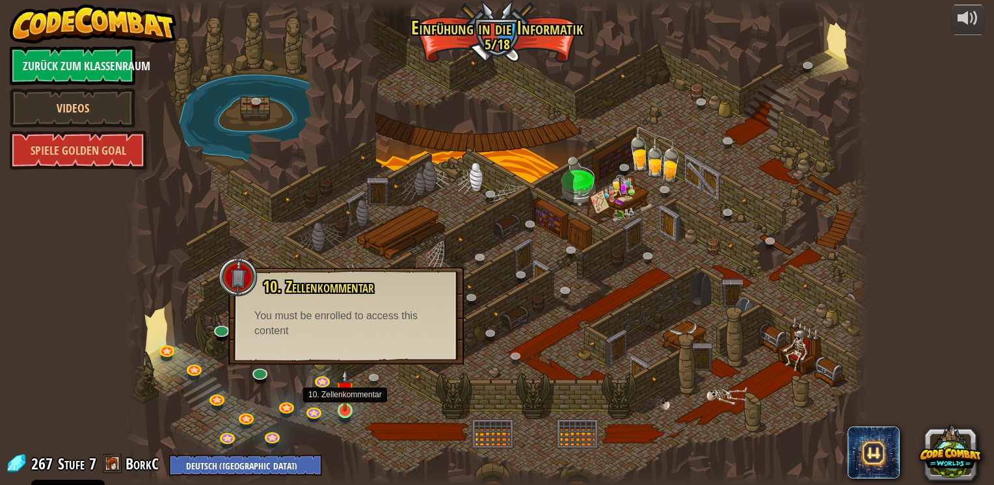
click at [346, 404] on img at bounding box center [345, 390] width 19 height 43
drag, startPoint x: 346, startPoint y: 404, endPoint x: 326, endPoint y: 382, distance: 29.0
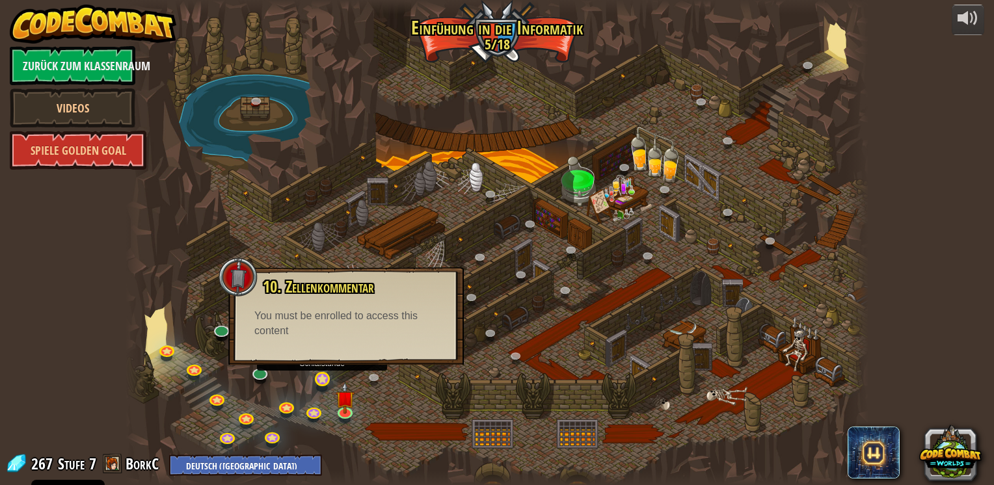
click at [326, 382] on div "25. Die Tore von [PERSON_NAME] (Gesperrt) Entkomme den Kithgard Verliesen und l…" at bounding box center [497, 242] width 742 height 485
click at [326, 382] on link at bounding box center [323, 380] width 26 height 26
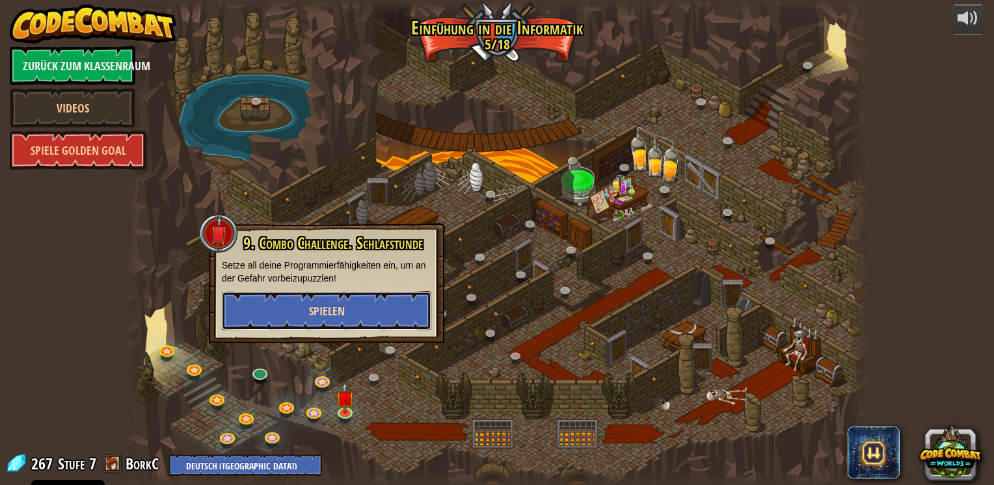
click at [362, 316] on button "Spielen" at bounding box center [326, 310] width 209 height 39
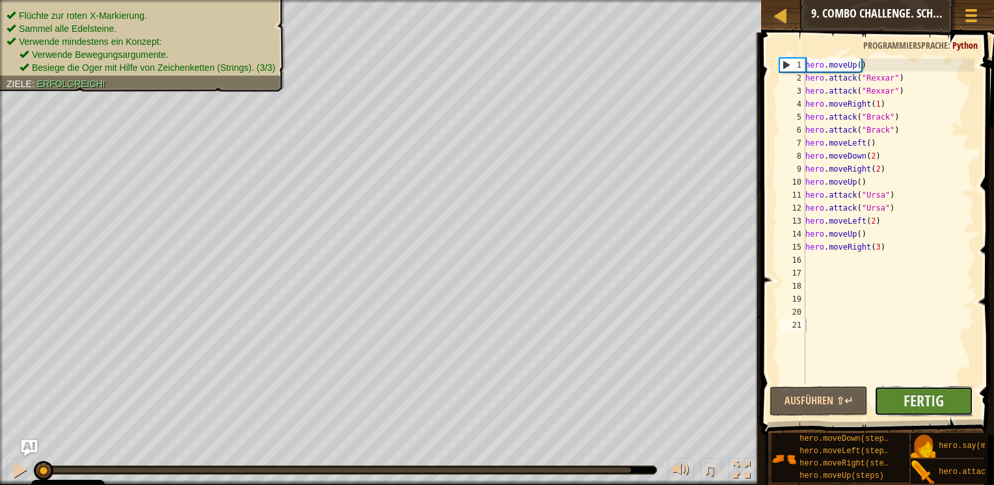
click at [901, 395] on button "Fertig" at bounding box center [923, 401] width 99 height 30
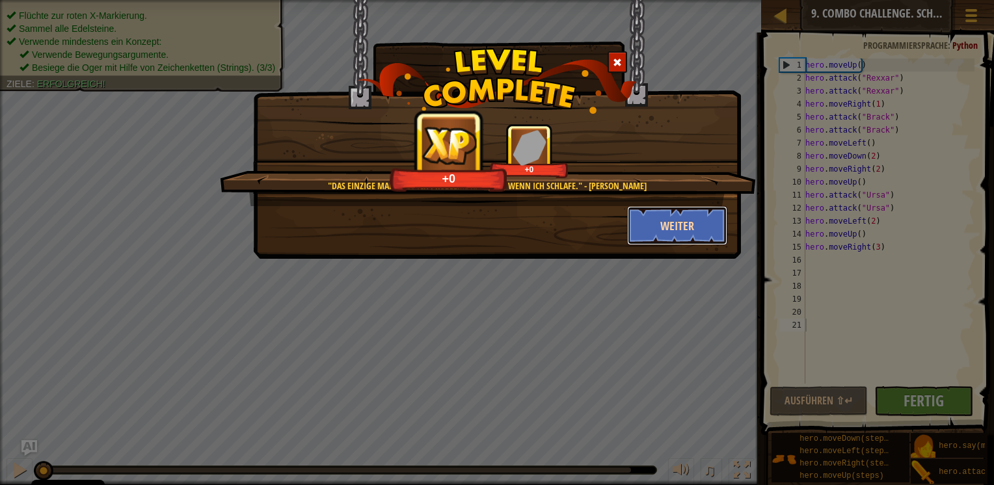
click at [697, 229] on button "Weiter" at bounding box center [677, 225] width 101 height 39
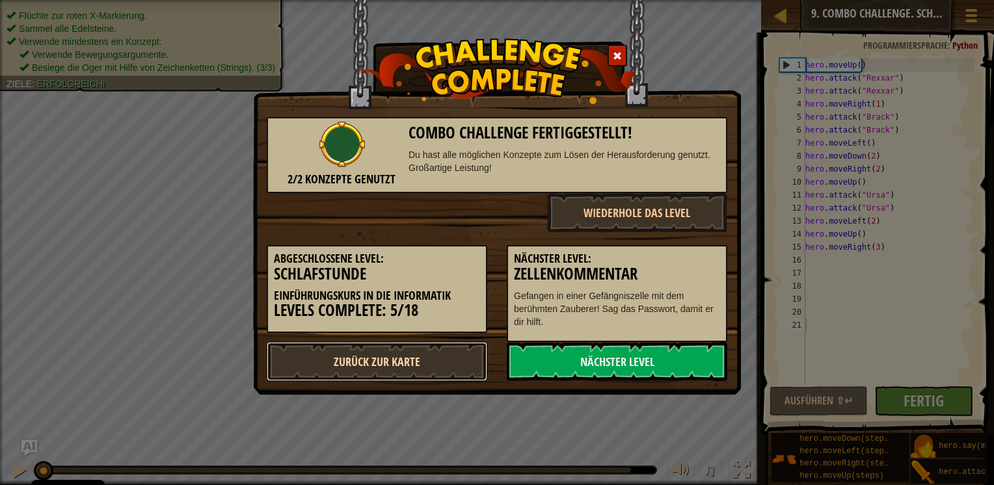
click at [431, 362] on link "Zurück zur Karte" at bounding box center [377, 361] width 220 height 39
select select "de-DE"
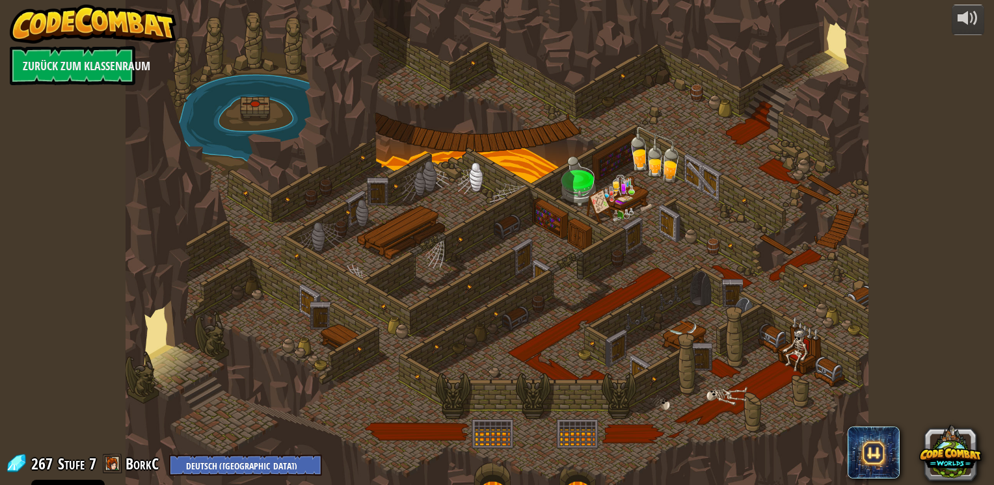
select select "de-DE"
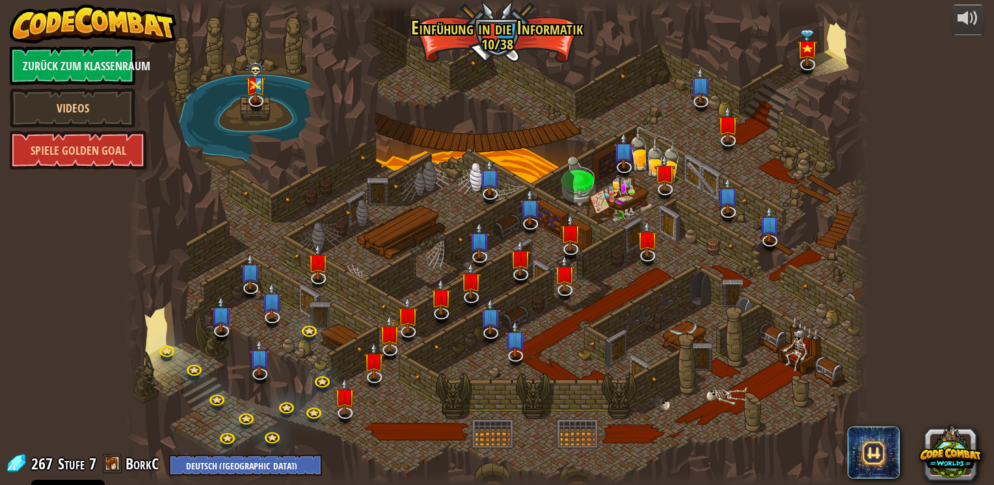
select select "de-DE"
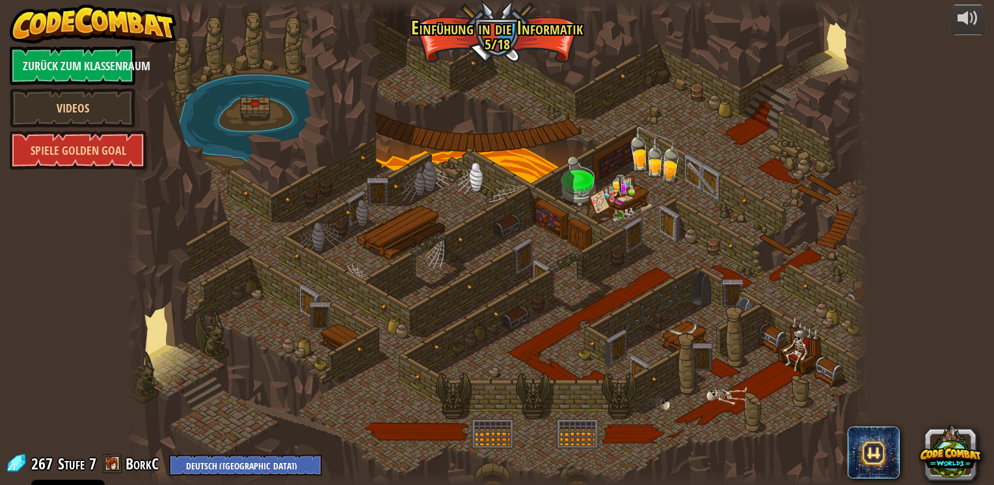
select select "de-DE"
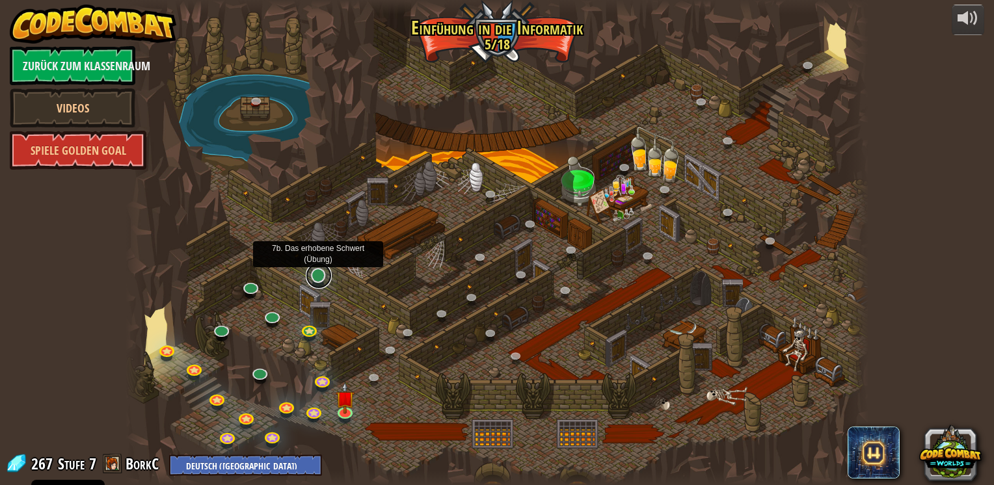
click at [320, 274] on link at bounding box center [319, 276] width 26 height 26
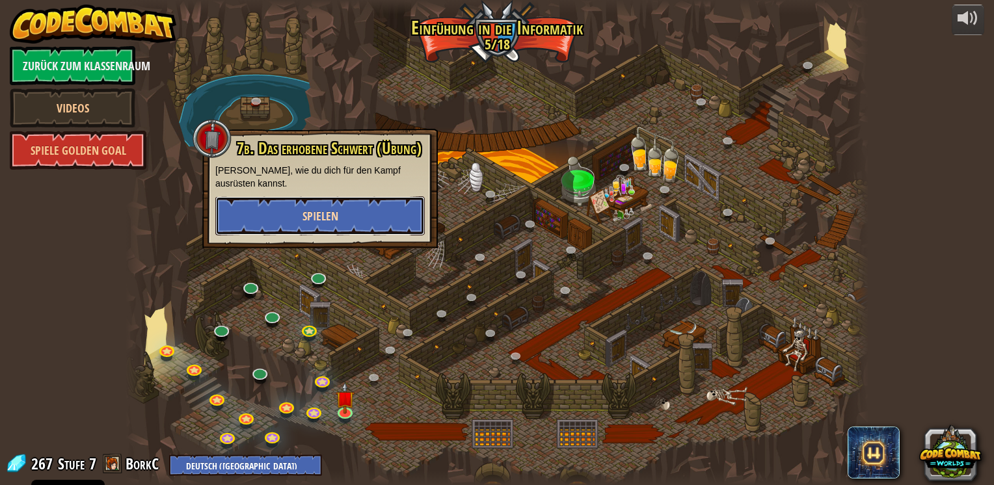
click at [353, 200] on button "Spielen" at bounding box center [319, 215] width 209 height 39
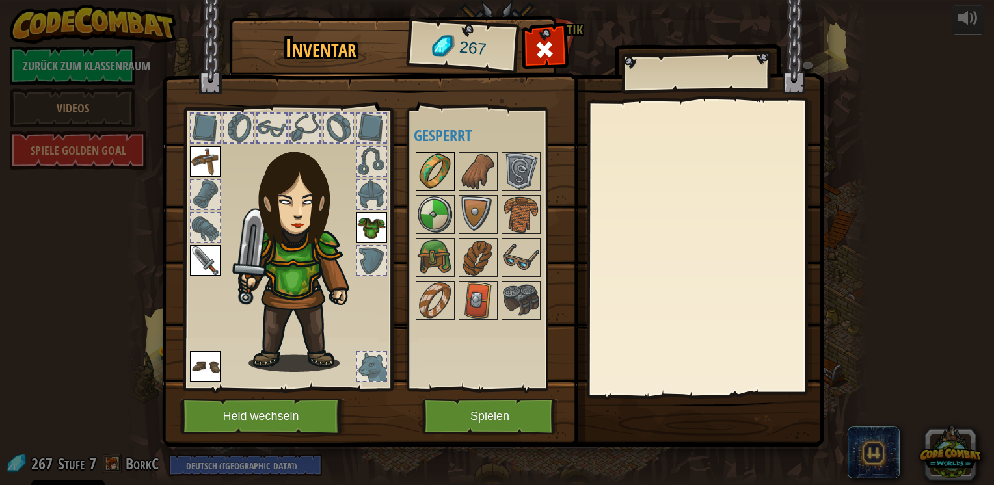
click at [440, 170] on img at bounding box center [435, 171] width 36 height 36
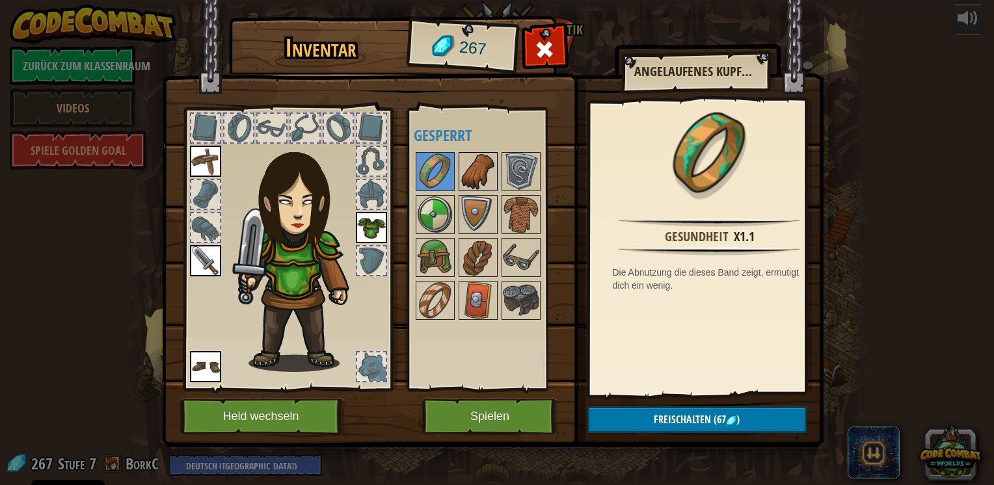
click at [469, 170] on img at bounding box center [478, 171] width 36 height 36
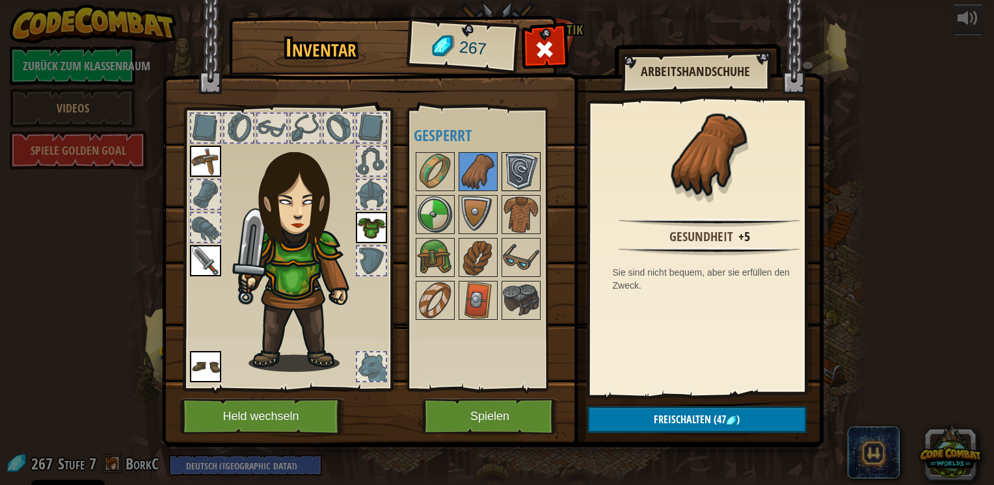
click at [519, 167] on img at bounding box center [521, 171] width 36 height 36
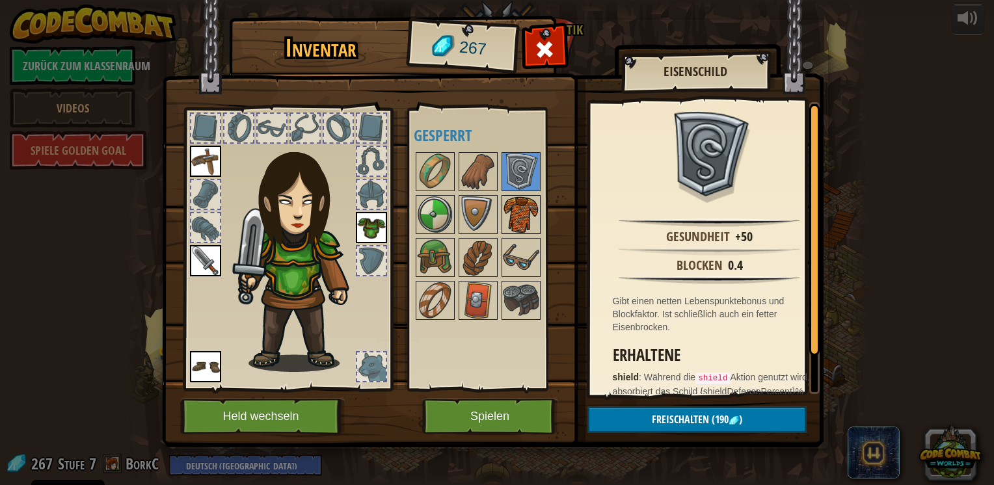
click at [520, 209] on img at bounding box center [521, 214] width 36 height 36
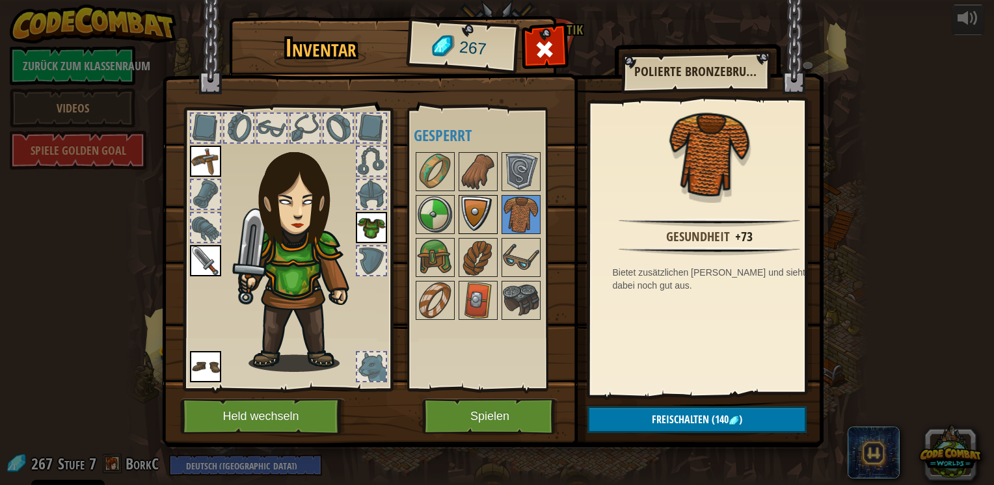
click at [480, 201] on img at bounding box center [478, 214] width 36 height 36
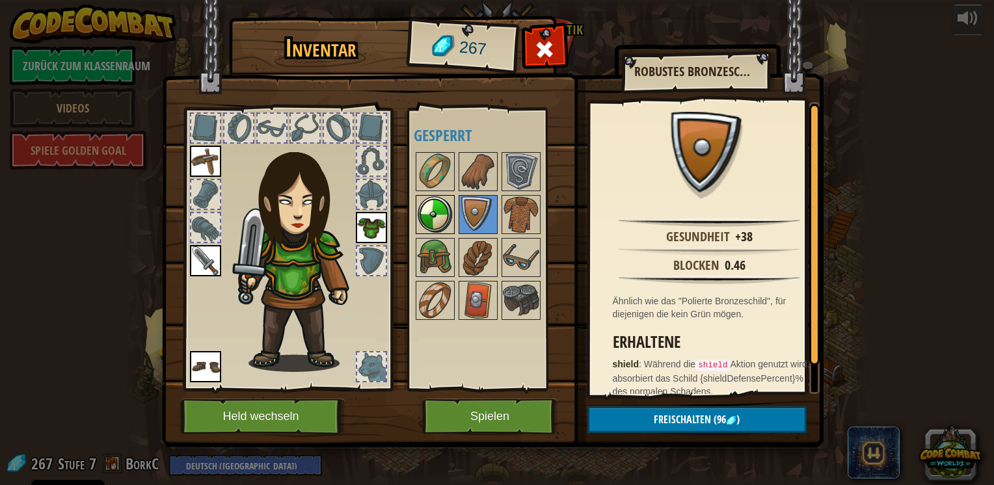
click at [442, 198] on img at bounding box center [435, 214] width 36 height 36
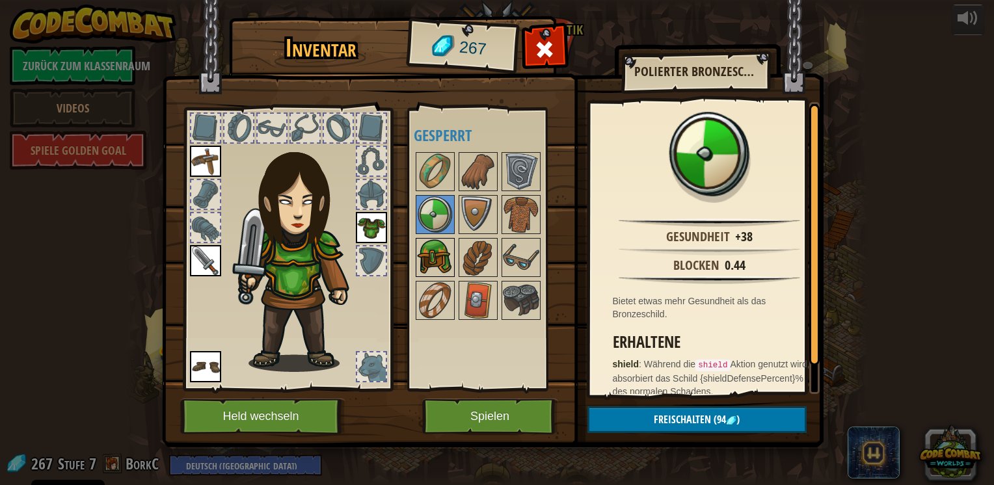
click at [438, 254] on img at bounding box center [435, 257] width 36 height 36
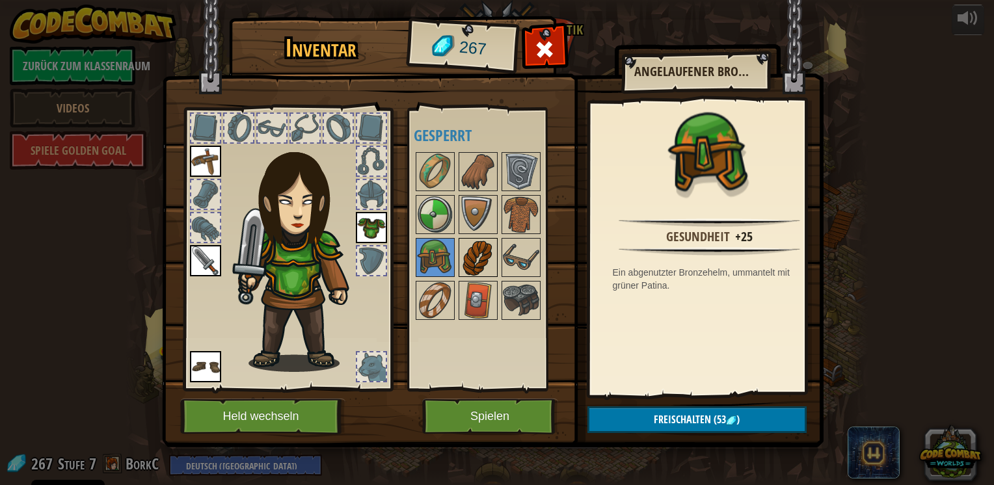
click at [492, 264] on img at bounding box center [478, 257] width 36 height 36
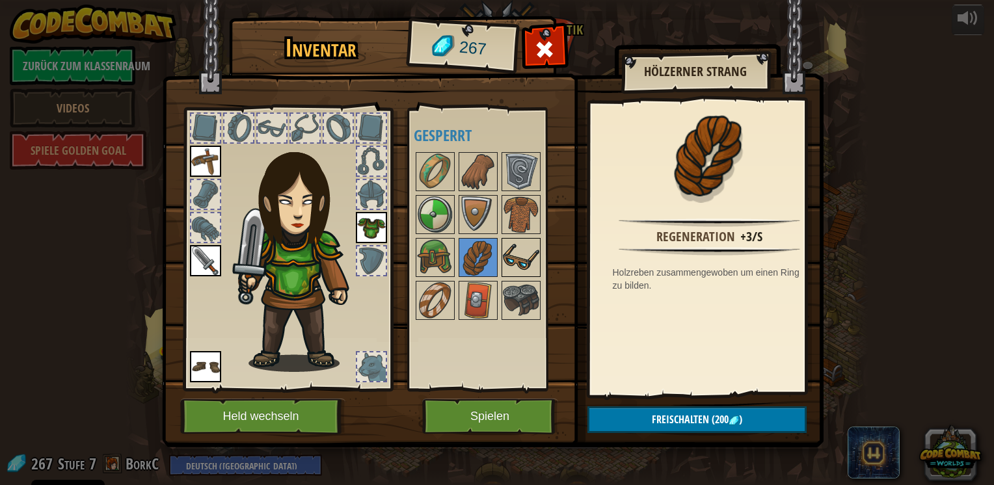
click at [528, 250] on img at bounding box center [521, 257] width 36 height 36
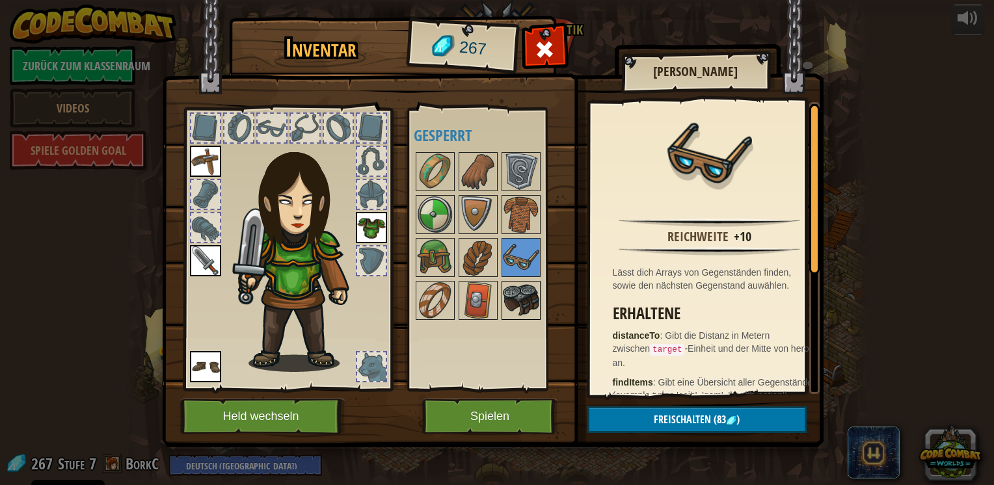
click at [507, 315] on img at bounding box center [521, 300] width 36 height 36
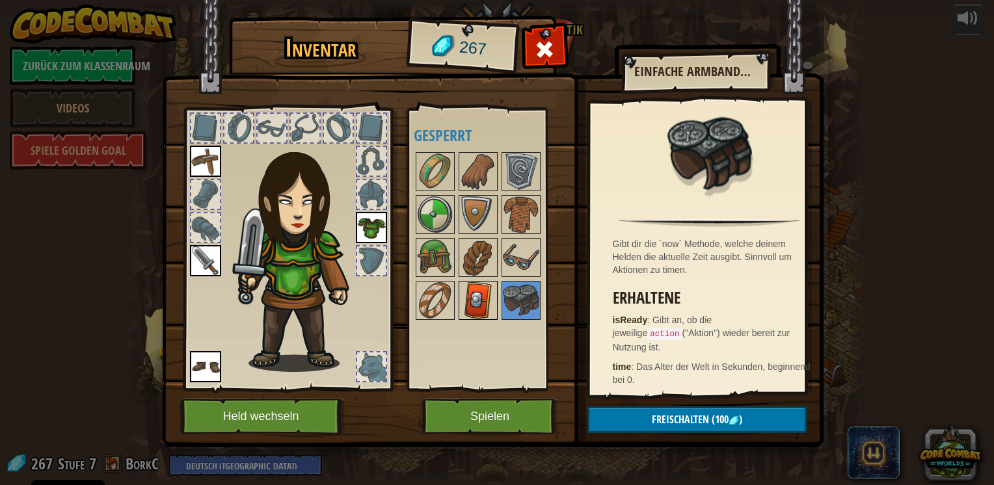
click at [471, 314] on img at bounding box center [478, 300] width 36 height 36
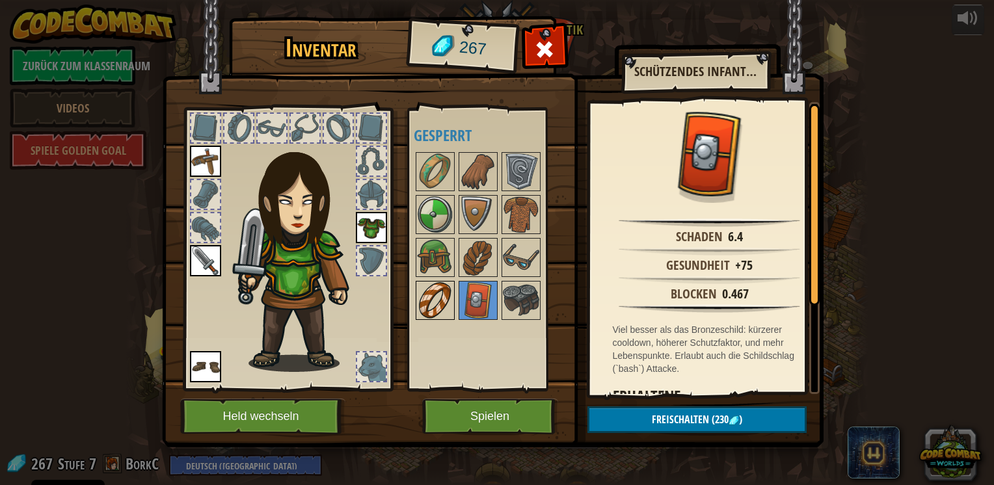
click at [444, 306] on img at bounding box center [435, 300] width 36 height 36
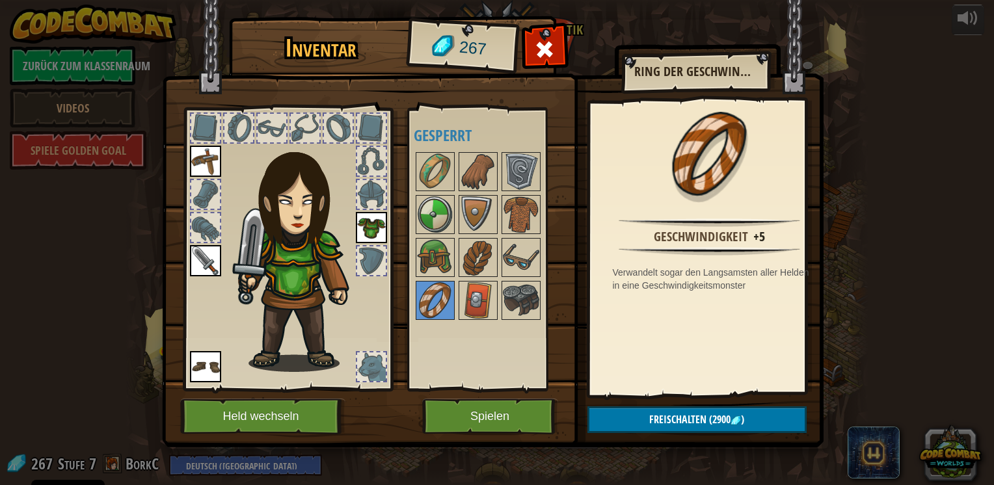
click at [361, 447] on img at bounding box center [492, 211] width 661 height 472
click at [543, 53] on span at bounding box center [544, 49] width 21 height 21
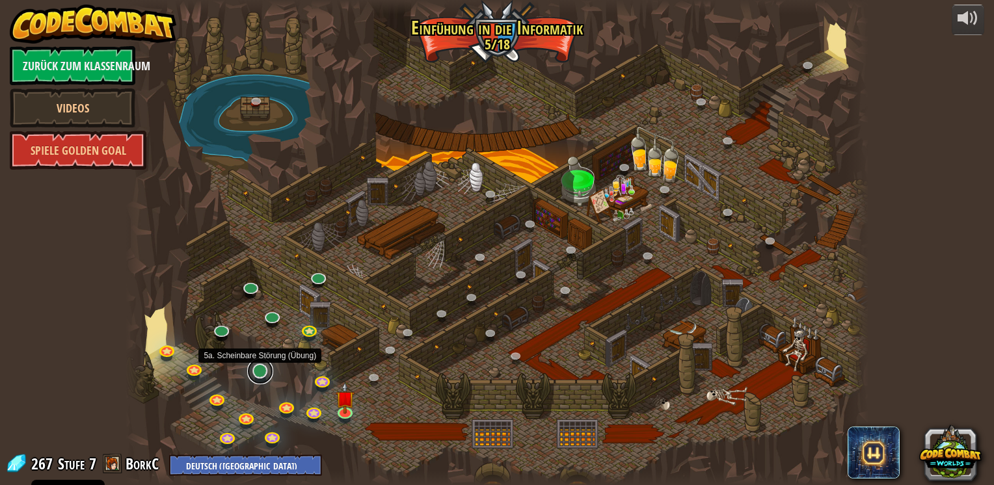
click at [257, 372] on link at bounding box center [260, 371] width 26 height 26
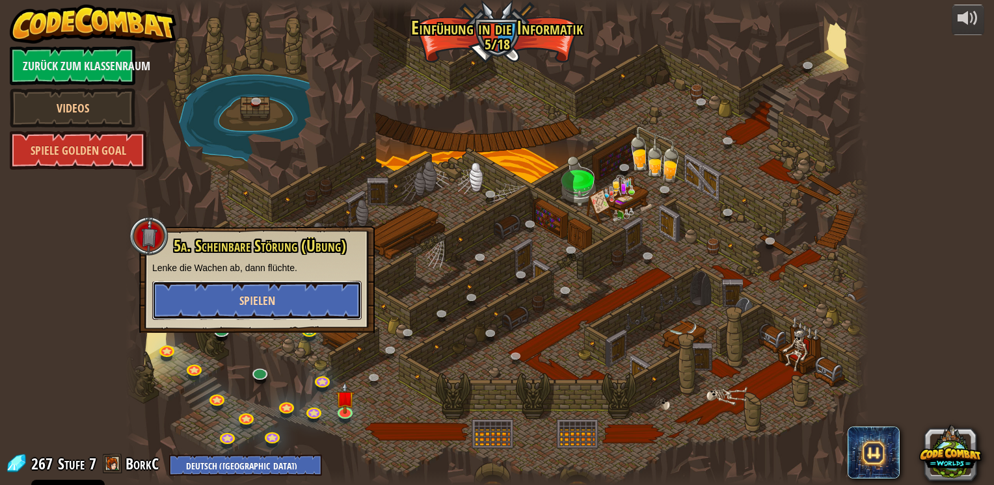
click at [294, 299] on button "Spielen" at bounding box center [256, 300] width 209 height 39
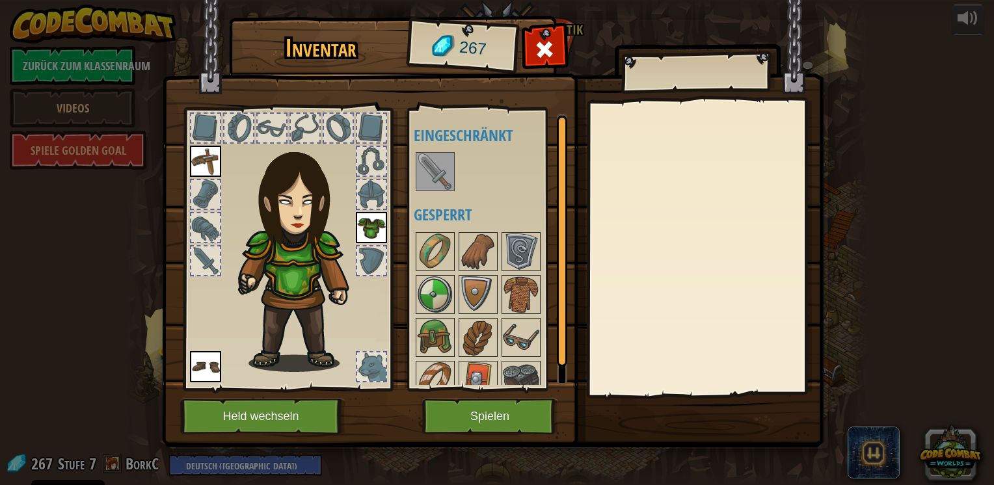
click at [435, 170] on img at bounding box center [435, 171] width 36 height 36
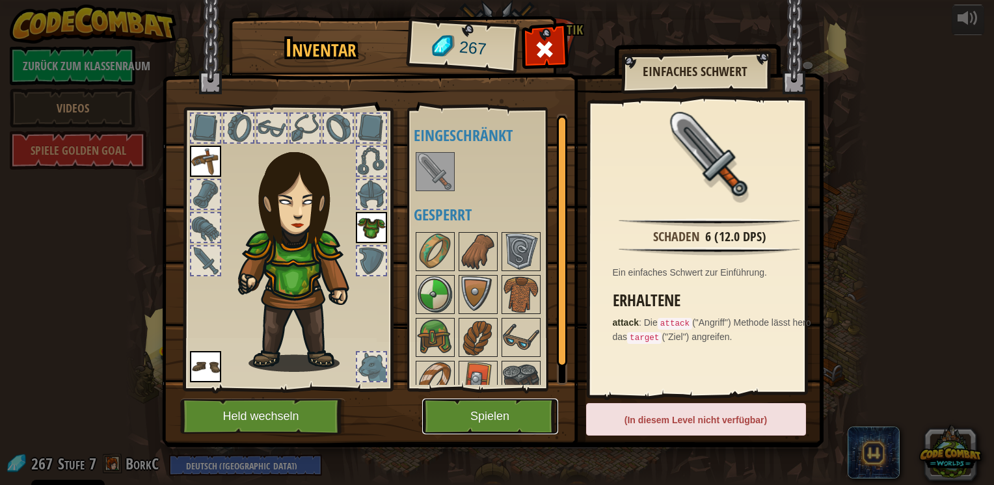
click at [531, 414] on button "Spielen" at bounding box center [490, 417] width 136 height 36
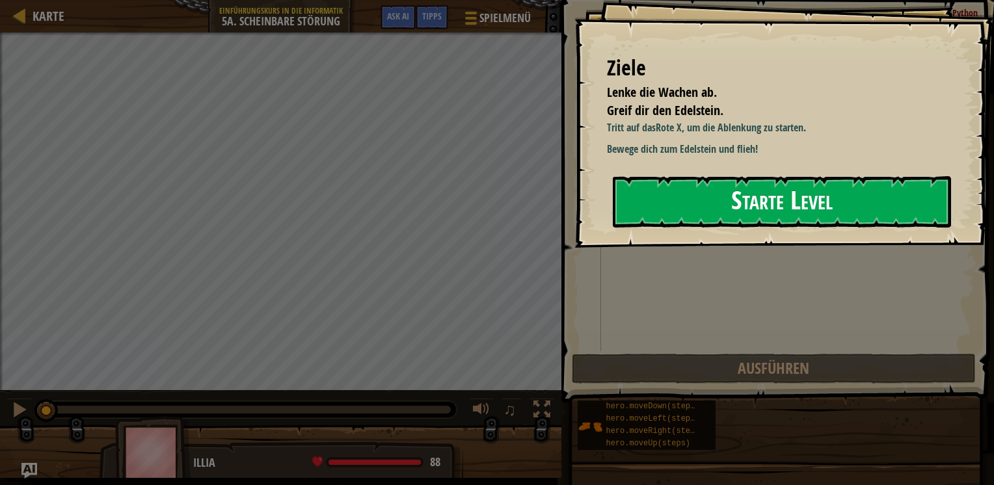
click at [680, 189] on button "Starte Level" at bounding box center [782, 201] width 338 height 51
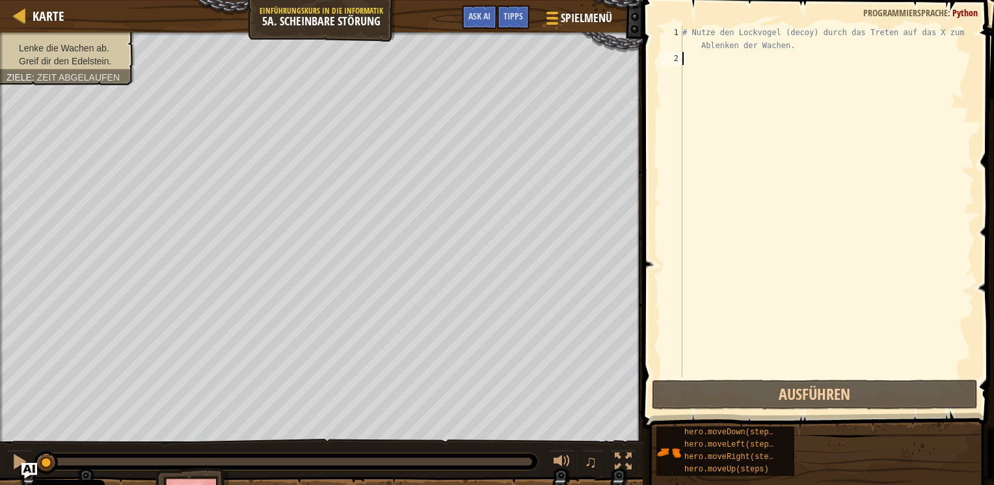
click at [787, 53] on div "# Nutze den Lockvogel (decoy) durch das Treten auf das X zum Ablenken der Wache…" at bounding box center [827, 221] width 295 height 390
click at [787, 47] on div "# Nutze den Lockvogel (decoy) durch das Treten auf das X zum Ablenken der Wache…" at bounding box center [827, 221] width 295 height 390
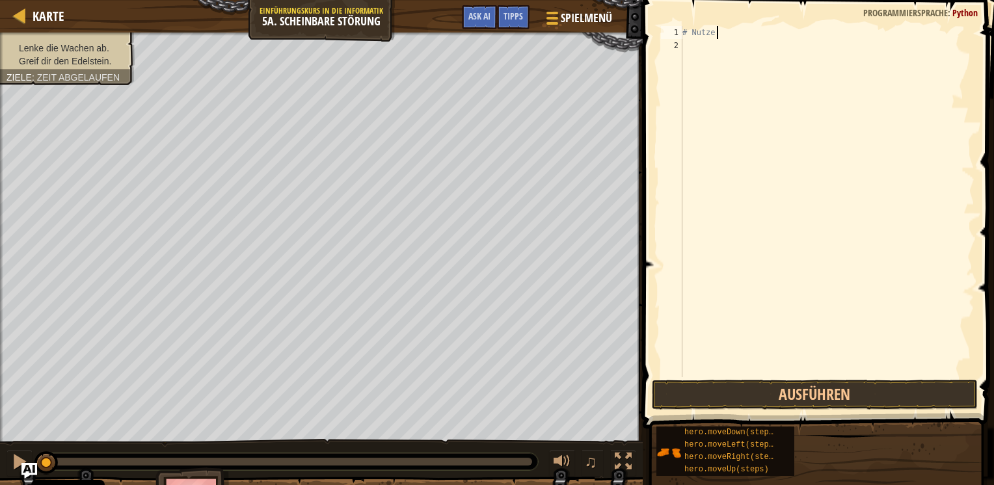
type textarea "#"
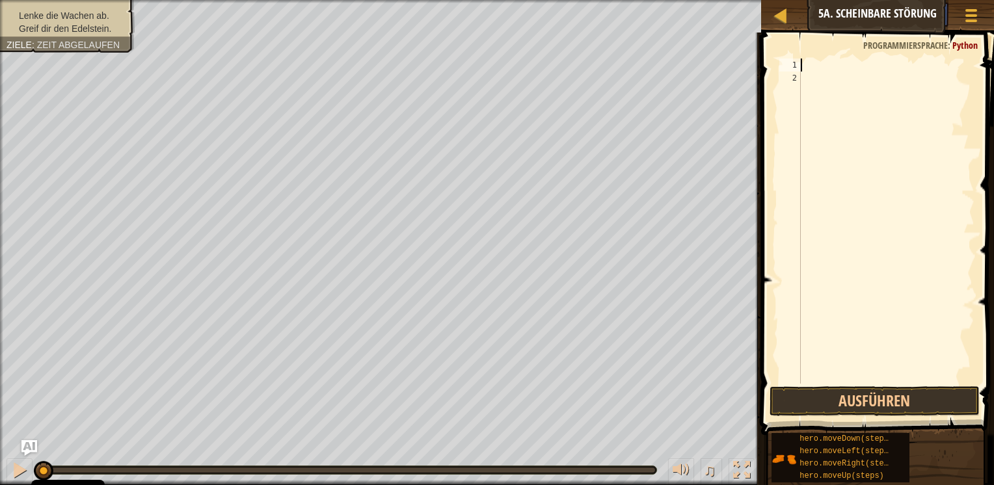
type textarea "h"
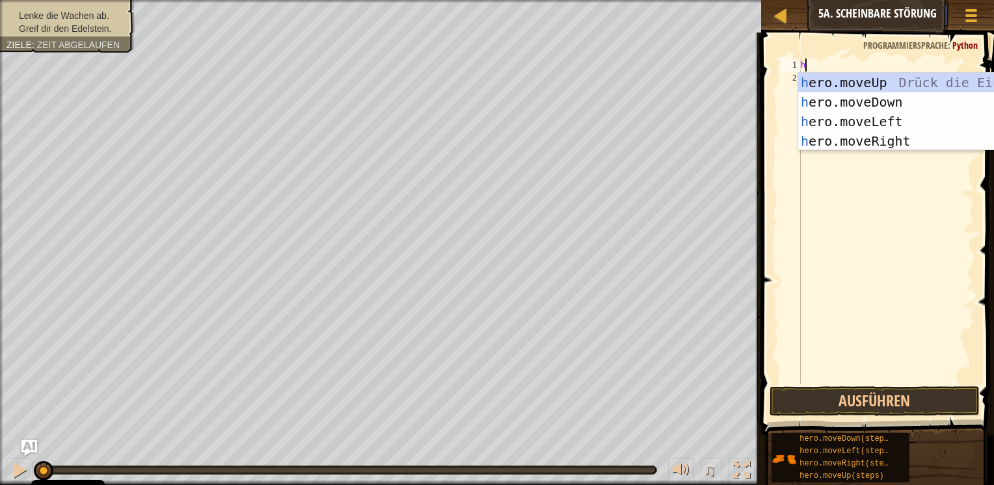
scroll to position [6, 0]
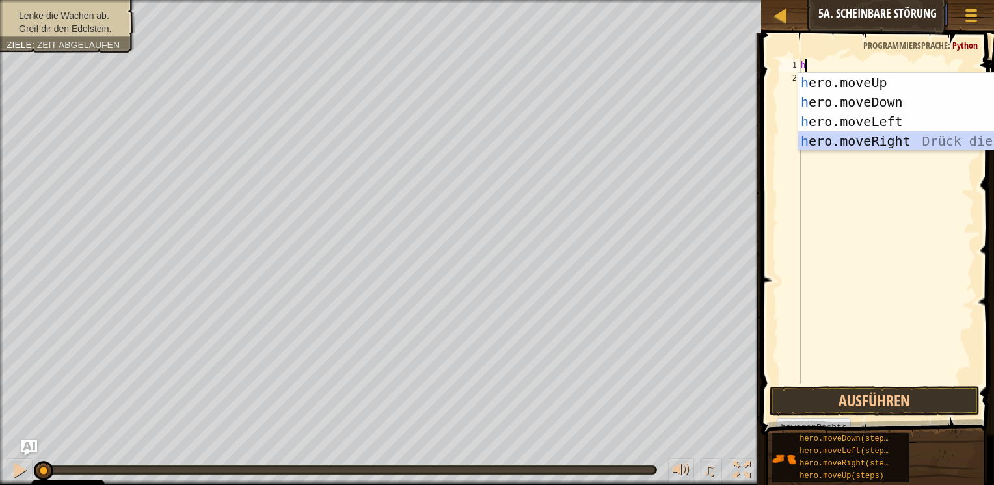
click at [894, 144] on div "h ero.moveUp Drück die Eingabetaste h ero.moveDown Drück die Eingabetaste h ero…" at bounding box center [921, 131] width 246 height 117
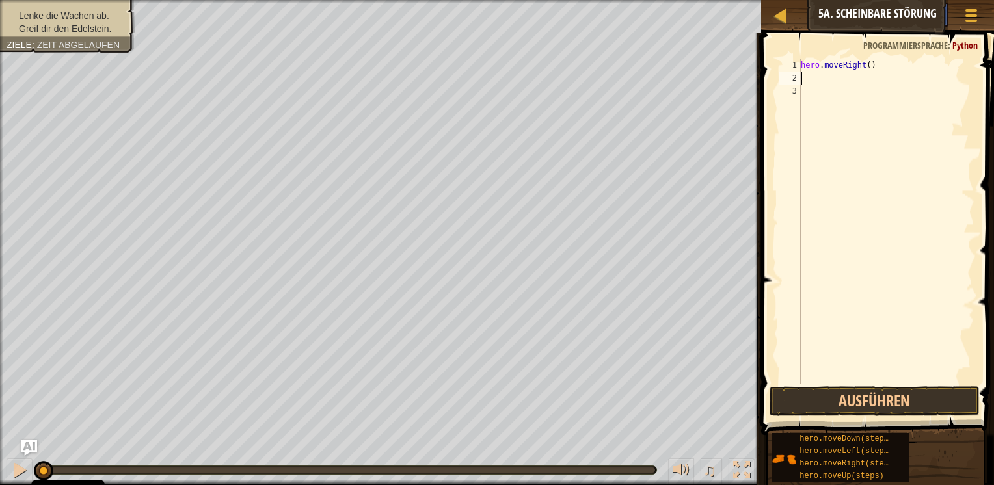
click at [879, 66] on div "hero . moveRight ( )" at bounding box center [886, 234] width 176 height 351
type textarea "h"
click at [879, 66] on div at bounding box center [886, 234] width 176 height 351
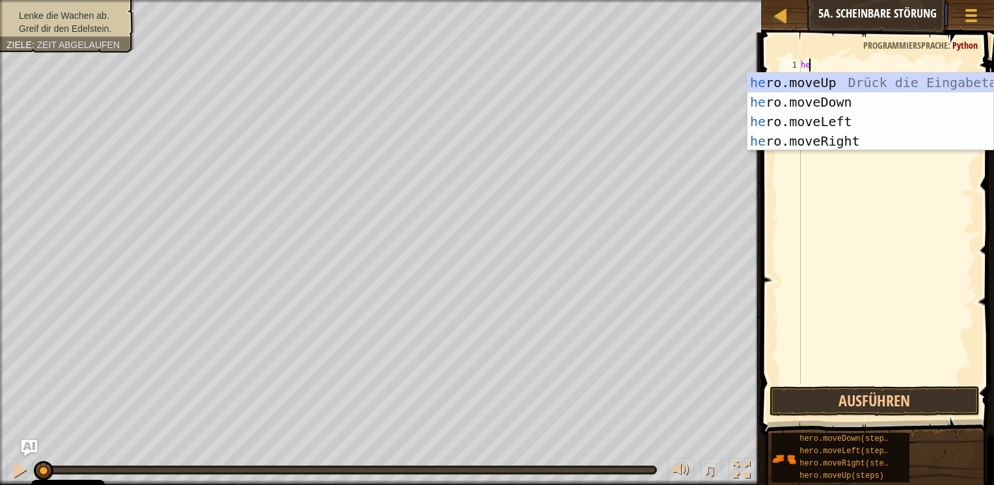
type textarea "her"
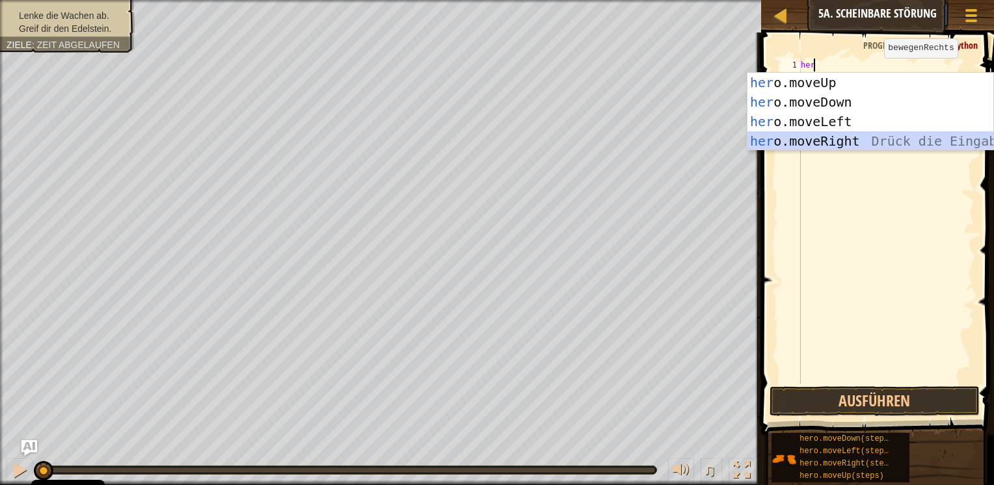
click at [840, 134] on div "her o.moveUp Drück die Eingabetaste her o.moveDown Drück die Eingabetaste her o…" at bounding box center [870, 131] width 246 height 117
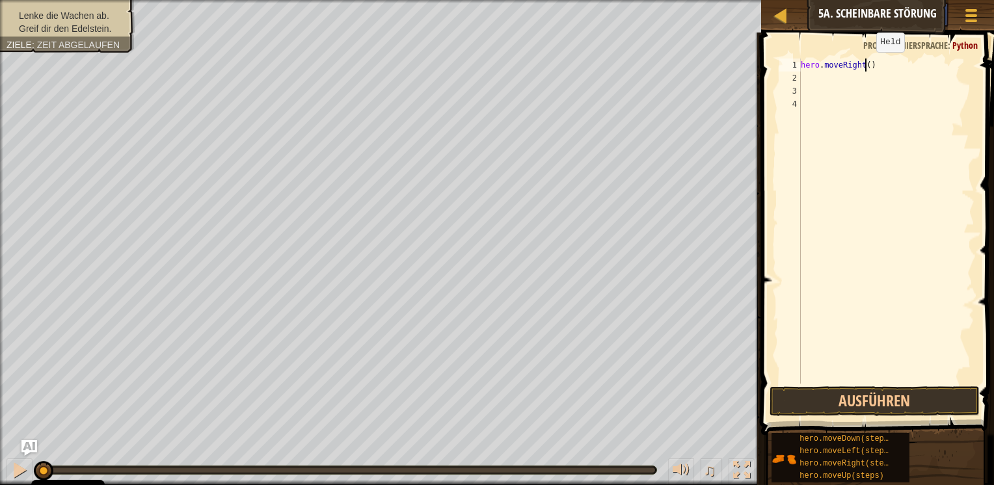
click at [865, 65] on div "hero . moveRight ( )" at bounding box center [886, 234] width 176 height 351
type textarea "hero.moveRight(4)"
click at [843, 76] on div "hero . moveRight ( 4 )" at bounding box center [886, 234] width 176 height 351
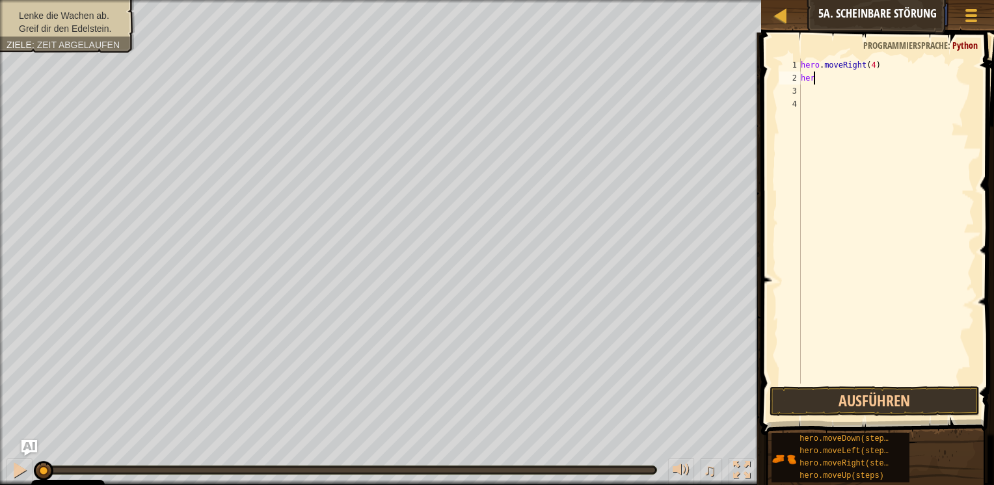
type textarea "h"
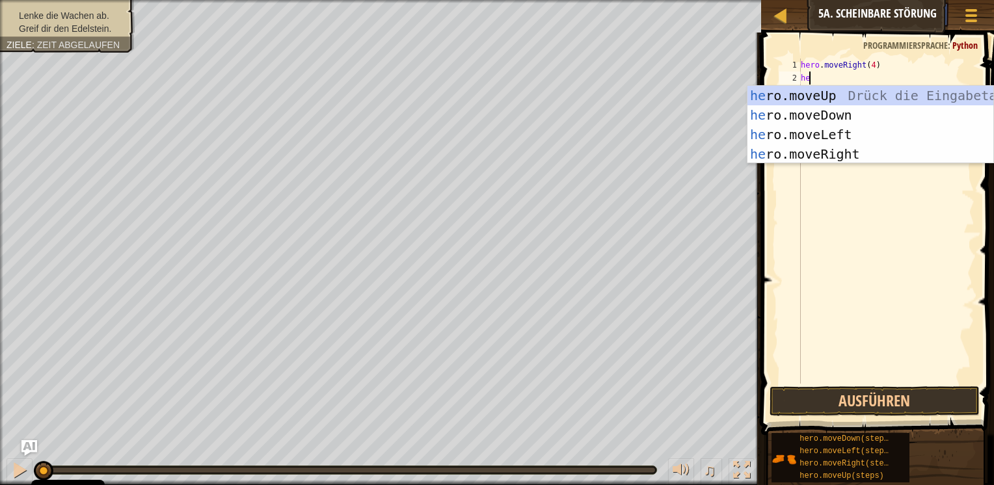
type textarea "her"
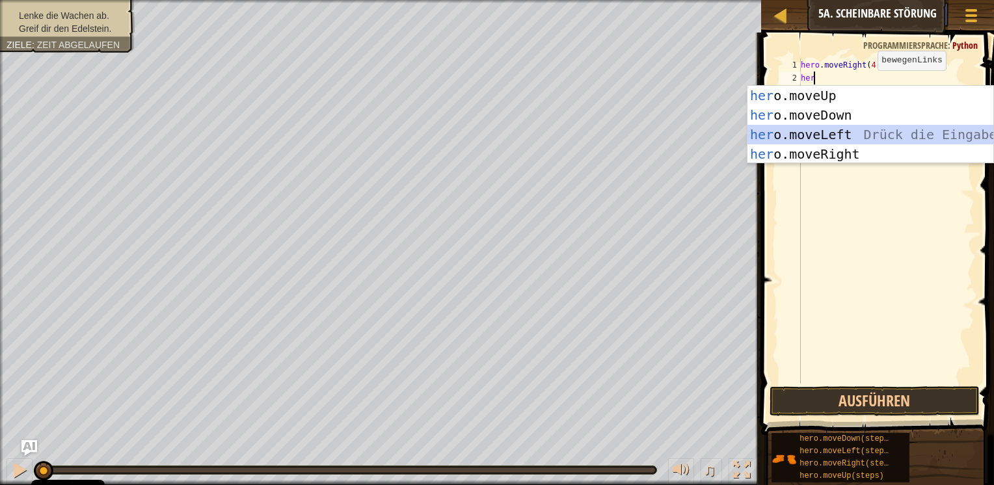
click at [832, 127] on div "her o.moveUp Drück die Eingabetaste her o.moveDown Drück die Eingabetaste her o…" at bounding box center [870, 144] width 246 height 117
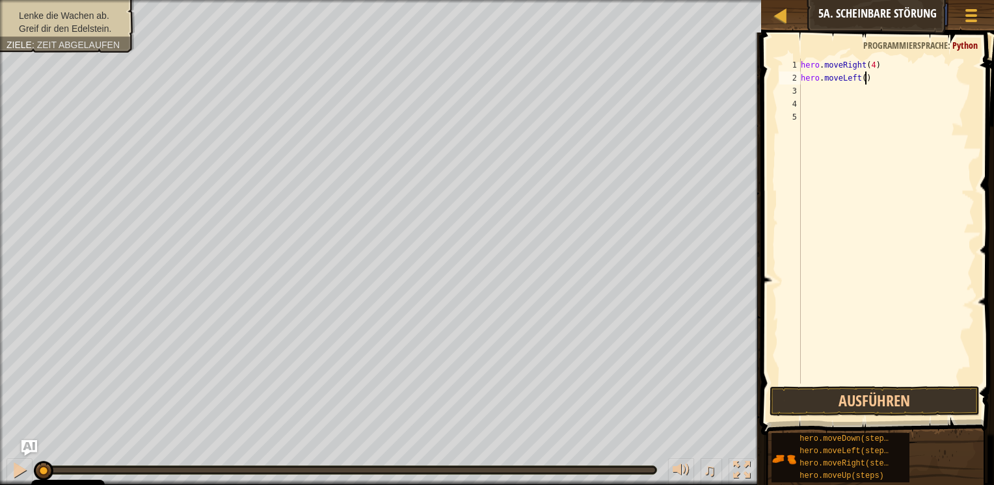
click at [866, 77] on div "hero . moveRight ( 4 ) hero . moveLeft ( )" at bounding box center [886, 234] width 176 height 351
click at [860, 77] on div "hero . moveRight ( 4 ) hero . moveLeft ( )" at bounding box center [886, 234] width 176 height 351
type textarea "hero.moveLeft(3)"
click at [821, 87] on div "hero . moveRight ( 4 ) hero . moveLeft ( 3 )" at bounding box center [886, 234] width 176 height 351
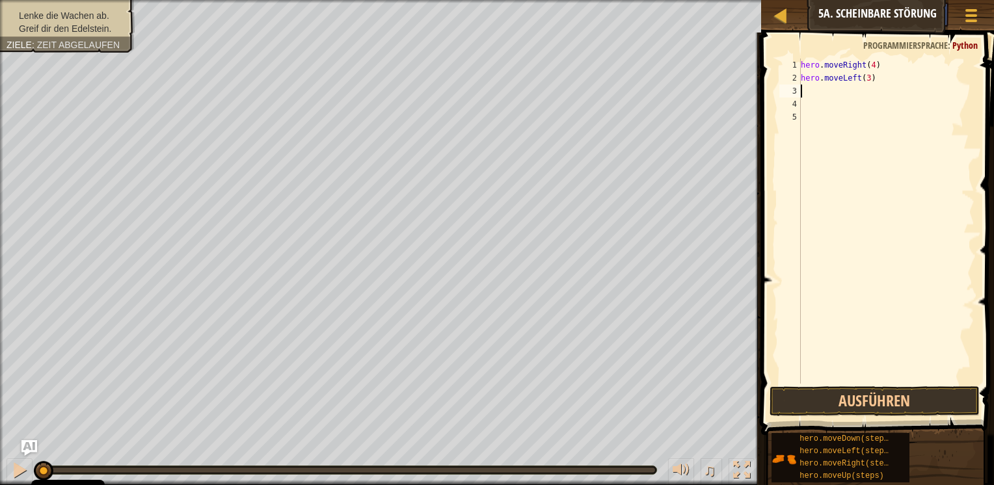
scroll to position [6, 0]
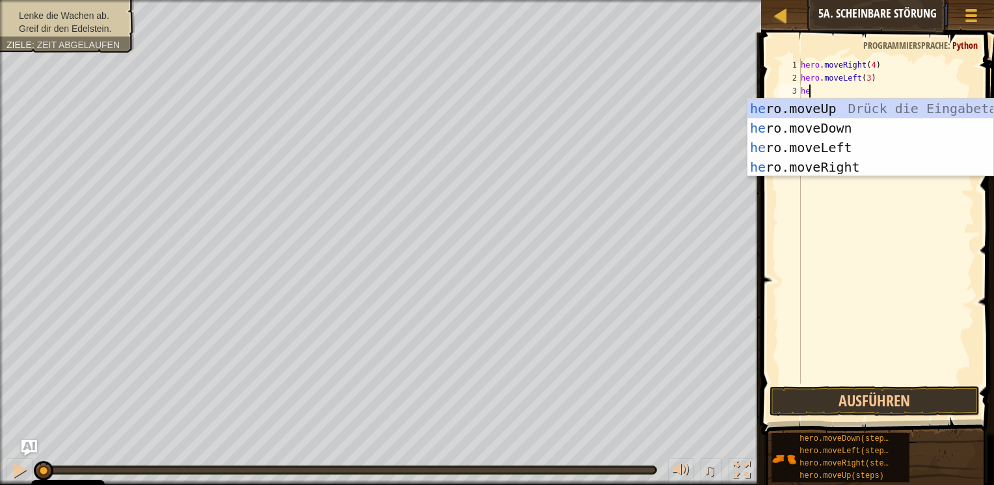
type textarea "her"
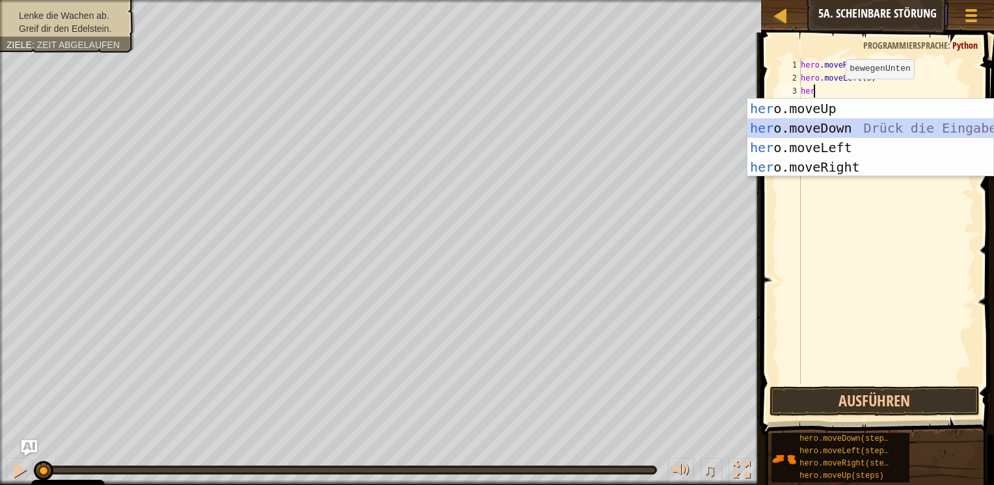
click at [834, 131] on div "her o.moveUp Drück die Eingabetaste her o.moveDown Drück die Eingabetaste her o…" at bounding box center [870, 157] width 246 height 117
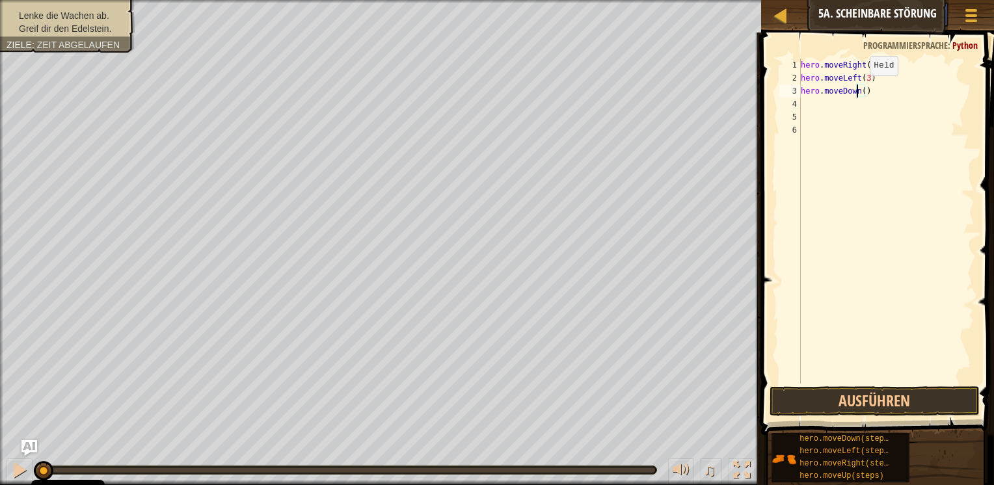
click at [858, 88] on div "hero . moveRight ( 4 ) hero . moveLeft ( 3 ) hero . moveDown ( )" at bounding box center [886, 234] width 176 height 351
click at [863, 88] on div "hero . moveRight ( 4 ) hero . moveLeft ( 3 ) hero . moveDown ( )" at bounding box center [886, 234] width 176 height 351
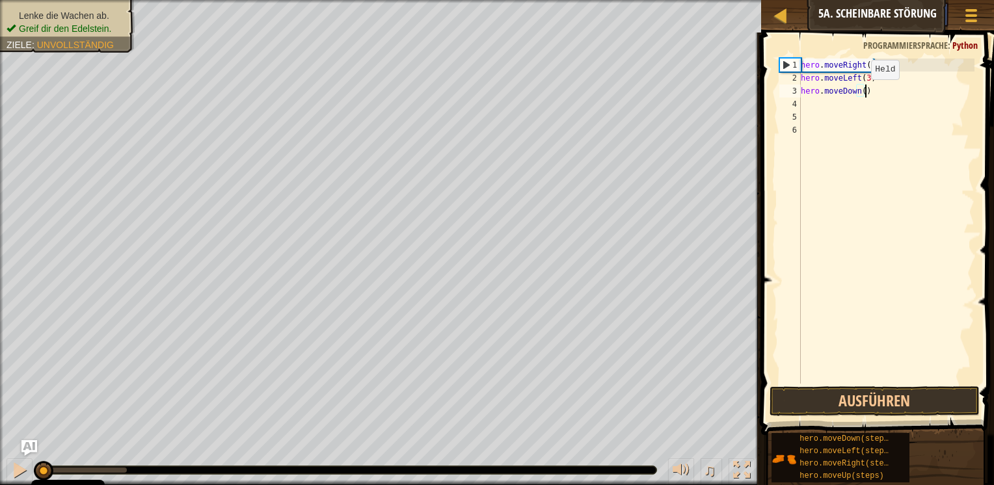
click at [860, 92] on div "hero . moveRight ( 4 ) hero . moveLeft ( 3 ) hero . moveDown ( )" at bounding box center [886, 234] width 176 height 351
click at [860, 92] on div "hero . moveRight ( 4 ) hero . moveLeft ( 3 ) hero . moveDown ( )" at bounding box center [886, 221] width 176 height 325
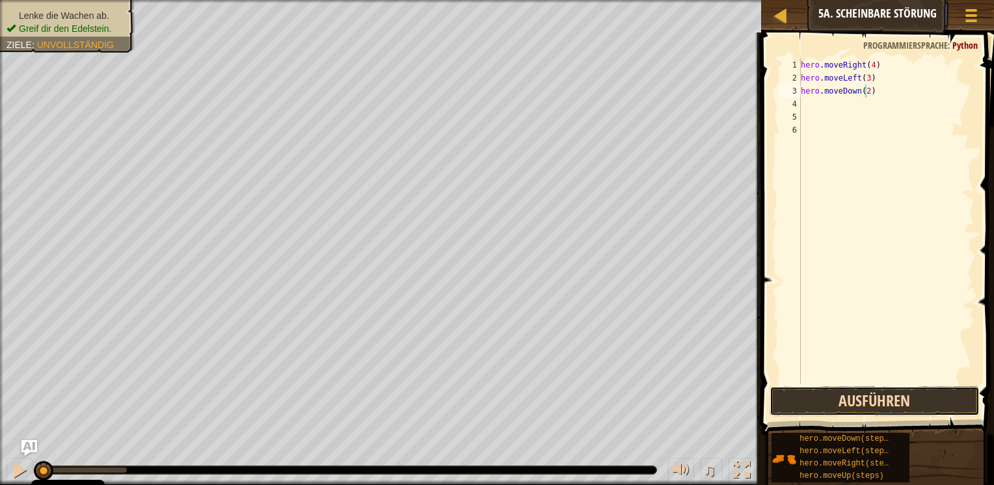
click at [866, 396] on button "Ausführen" at bounding box center [874, 401] width 211 height 30
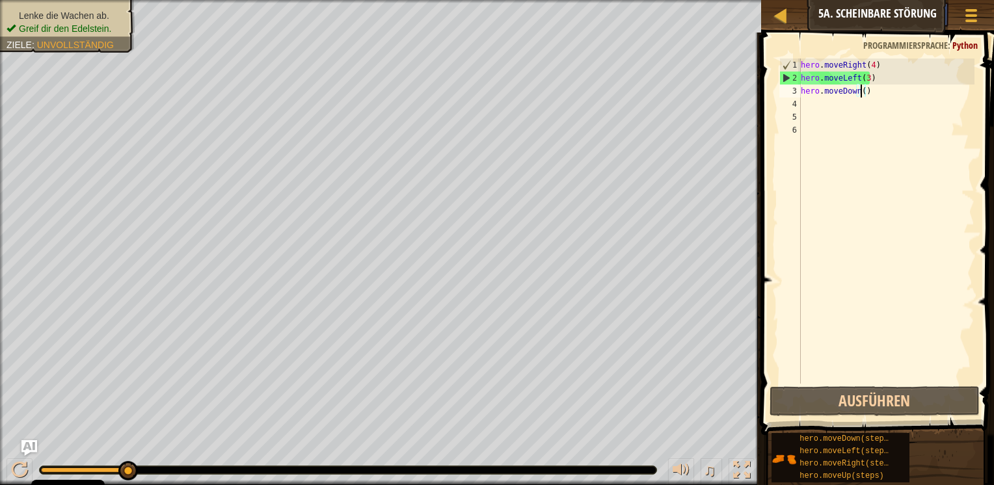
scroll to position [6, 4]
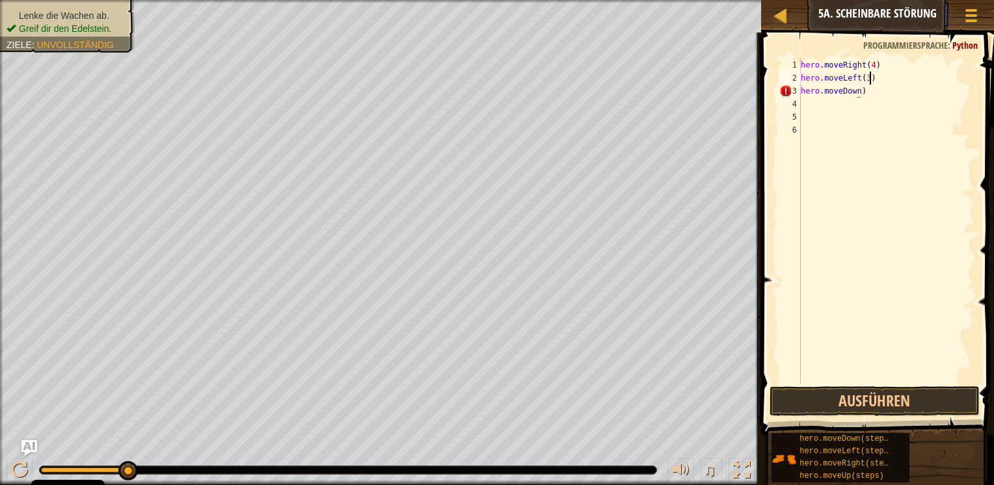
click at [897, 81] on div "hero . moveRight ( 4 ) hero . moveLeft ( 3 ) hero . moveDown )" at bounding box center [886, 234] width 176 height 351
click at [895, 96] on div "hero . moveRight ( 4 ) hero . moveLeft ( 3 ) hero . moveDown )" at bounding box center [886, 234] width 176 height 351
type textarea "h"
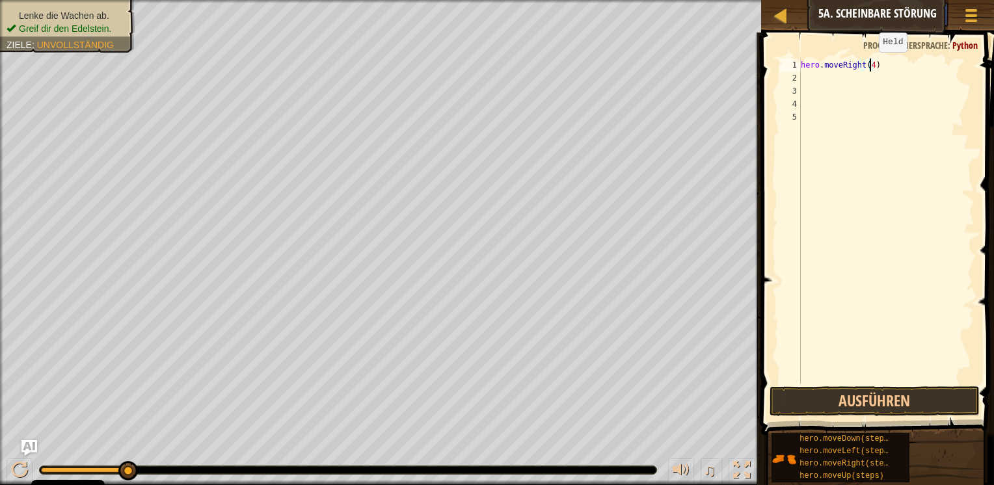
click at [868, 64] on div "hero . moveRight ( 4 )" at bounding box center [886, 234] width 176 height 351
type textarea "hero.moveRight(3)"
click at [851, 75] on div "hero . moveRight ( 3 )" at bounding box center [886, 234] width 176 height 351
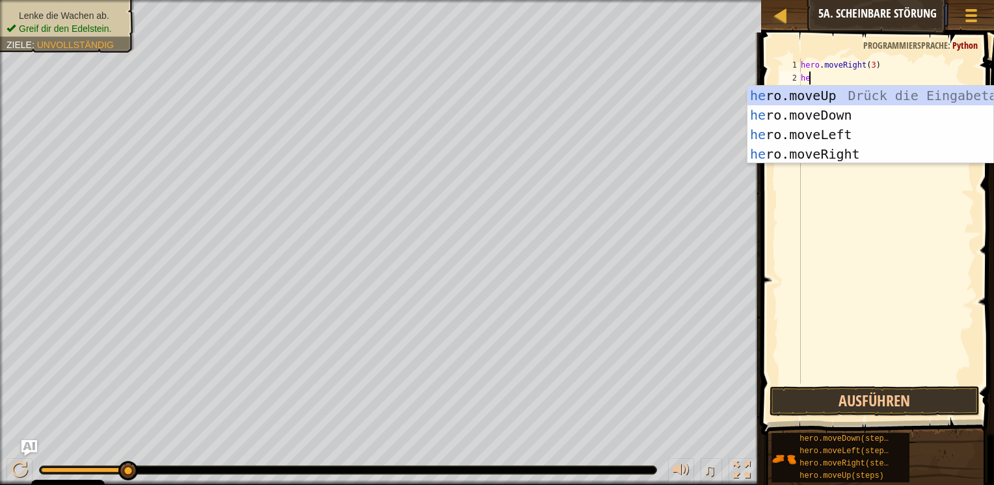
type textarea "her"
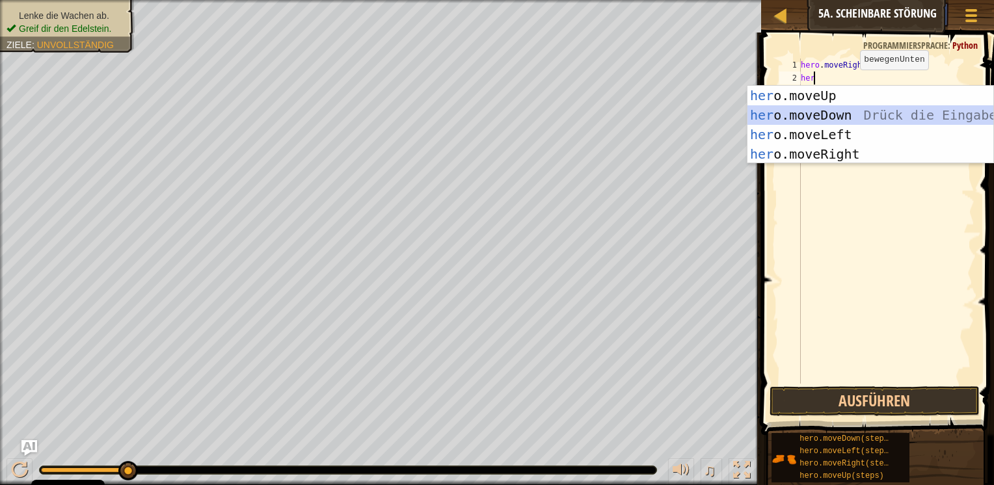
click at [843, 109] on div "her o.moveUp Drück die Eingabetaste her o.moveDown Drück die Eingabetaste her o…" at bounding box center [870, 144] width 246 height 117
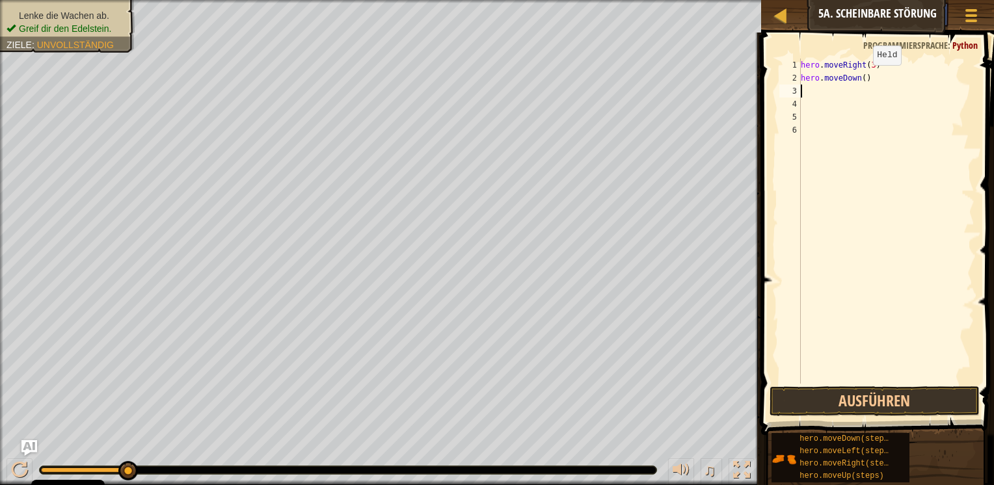
click at [862, 77] on div "hero . moveRight ( 3 ) hero . moveDown ( )" at bounding box center [886, 234] width 176 height 351
type textarea "hero.moveDown(2)"
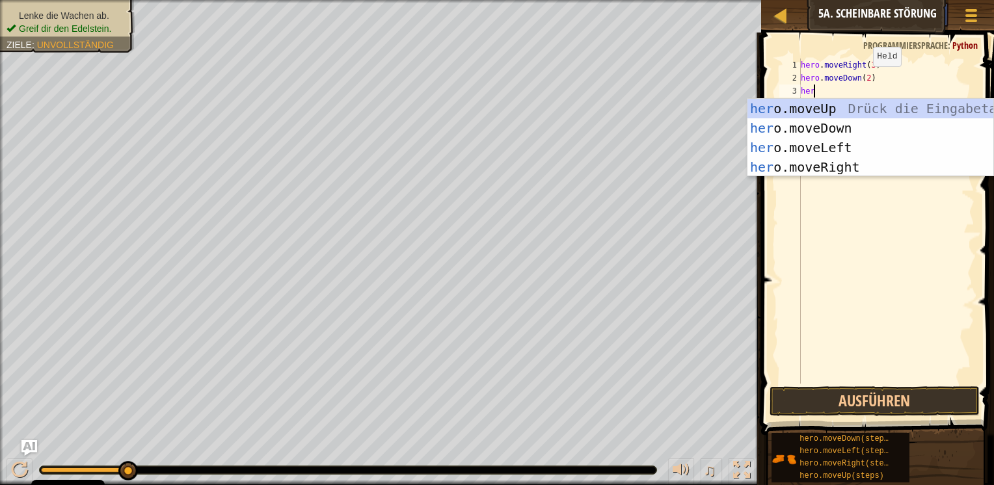
type textarea "hero"
click at [840, 105] on div "hero .moveUp Drück die Eingabetaste hero .moveDown Drück die Eingabetaste hero …" at bounding box center [870, 157] width 246 height 117
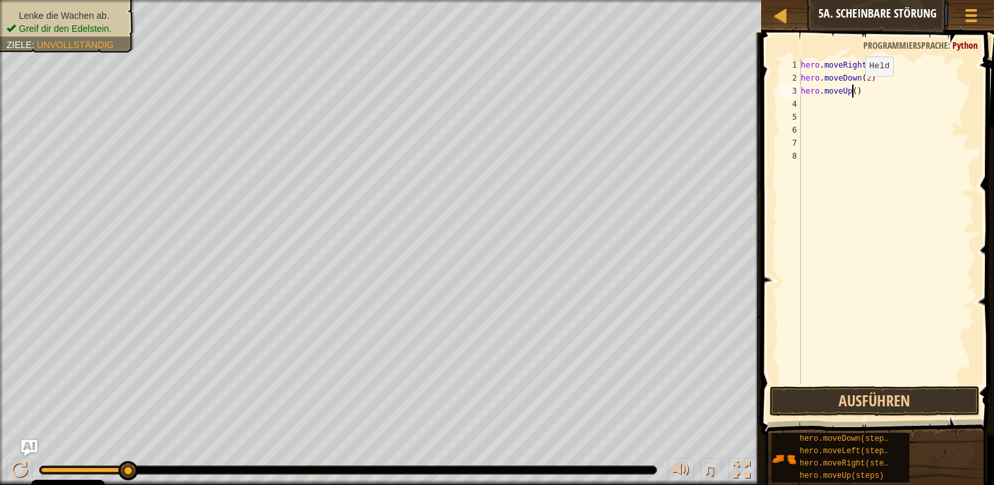
click at [854, 89] on div "hero . moveRight ( 3 ) hero . moveDown ( 2 ) hero . moveUp ( )" at bounding box center [886, 234] width 176 height 351
type textarea "hero.moveUp(2)"
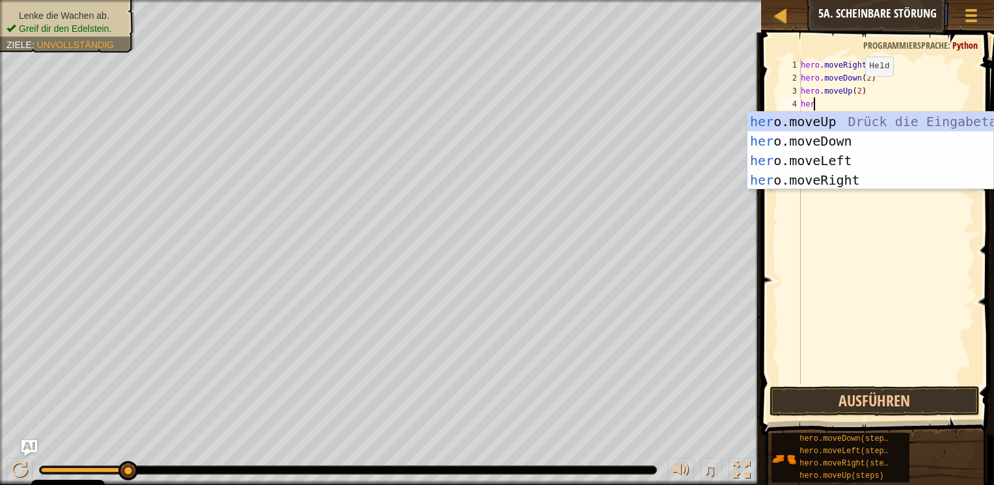
type textarea "hero"
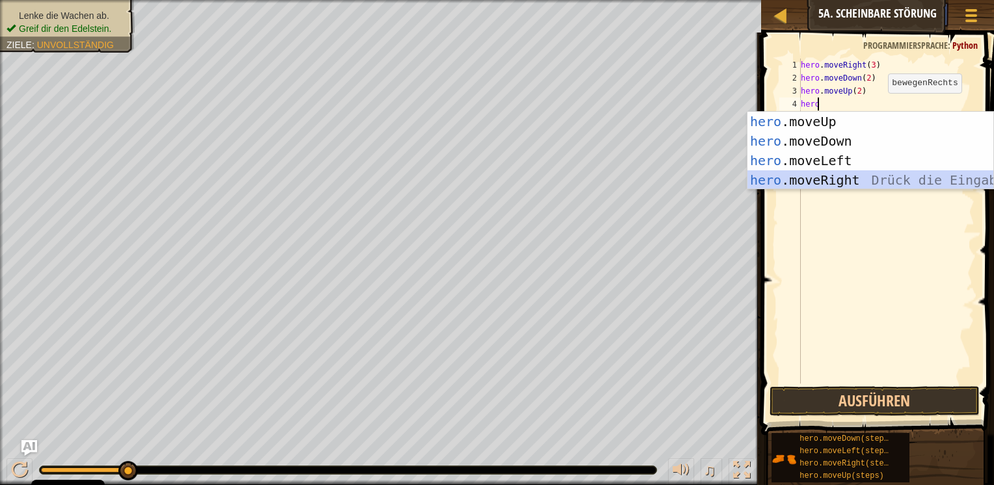
click at [840, 184] on div "hero .moveUp Drück die Eingabetaste hero .moveDown Drück die Eingabetaste hero …" at bounding box center [870, 170] width 246 height 117
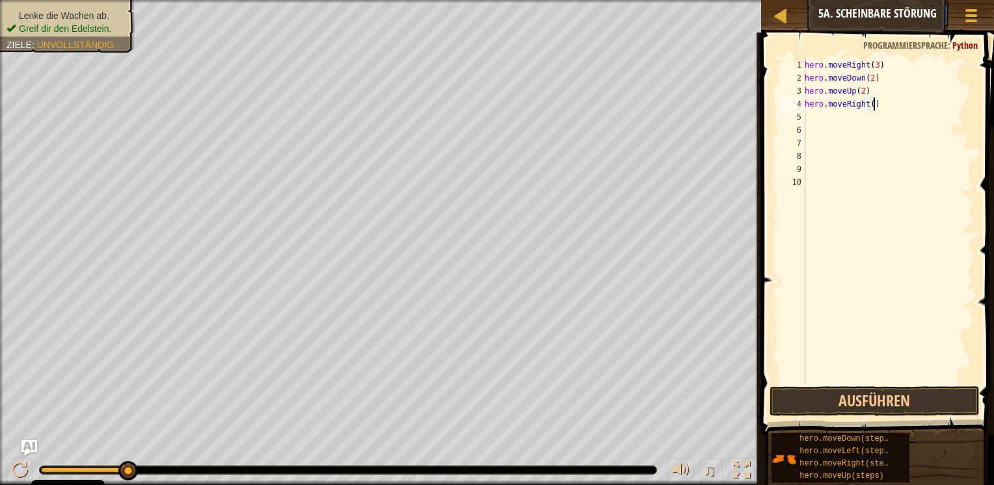
click at [872, 105] on div "hero . moveRight ( 3 ) hero . moveDown ( 2 ) hero . moveUp ( 2 ) hero . moveRig…" at bounding box center [888, 234] width 172 height 351
click at [868, 100] on div "hero . moveRight ( 3 ) hero . moveDown ( 2 ) hero . moveUp ( 2 ) hero . moveRig…" at bounding box center [888, 234] width 172 height 351
click at [842, 402] on button "Ausführen" at bounding box center [874, 401] width 211 height 30
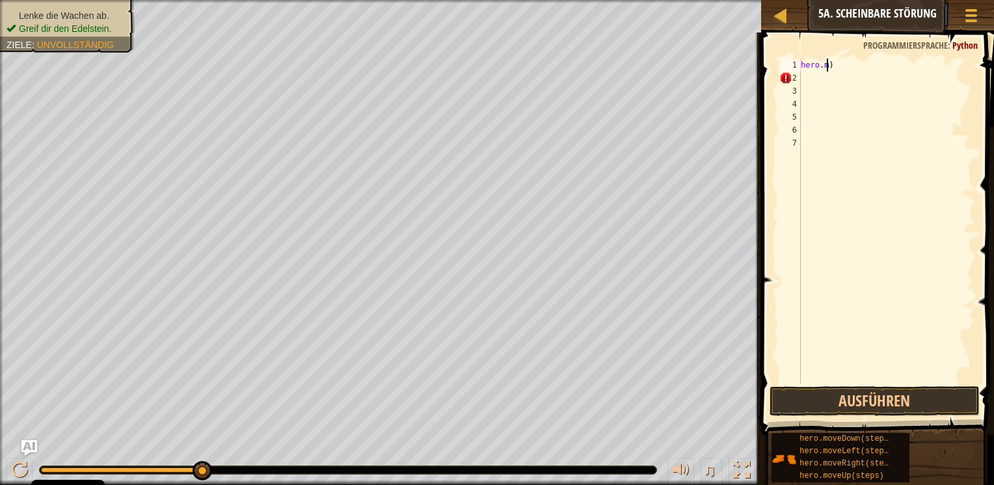
type textarea ")"
click at [849, 59] on div ")" at bounding box center [886, 234] width 176 height 351
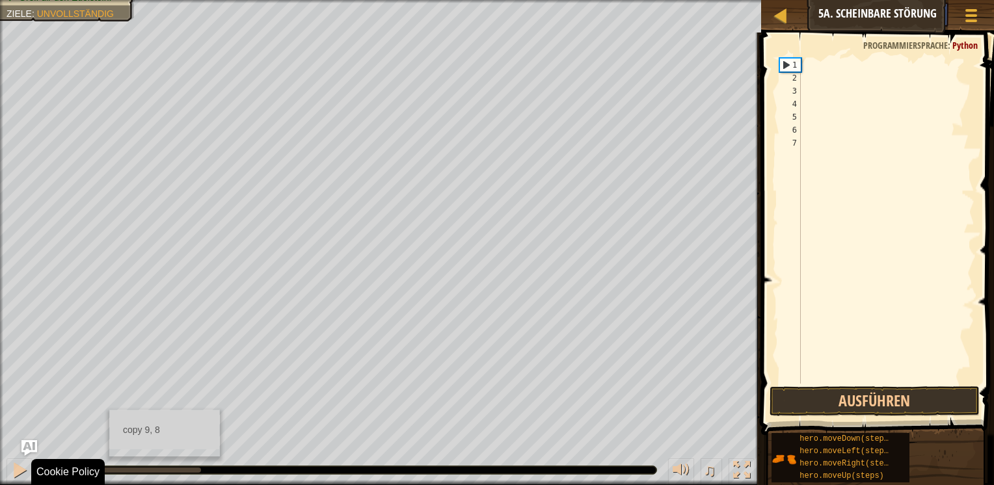
drag, startPoint x: 201, startPoint y: 464, endPoint x: -3, endPoint y: 481, distance: 204.3
click at [0, 0] on html "Cookie Policy CodeCombat nutzt essentielle und einige nicht-essentielle Cookies…" at bounding box center [497, 0] width 994 height 0
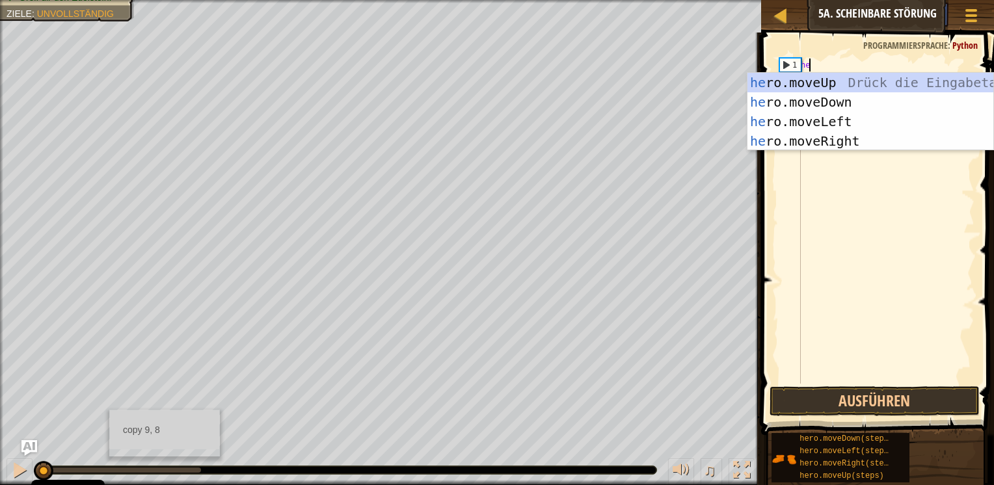
type textarea "her"
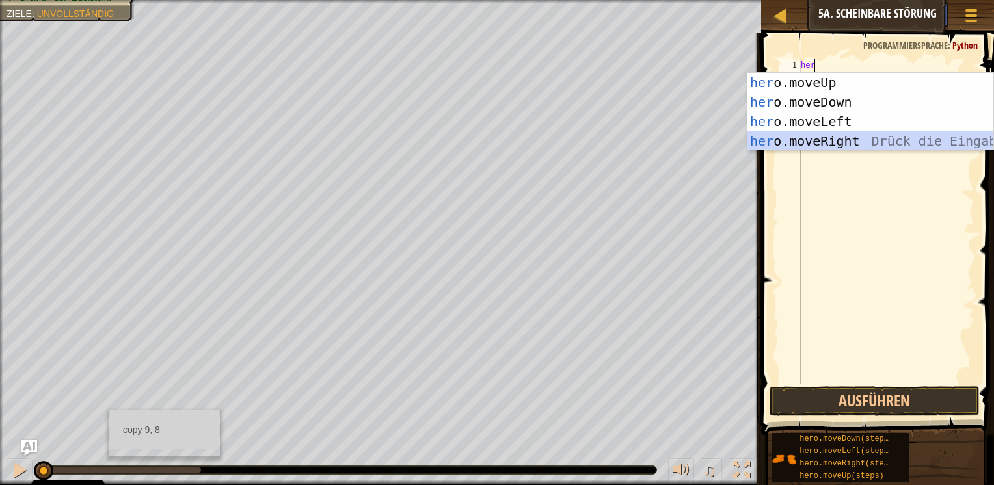
click at [747, 137] on div "her o.moveUp Drück die Eingabetaste her o.moveDown Drück die Eingabetaste her o…" at bounding box center [870, 131] width 246 height 117
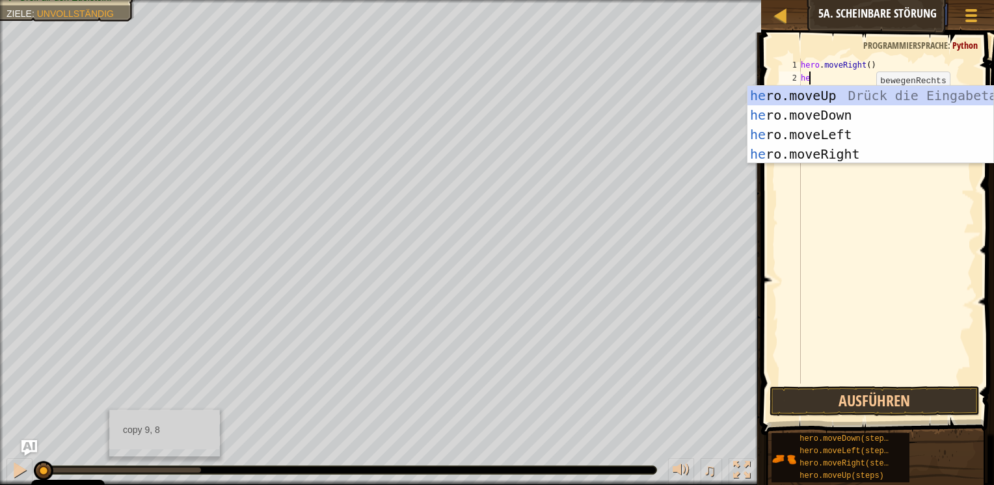
type textarea "her"
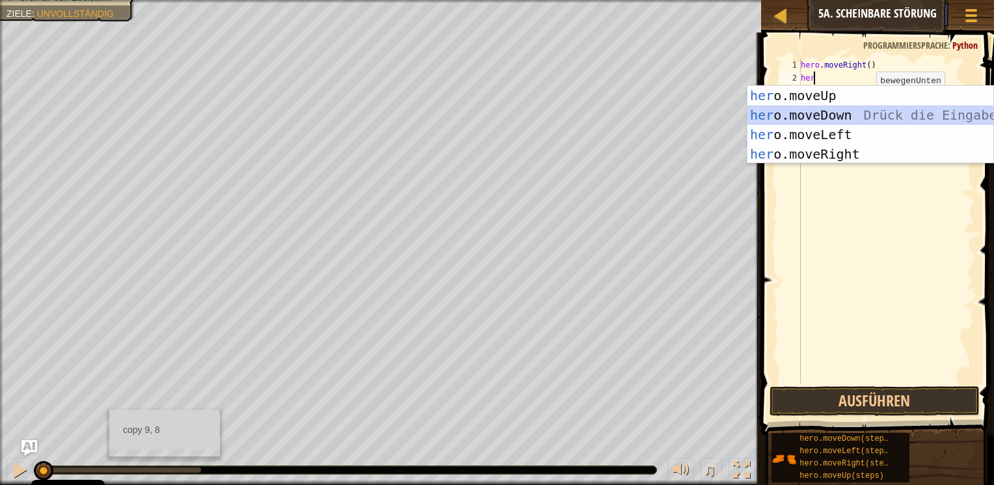
click at [820, 114] on div "her o.moveUp Drück die Eingabetaste her o.moveDown Drück die Eingabetaste her o…" at bounding box center [870, 144] width 246 height 117
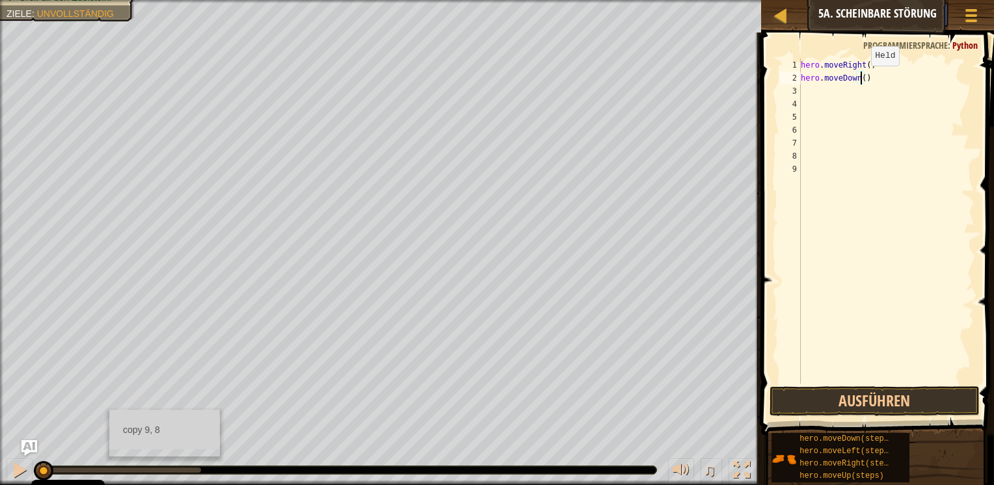
click at [859, 79] on div "hero . moveRight ( ) hero . moveDown ( )" at bounding box center [886, 234] width 176 height 351
type textarea "hero.moveDown(2)"
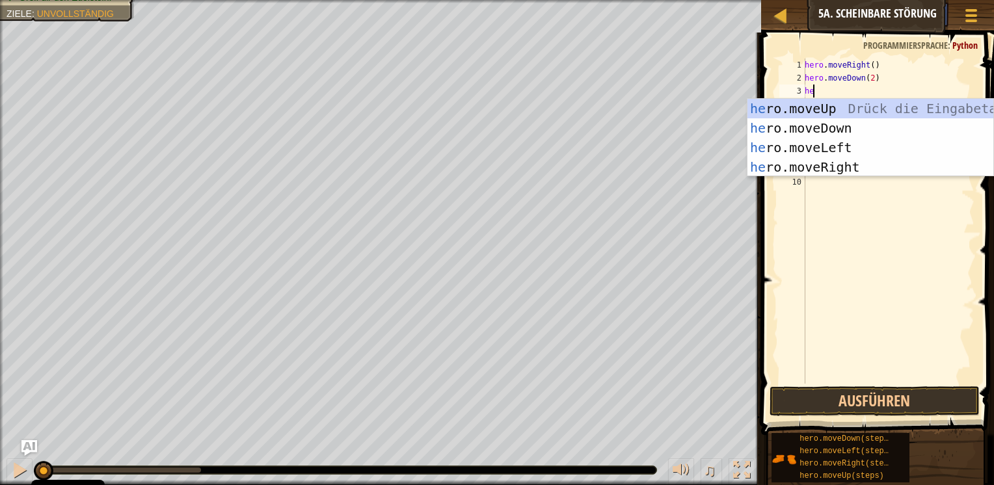
type textarea "hee"
click at [853, 109] on div "he ro.mov e Up Drück die Eingabetaste he ro.mov e Down Drück die Eingabetaste h…" at bounding box center [870, 157] width 246 height 117
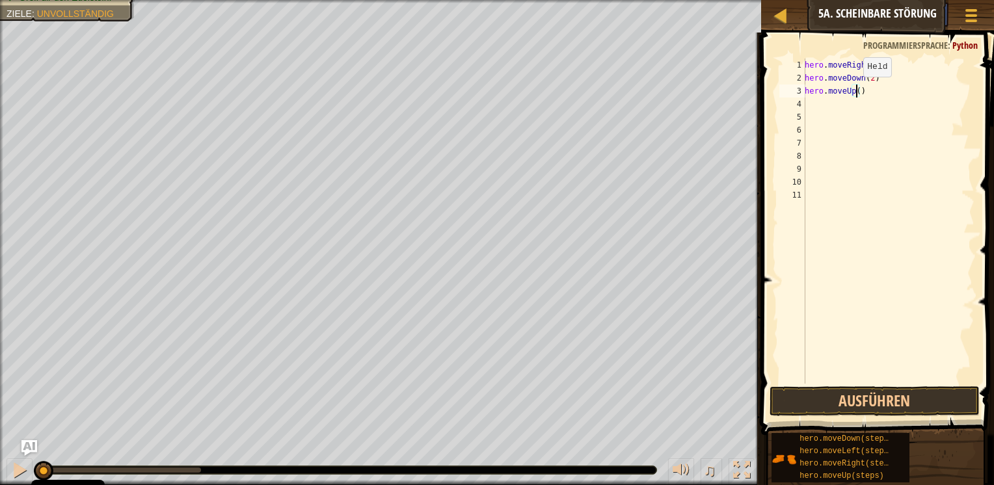
click at [856, 90] on div "hero . moveRight ( ) hero . moveDown ( 2 ) hero . moveUp ( )" at bounding box center [888, 234] width 172 height 351
type textarea "hero.moveUp(2)"
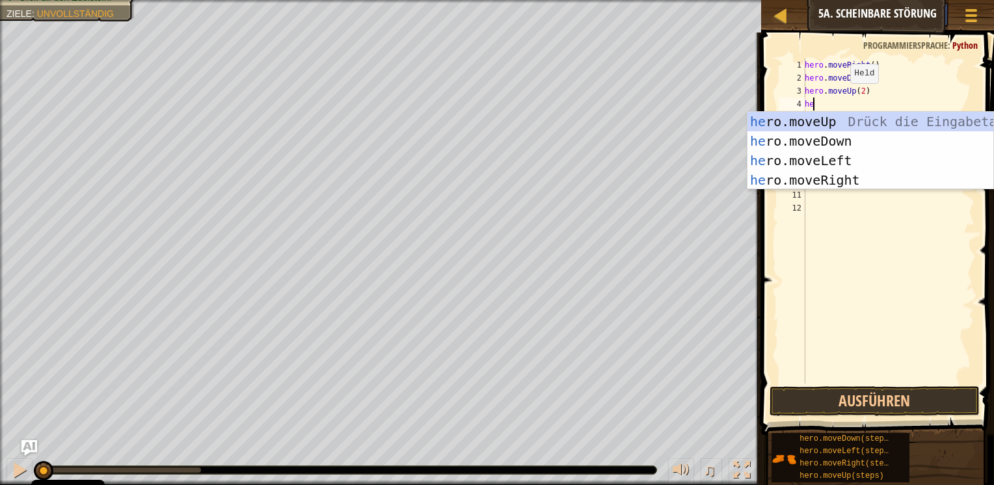
type textarea "her"
click at [839, 179] on div "her o.moveUp Drück die Eingabetaste her o.moveDown Drück die Eingabetaste her o…" at bounding box center [870, 170] width 246 height 117
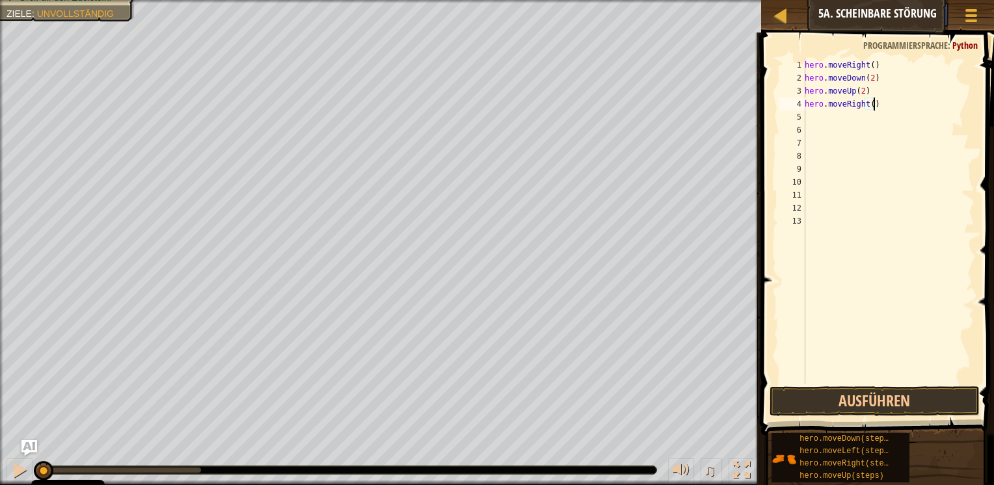
click at [871, 103] on div "hero . moveRight ( ) hero . moveDown ( 2 ) hero . moveUp ( 2 ) hero . moveRight…" at bounding box center [888, 234] width 172 height 351
click at [866, 103] on div "hero . moveRight ( ) hero . moveDown ( 2 ) hero . moveUp ( 2 ) hero . moveRight…" at bounding box center [888, 234] width 172 height 351
click at [869, 102] on div "hero . moveRight ( ) hero . moveDown ( 2 ) hero . moveUp ( 2 ) hero . moveRight…" at bounding box center [888, 234] width 172 height 351
type textarea "hero.moveRight(3)"
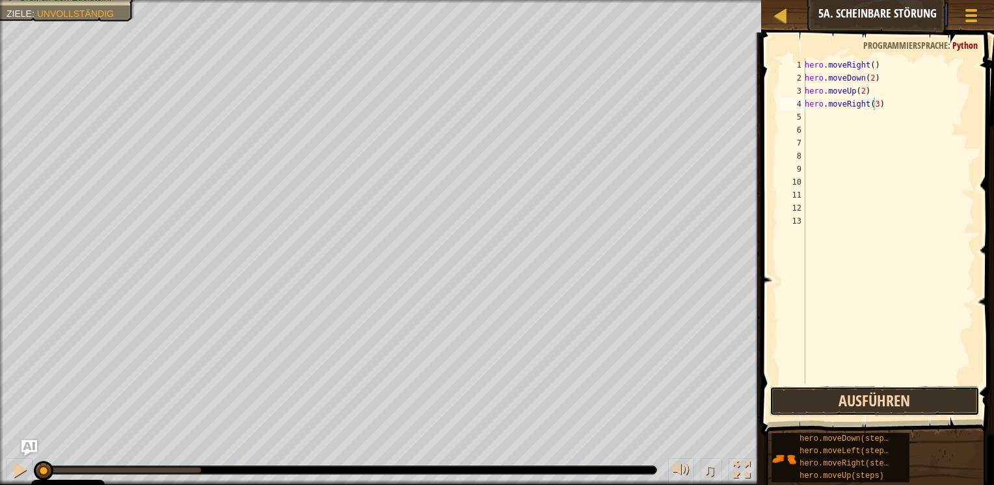
click at [834, 396] on button "Ausführen" at bounding box center [874, 401] width 211 height 30
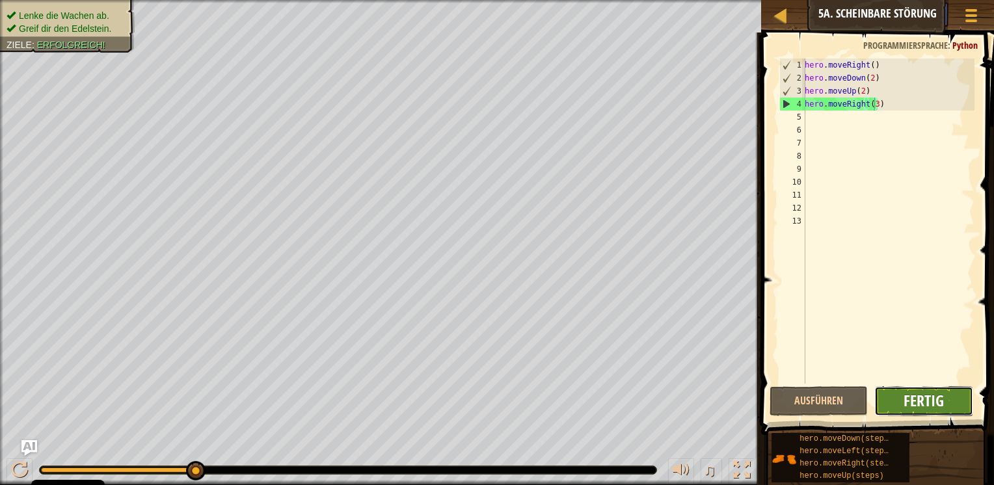
click at [919, 397] on span "Fertig" at bounding box center [923, 400] width 40 height 21
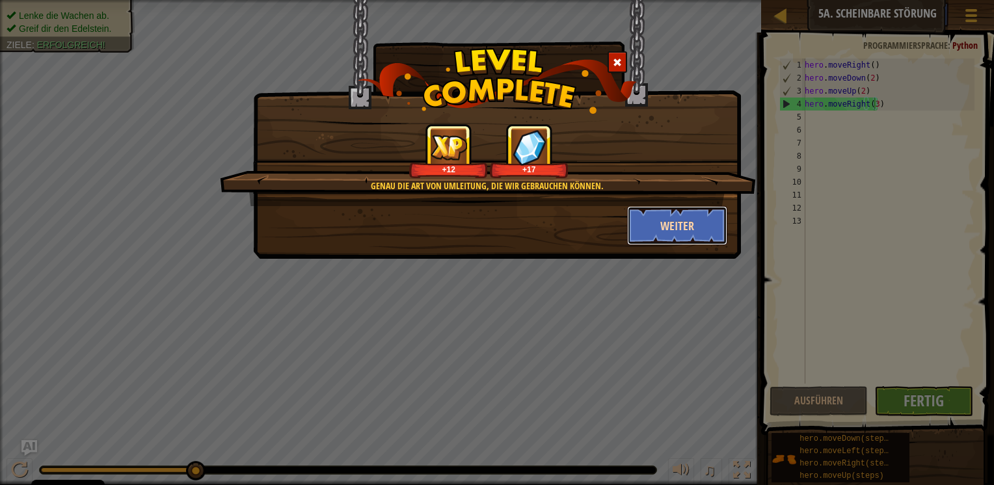
click at [672, 229] on button "Weiter" at bounding box center [677, 225] width 101 height 39
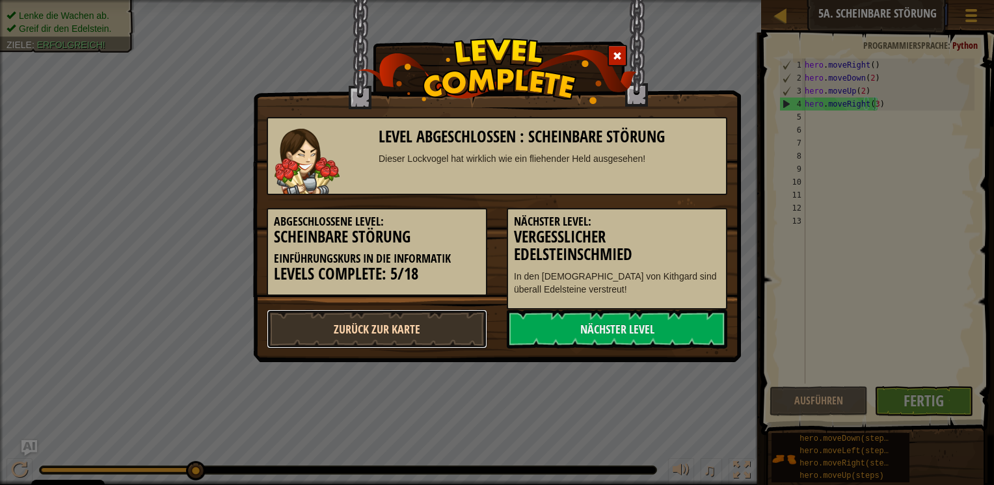
click at [454, 313] on link "Zurück zur Karte" at bounding box center [377, 329] width 220 height 39
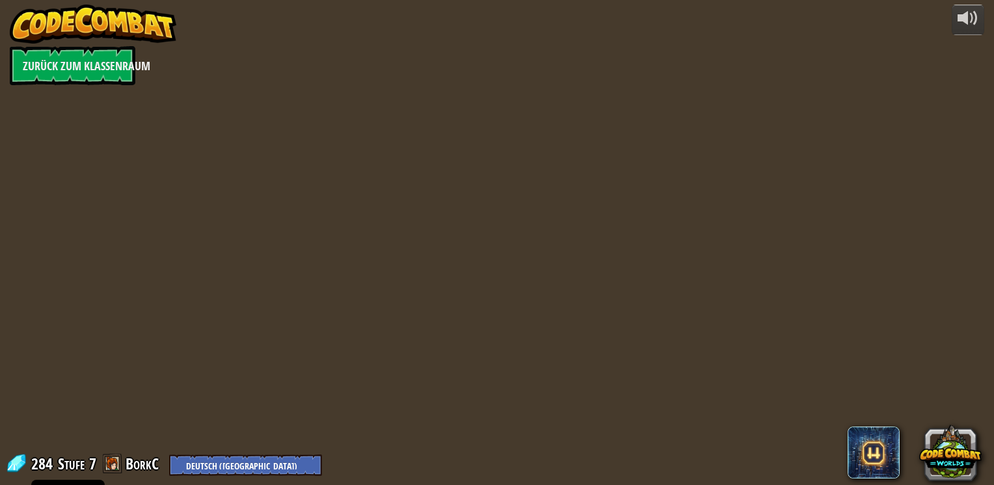
select select "de-DE"
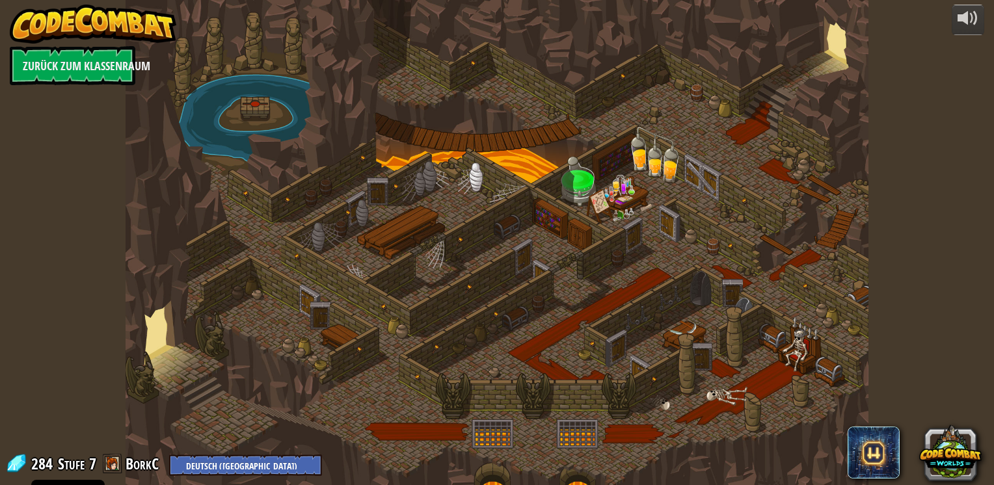
select select "de-DE"
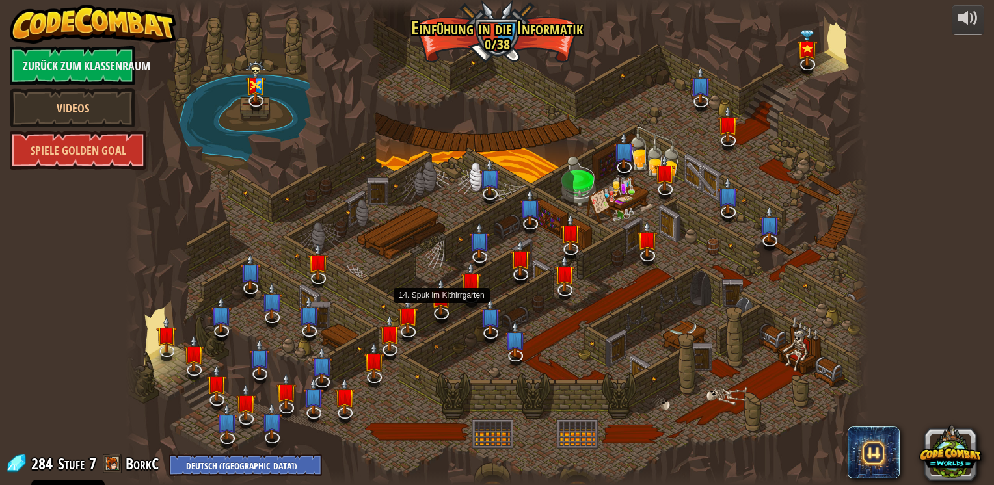
select select "de-DE"
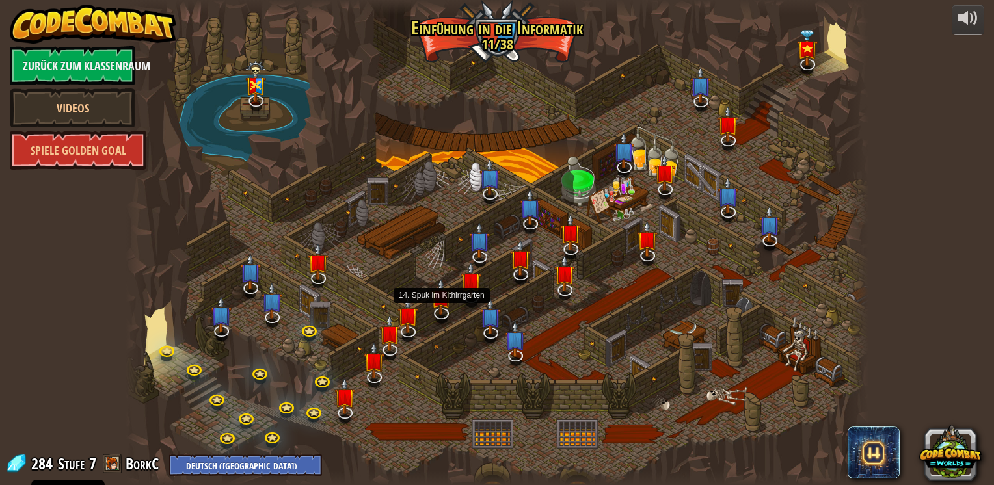
select select "de-DE"
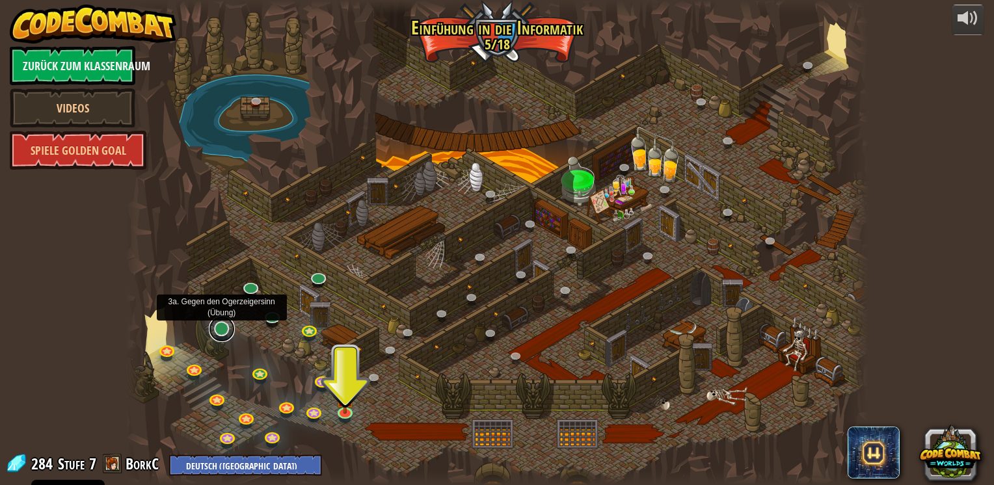
click at [223, 336] on link at bounding box center [222, 329] width 26 height 26
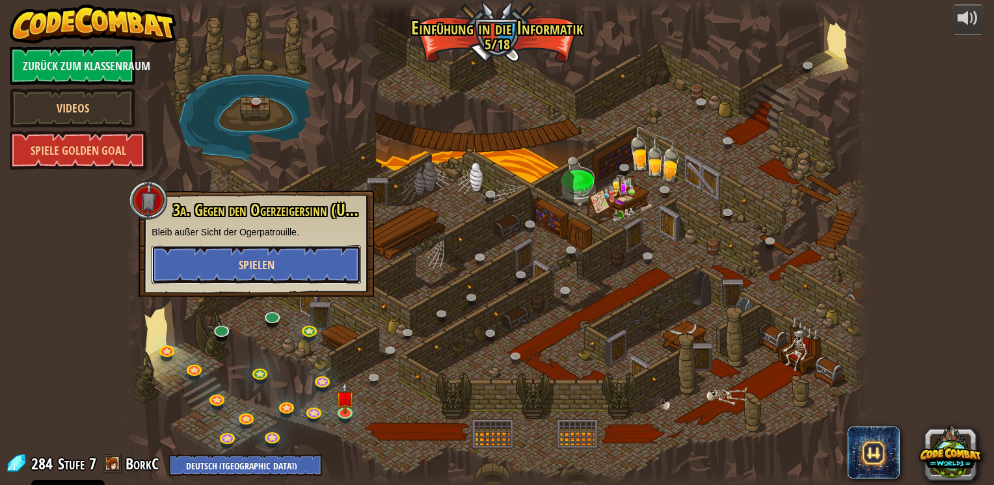
click at [267, 270] on span "Spielen" at bounding box center [257, 265] width 36 height 16
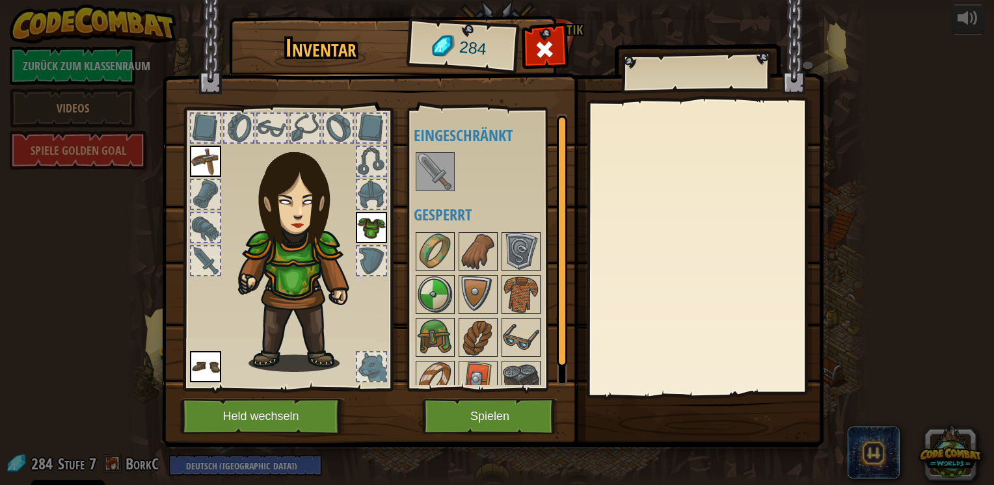
click at [424, 187] on img at bounding box center [435, 171] width 36 height 36
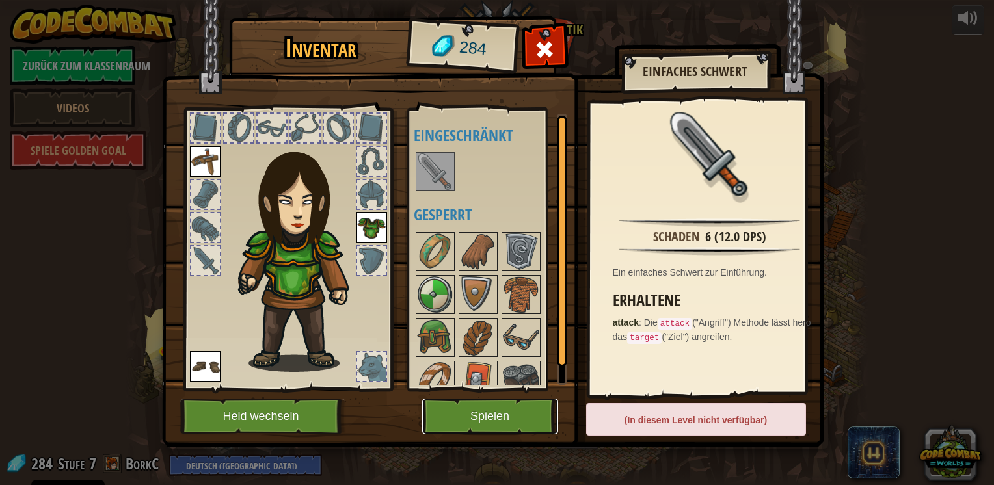
click at [455, 408] on button "Spielen" at bounding box center [490, 417] width 136 height 36
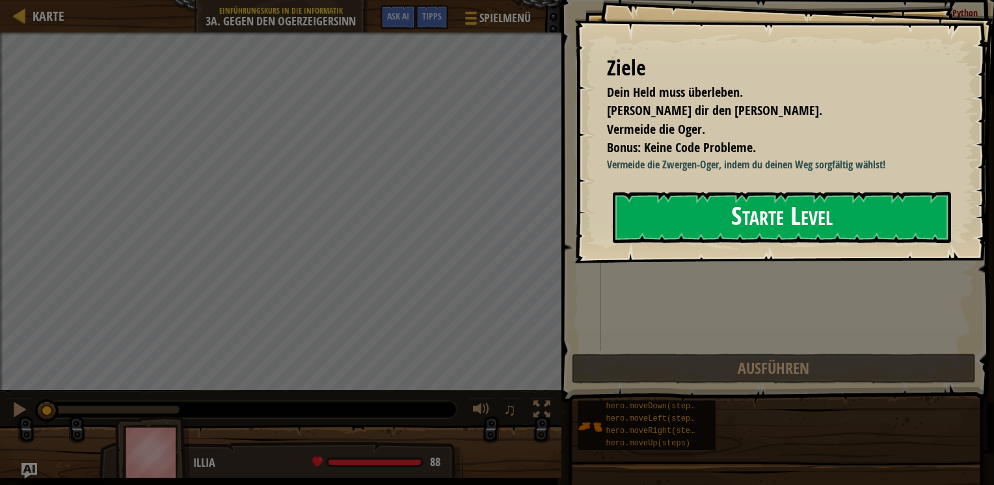
click at [717, 215] on button "Starte Level" at bounding box center [782, 217] width 338 height 51
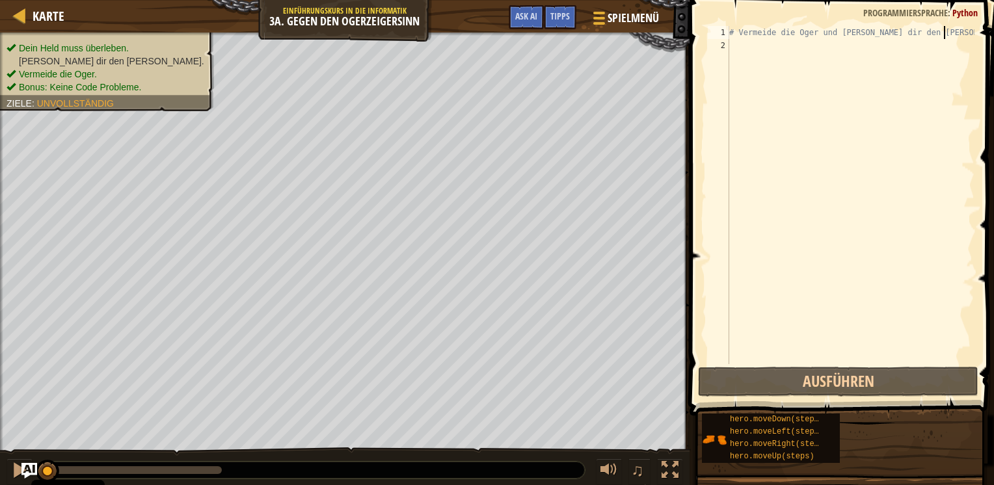
click at [944, 27] on div "# Vermeide die Oger und schnapp dir den Edelstein." at bounding box center [850, 208] width 248 height 364
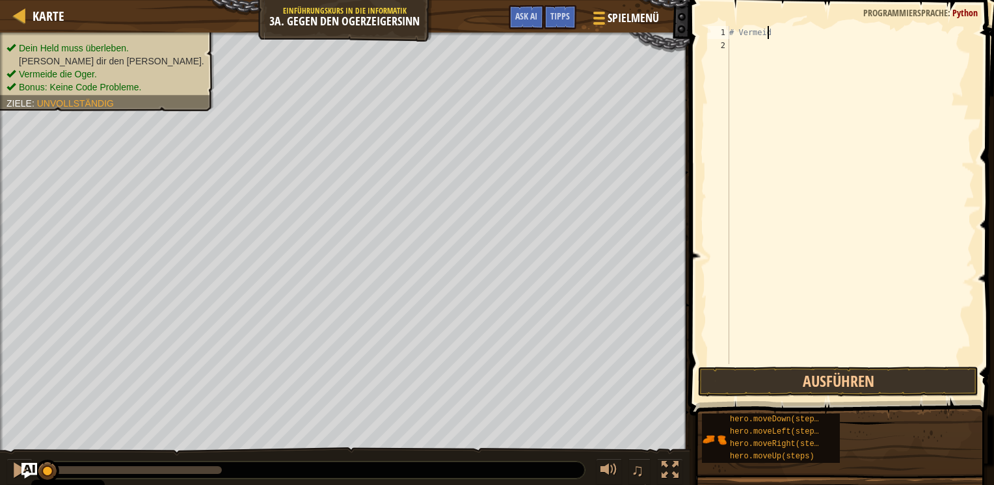
type textarea "#"
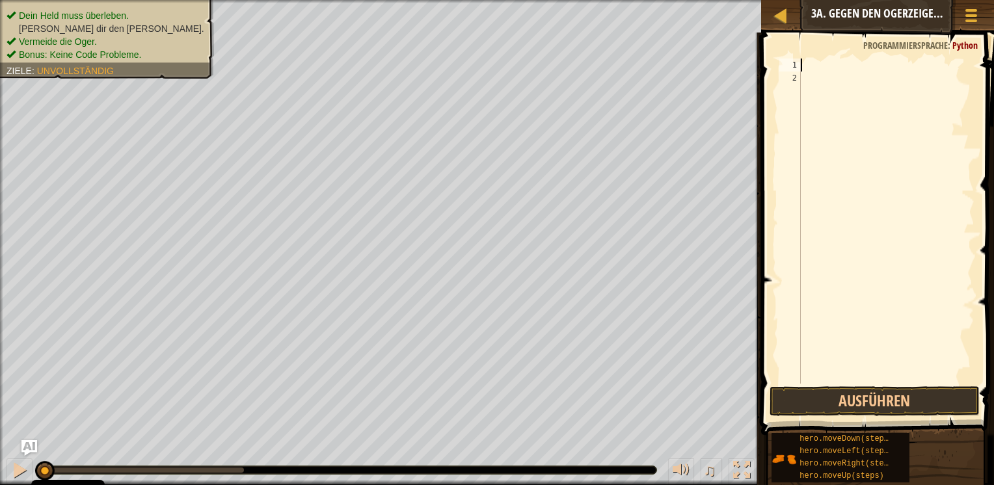
scroll to position [6, 0]
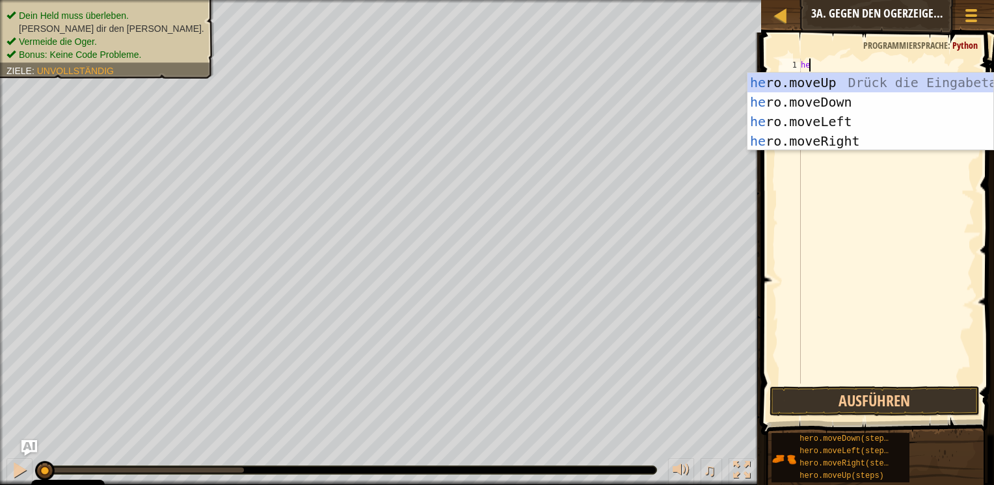
type textarea "her"
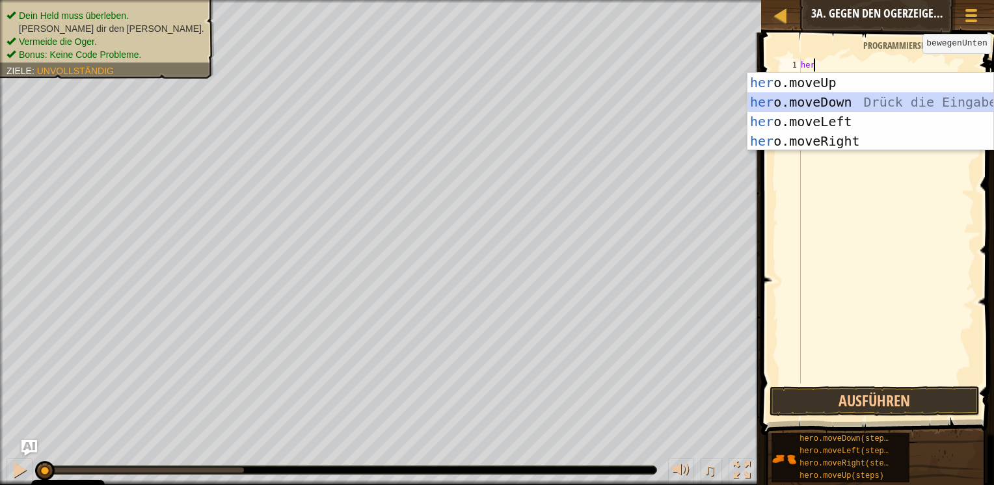
click at [848, 98] on div "her o.moveUp Drück die Eingabetaste her o.moveDown Drück die Eingabetaste her o…" at bounding box center [870, 131] width 246 height 117
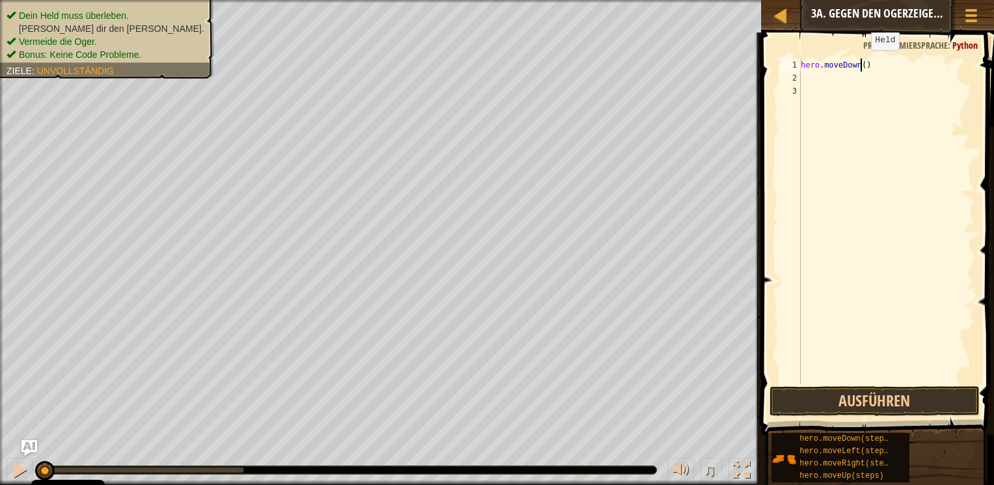
click at [860, 63] on div "hero . moveDown ( )" at bounding box center [886, 234] width 176 height 351
type textarea "hero.moveDown(2)"
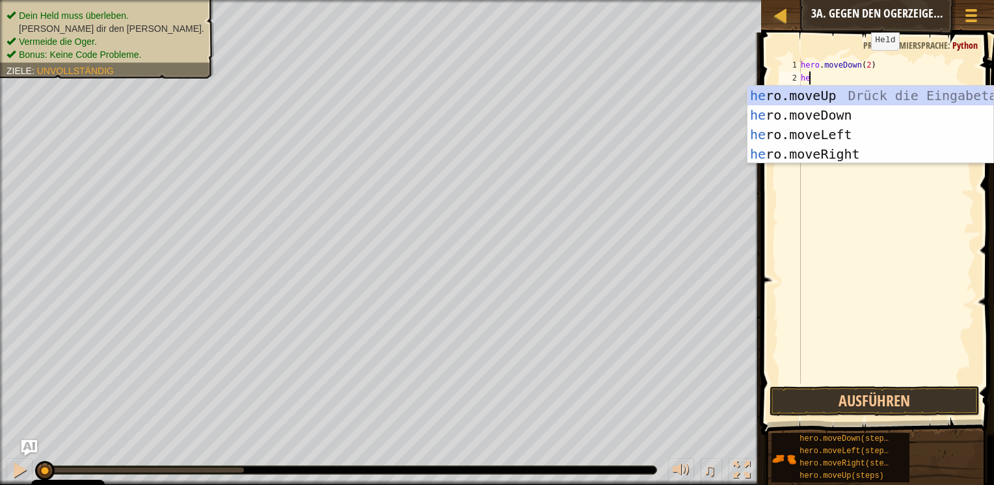
type textarea "her"
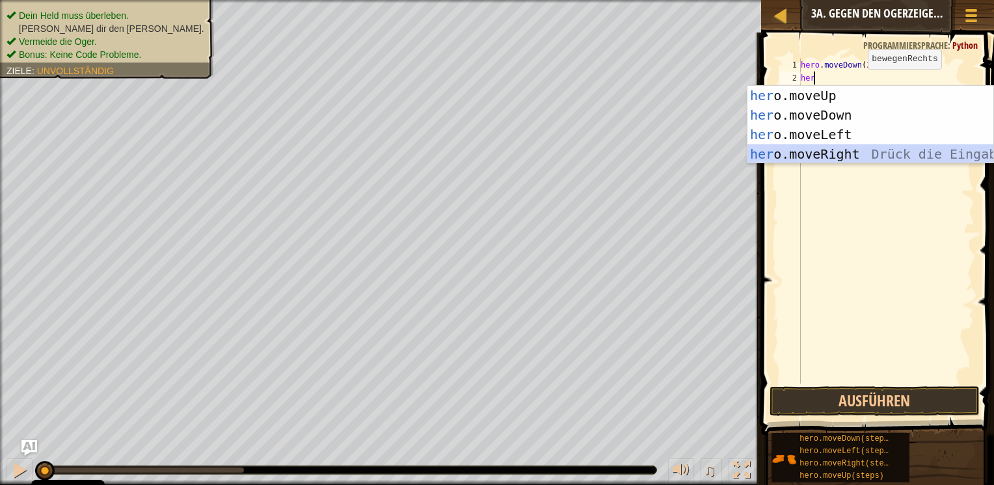
click at [838, 148] on div "her o.moveUp Drück die Eingabetaste her o.moveDown Drück die Eingabetaste her o…" at bounding box center [870, 144] width 246 height 117
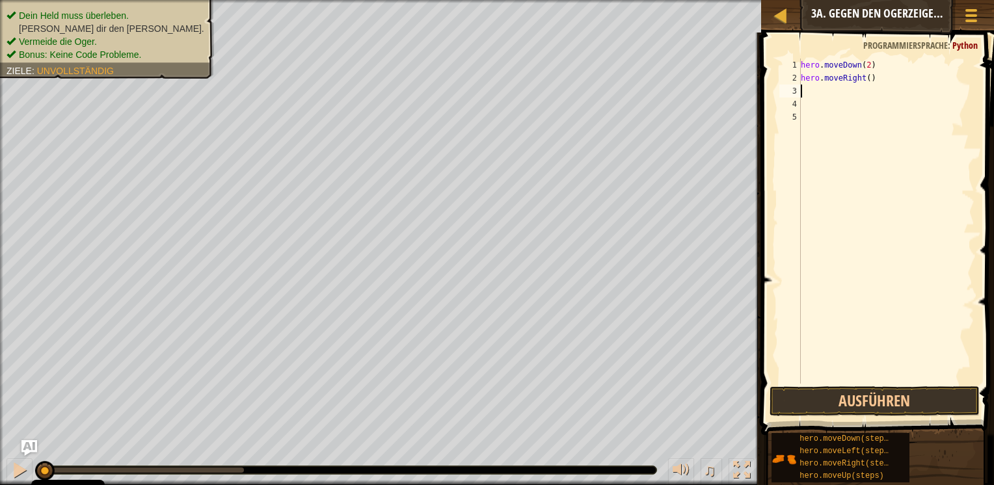
click at [842, 85] on div "hero . moveDown ( 2 ) hero . moveRight ( )" at bounding box center [886, 234] width 176 height 351
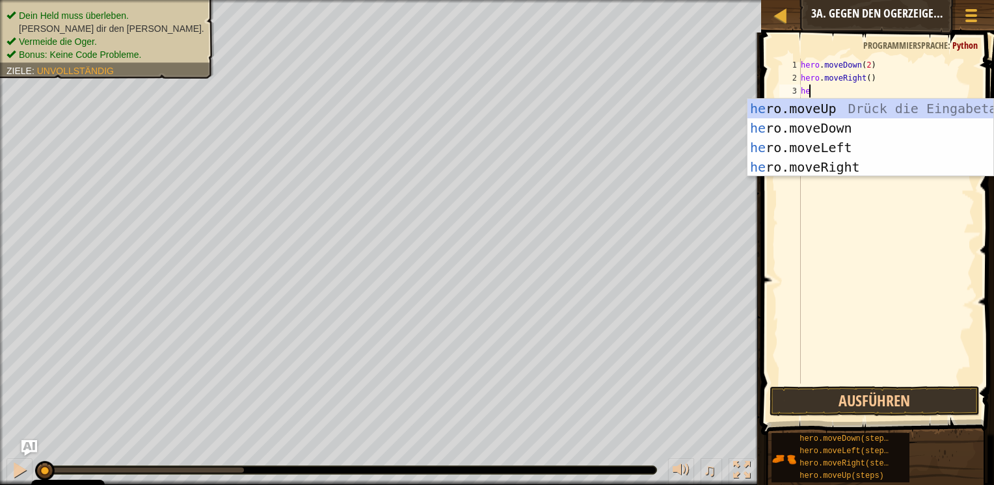
type textarea "her"
click at [866, 109] on div "her o.moveUp Drück die Eingabetaste her o.moveDown Drück die Eingabetaste her o…" at bounding box center [870, 157] width 246 height 117
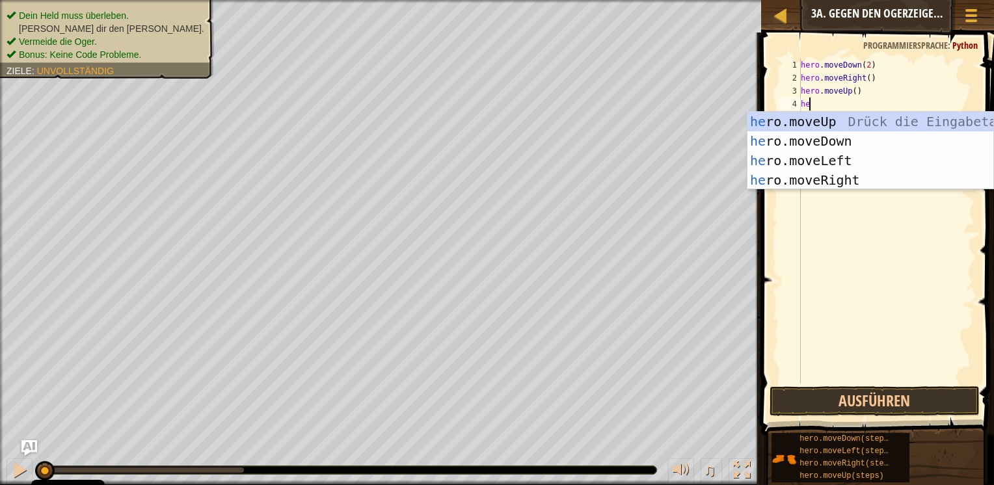
type textarea "her"
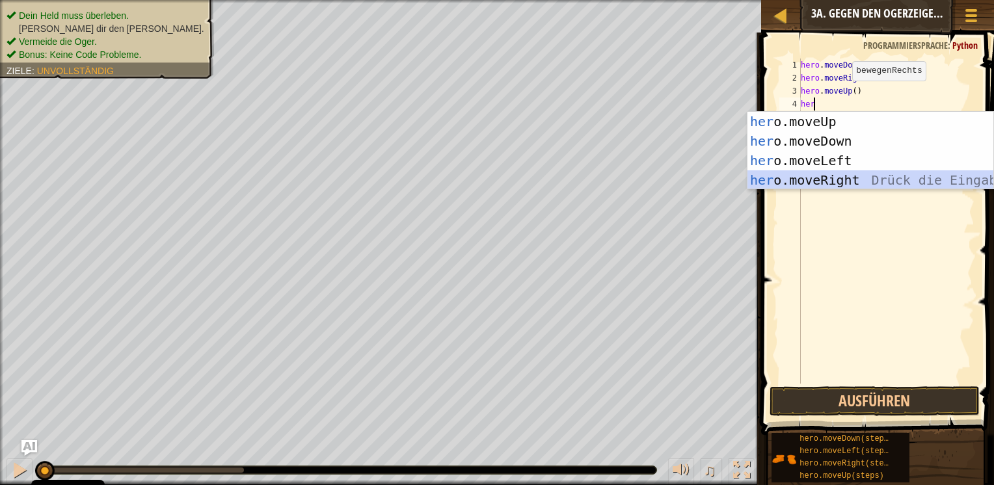
click at [823, 174] on div "her o.moveUp Drück die Eingabetaste her o.moveDown Drück die Eingabetaste her o…" at bounding box center [870, 170] width 246 height 117
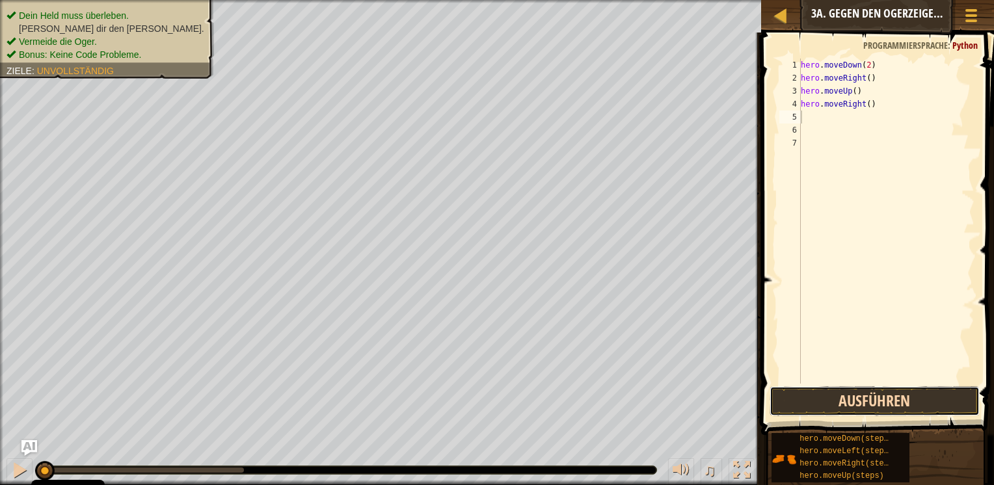
click at [880, 398] on button "Ausführen" at bounding box center [874, 401] width 211 height 30
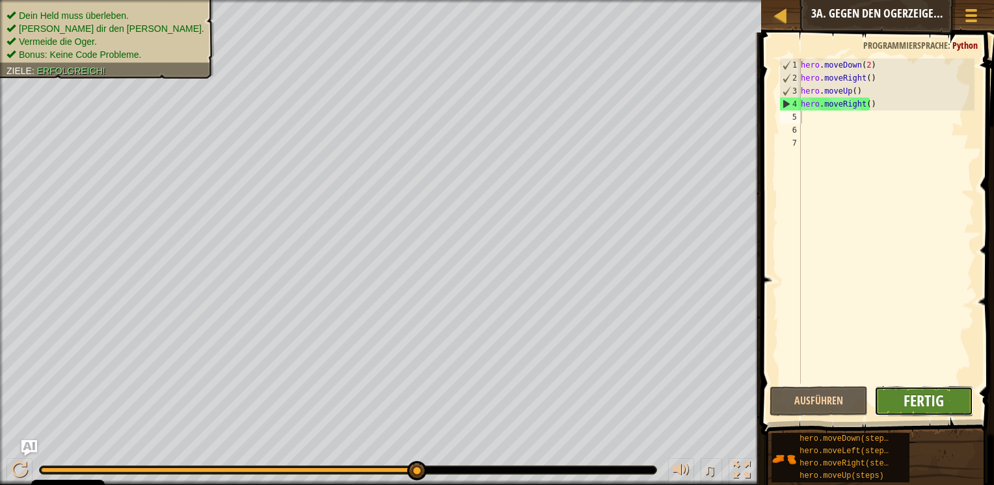
click at [925, 397] on span "Fertig" at bounding box center [923, 400] width 40 height 21
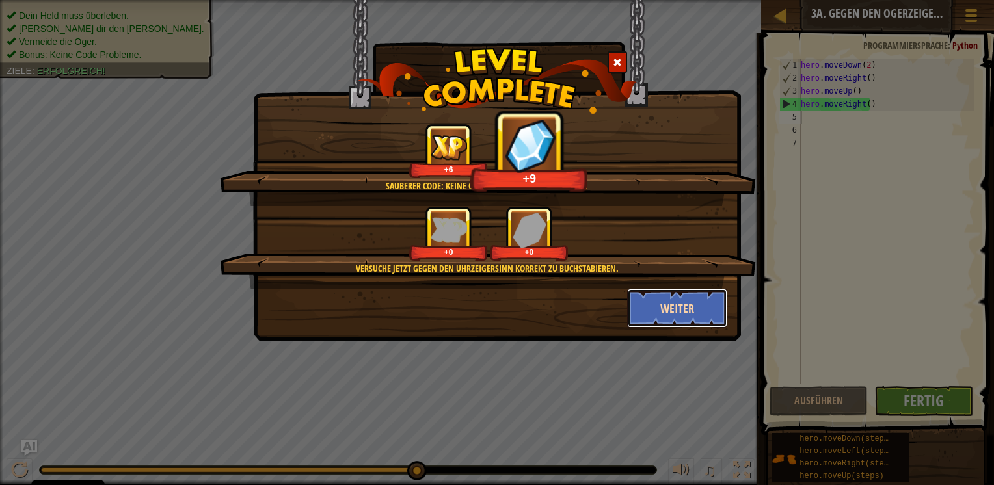
click at [688, 308] on button "Weiter" at bounding box center [677, 308] width 101 height 39
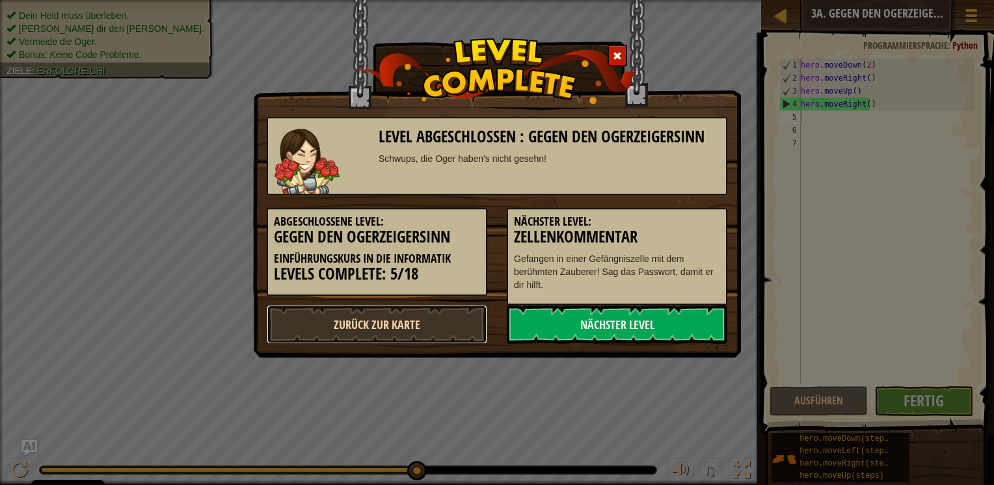
click at [427, 317] on link "Zurück zur Karte" at bounding box center [377, 324] width 220 height 39
select select "de-DE"
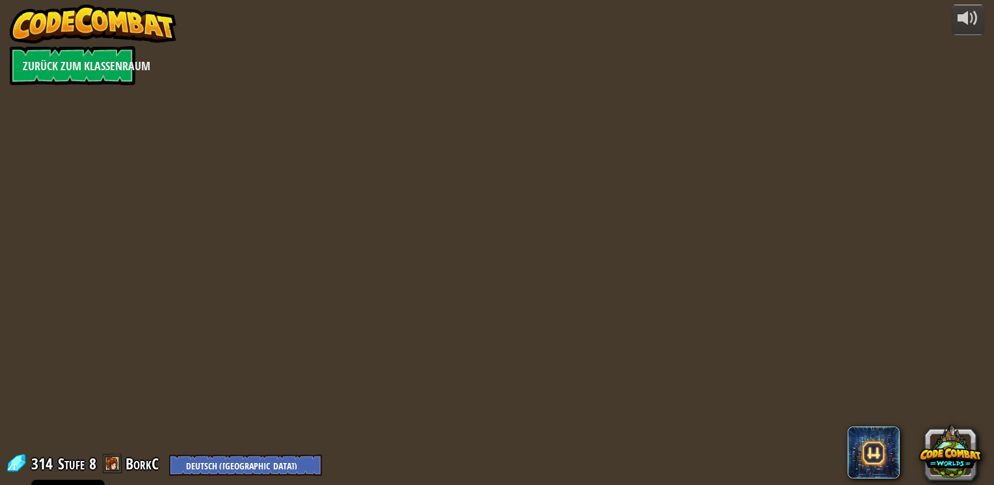
select select "de-DE"
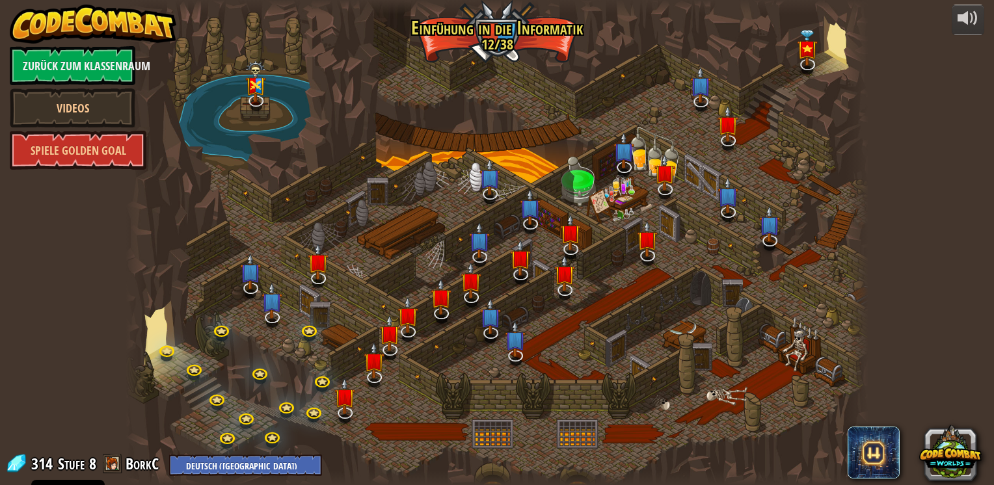
select select "de-DE"
